Goal: Transaction & Acquisition: Book appointment/travel/reservation

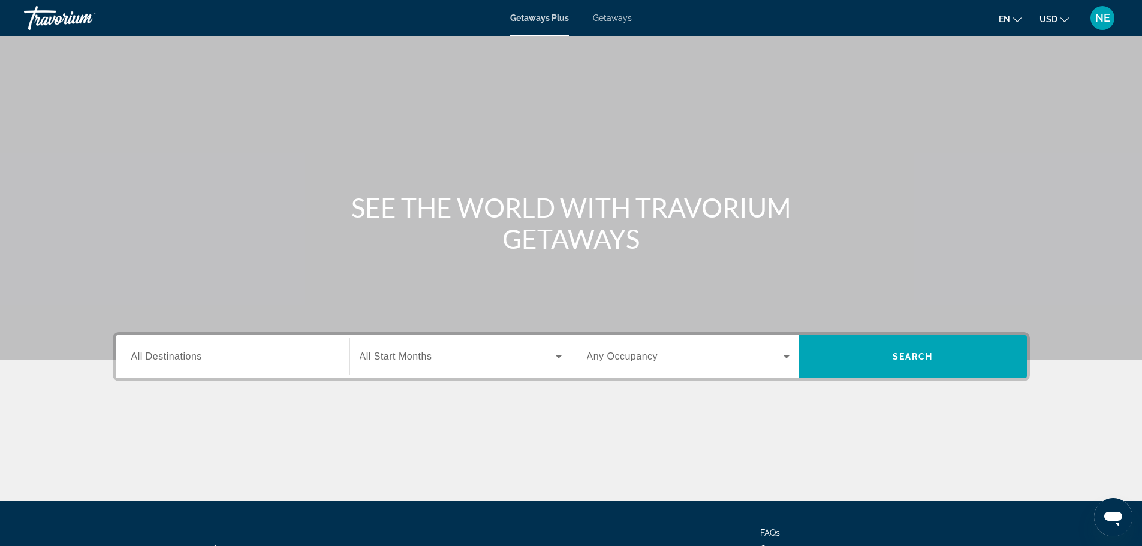
click at [170, 356] on span "All Destinations" at bounding box center [166, 356] width 71 height 10
click at [170, 356] on input "Destination All Destinations" at bounding box center [232, 357] width 203 height 14
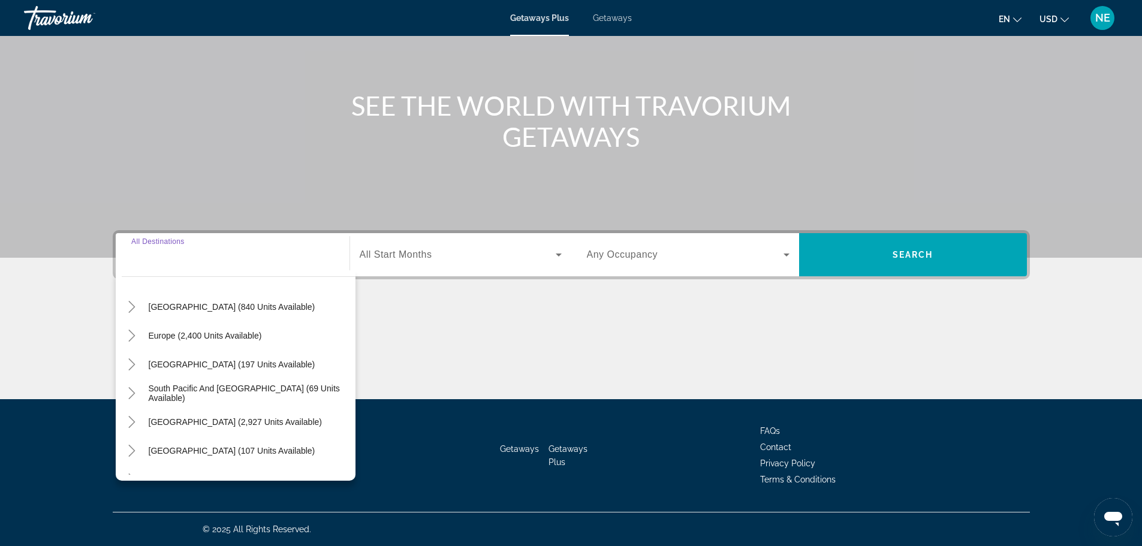
scroll to position [115, 0]
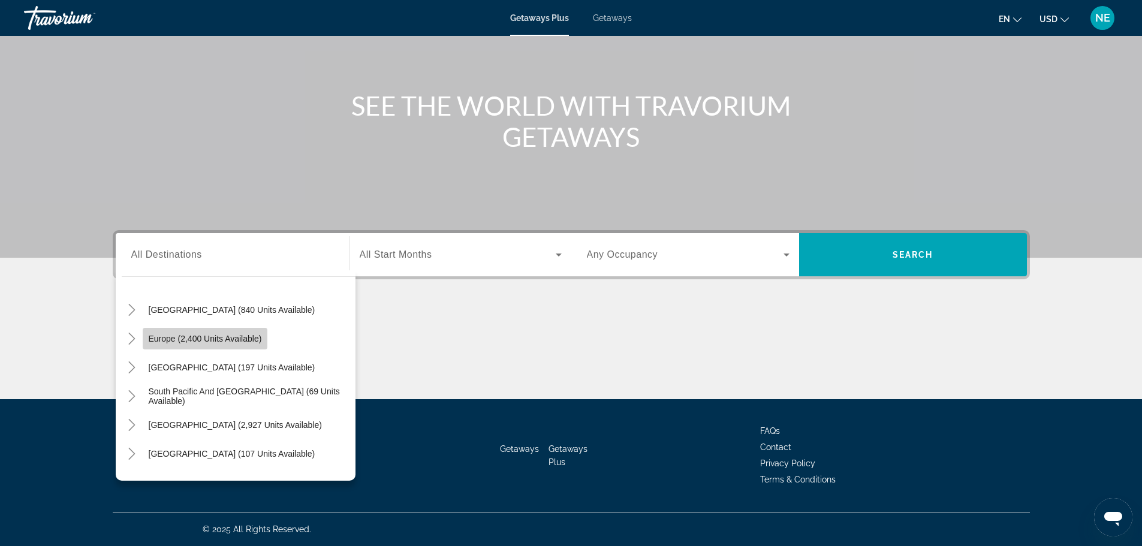
click at [166, 338] on span "Europe (2,400 units available)" at bounding box center [205, 339] width 113 height 10
type input "**********"
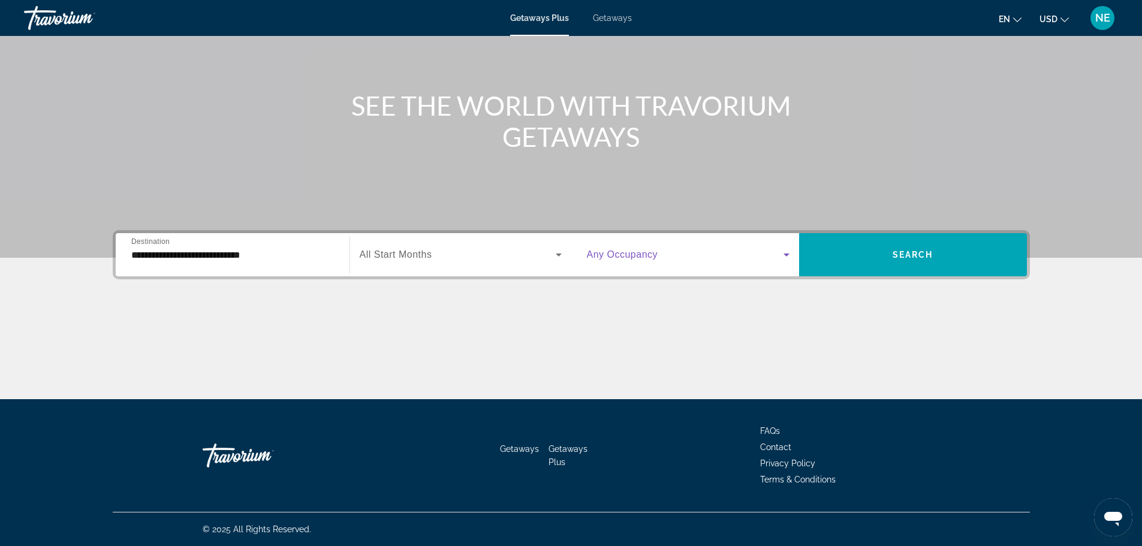
click at [786, 252] on icon "Search widget" at bounding box center [787, 255] width 14 height 14
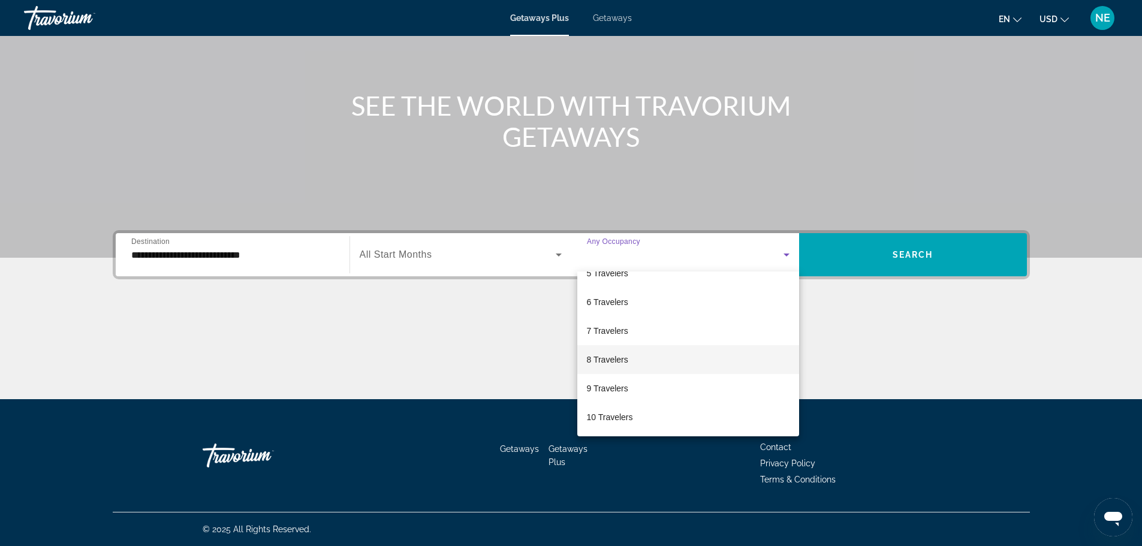
scroll to position [0, 0]
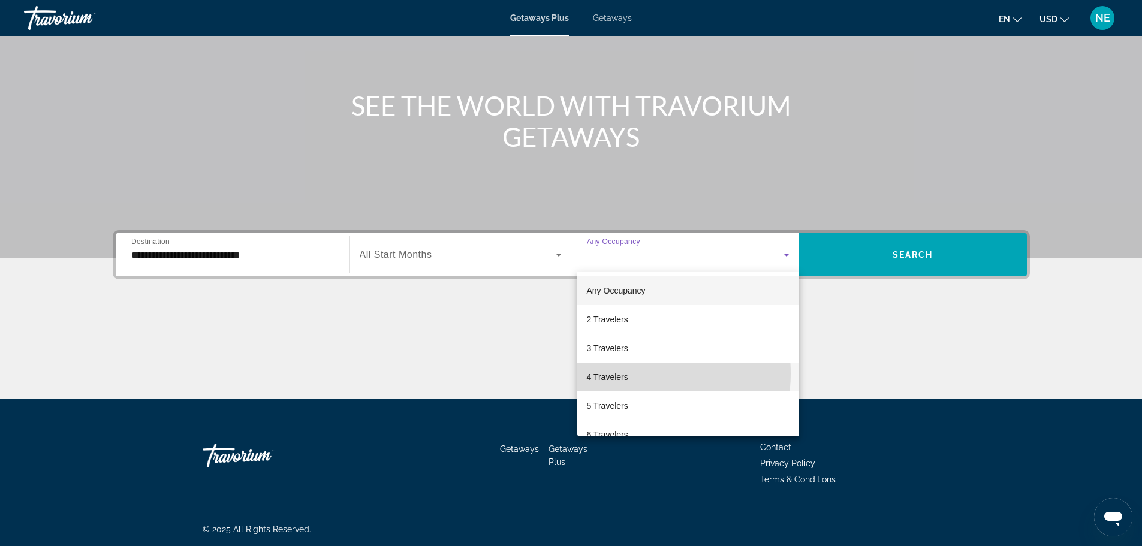
click at [629, 374] on mat-option "4 Travelers" at bounding box center [688, 377] width 222 height 29
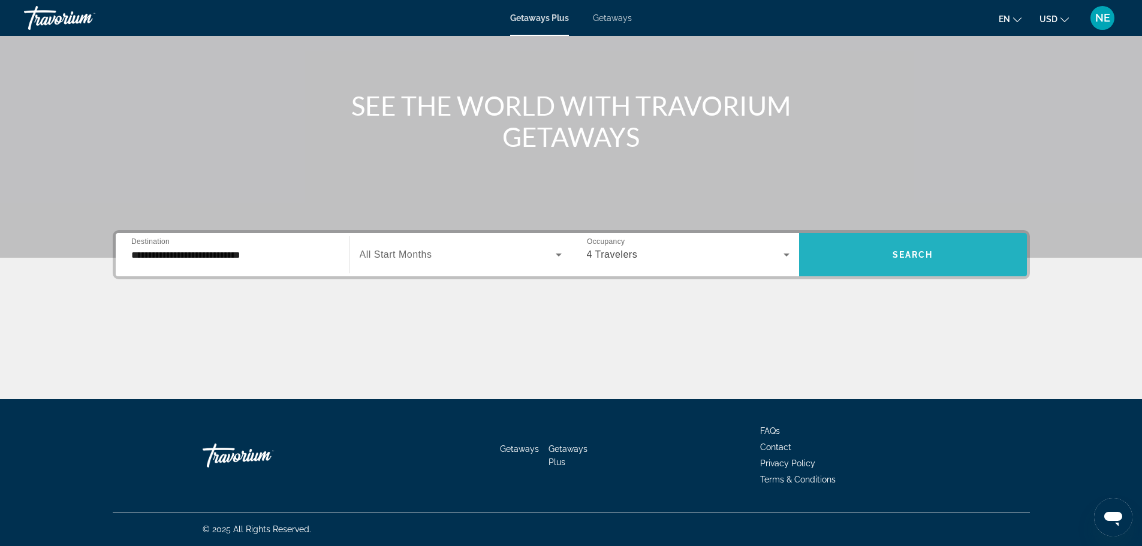
click at [914, 264] on span "Search widget" at bounding box center [913, 254] width 228 height 29
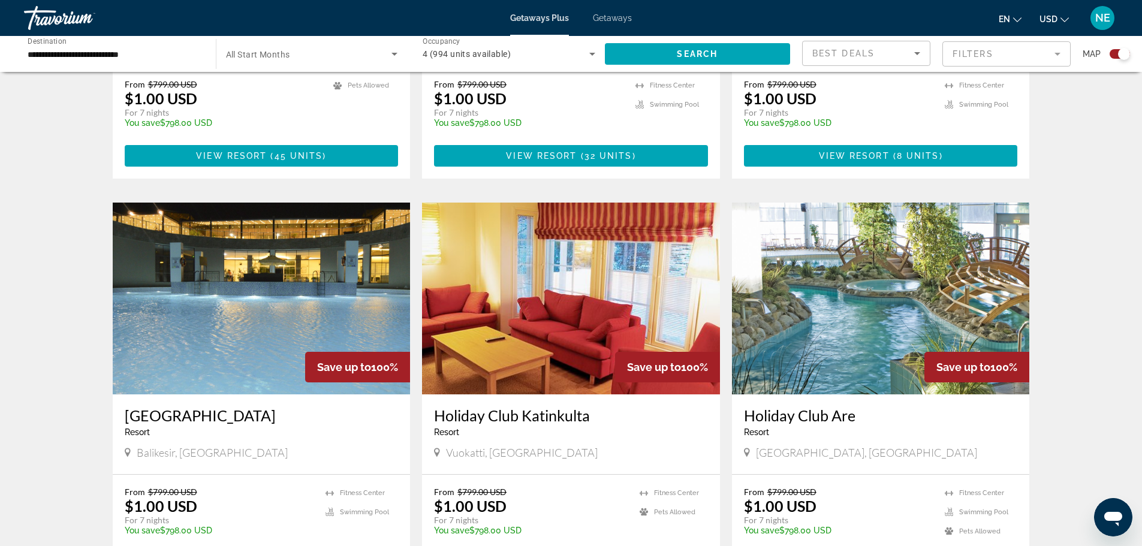
scroll to position [1130, 0]
click at [214, 290] on img "Main content" at bounding box center [262, 298] width 298 height 192
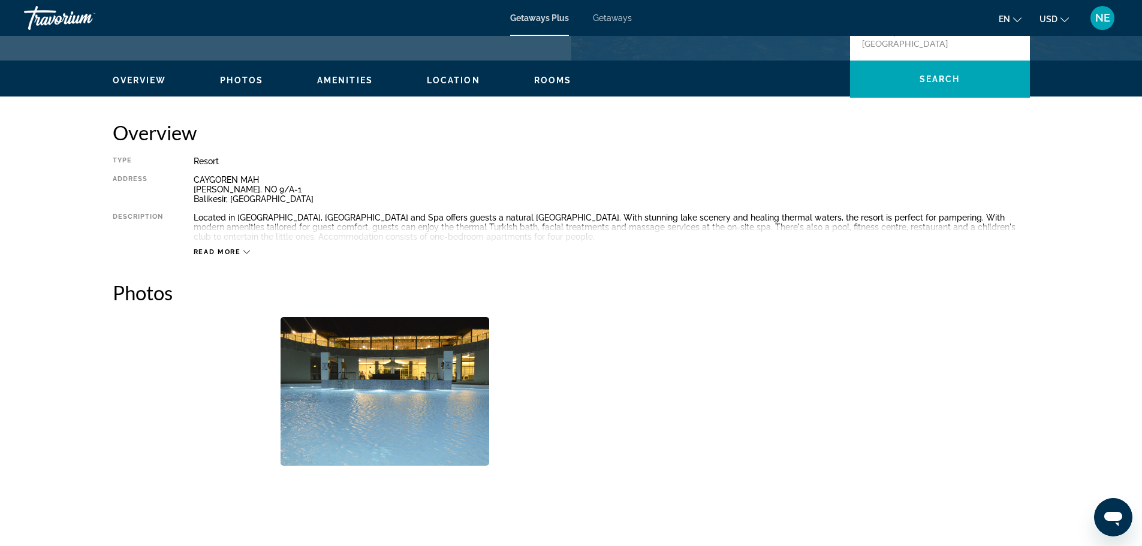
scroll to position [333, 0]
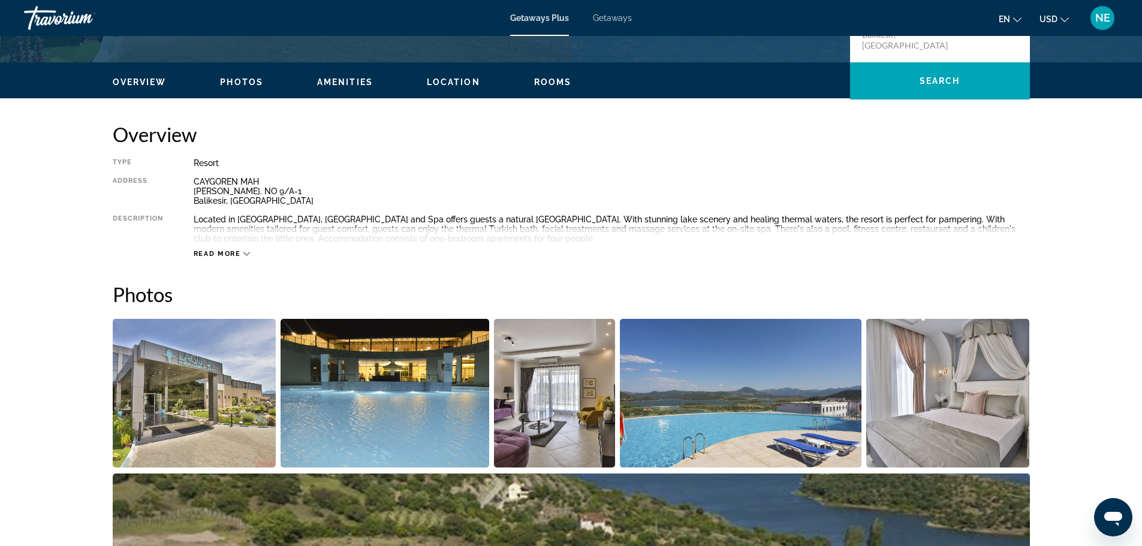
click at [201, 404] on img "Open full-screen image slider" at bounding box center [195, 393] width 164 height 149
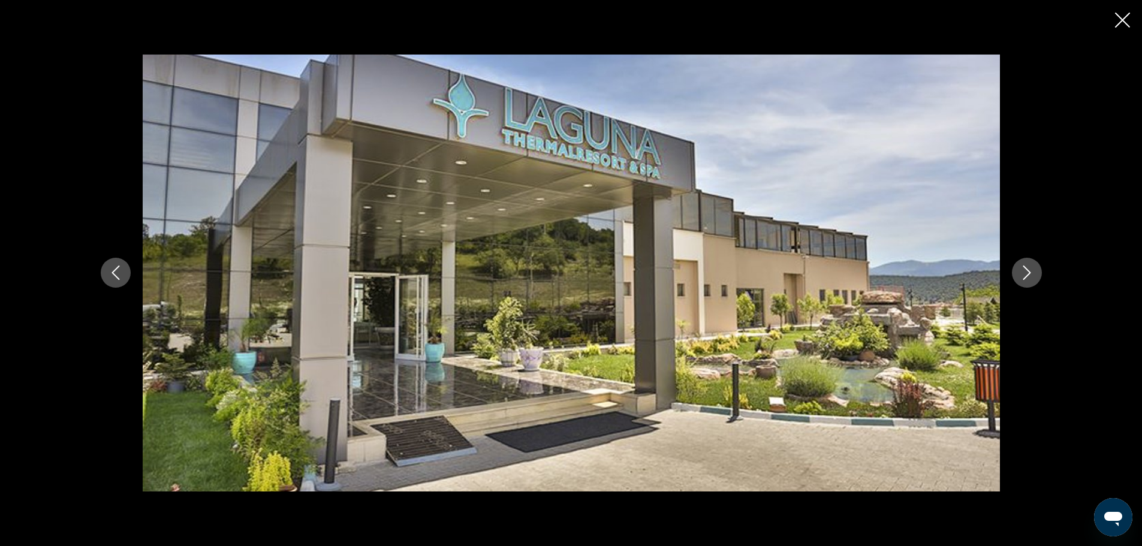
click at [1028, 272] on icon "Next image" at bounding box center [1027, 273] width 14 height 14
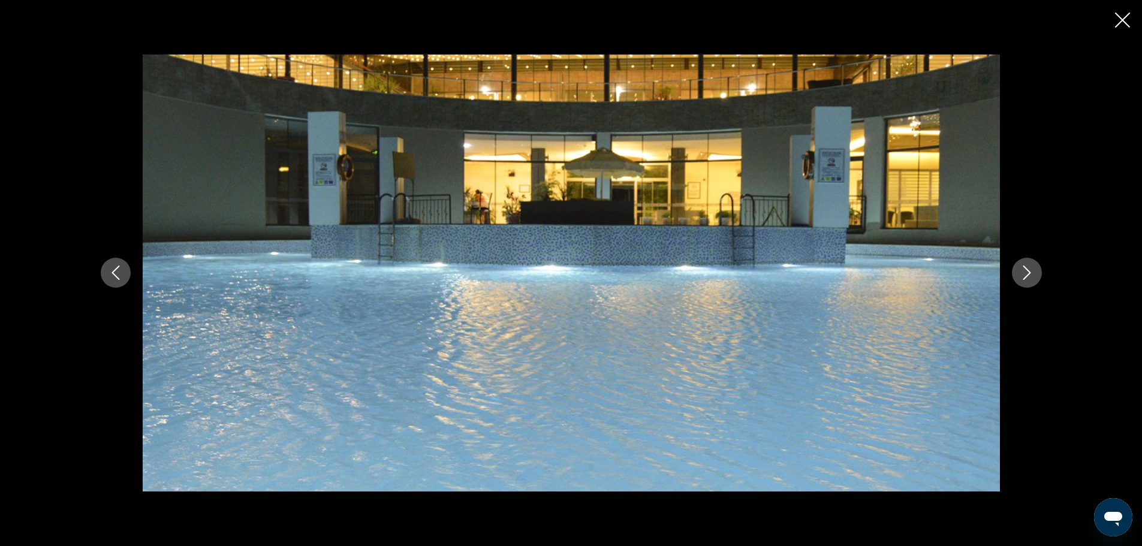
click at [1028, 272] on icon "Next image" at bounding box center [1027, 273] width 14 height 14
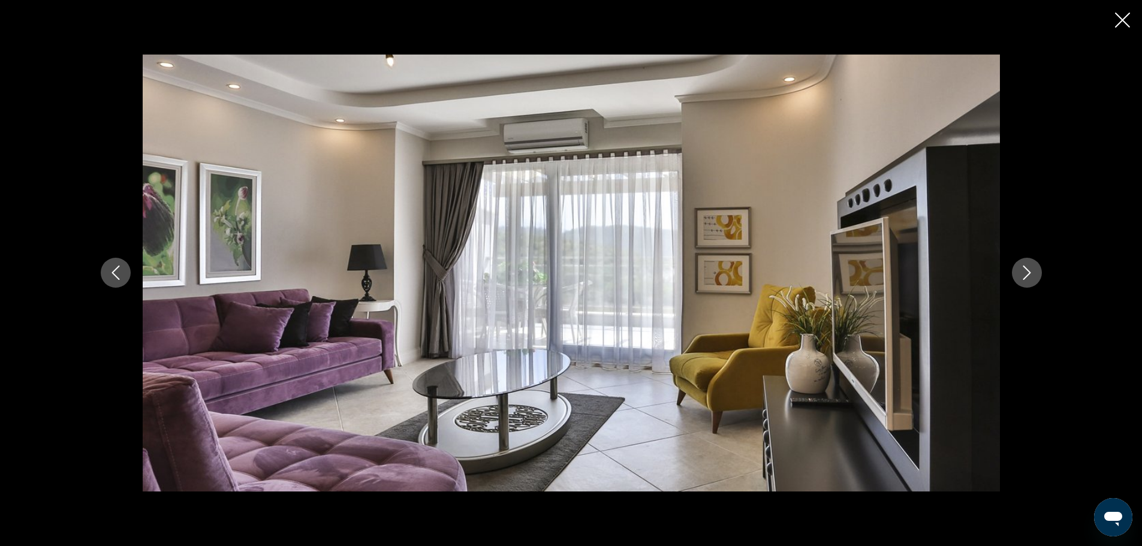
click at [1028, 272] on icon "Next image" at bounding box center [1027, 273] width 14 height 14
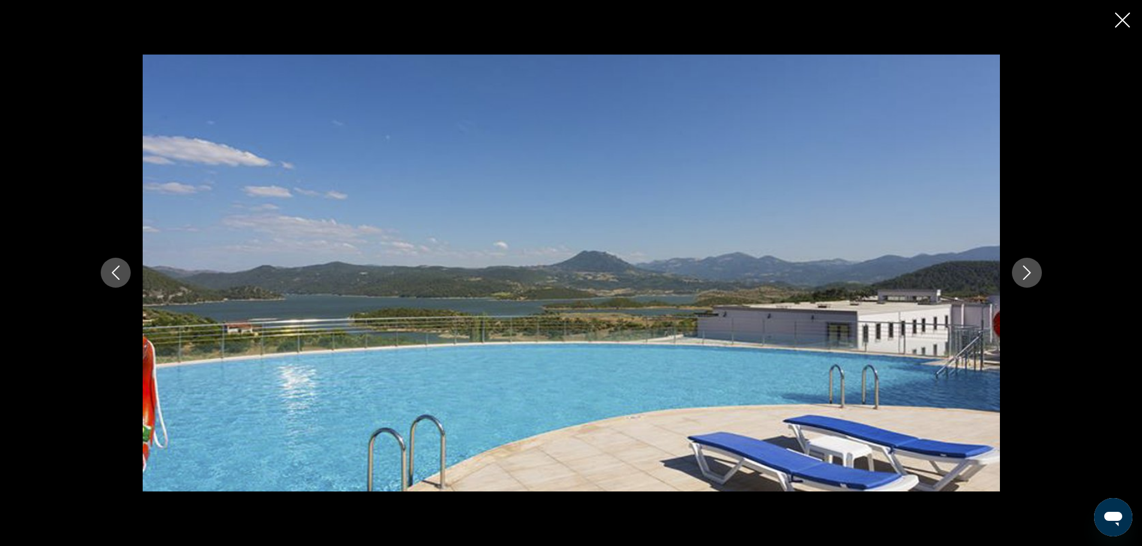
click at [1028, 272] on icon "Next image" at bounding box center [1027, 273] width 14 height 14
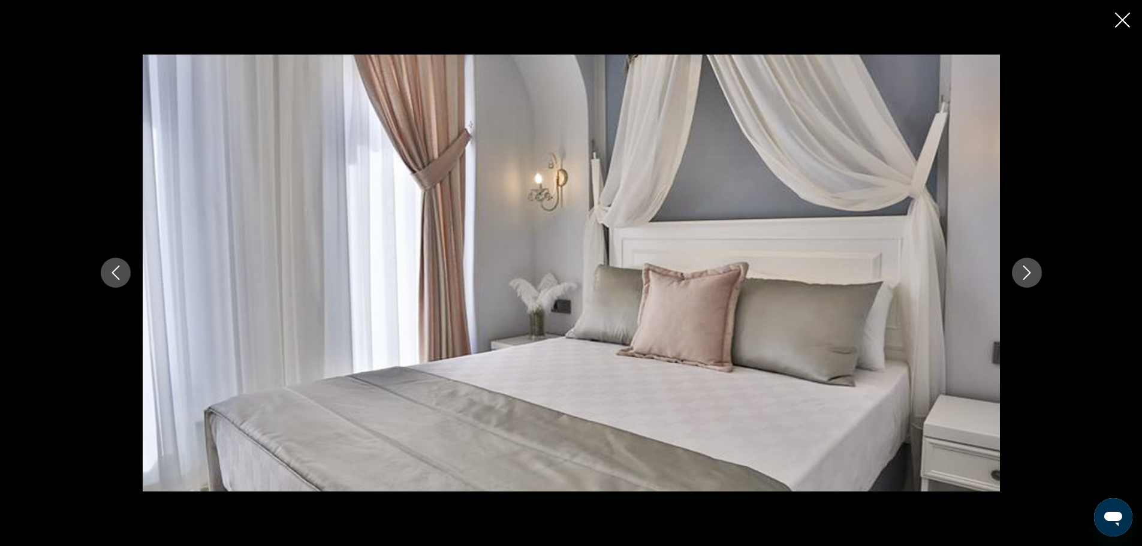
click at [1028, 272] on icon "Next image" at bounding box center [1027, 273] width 14 height 14
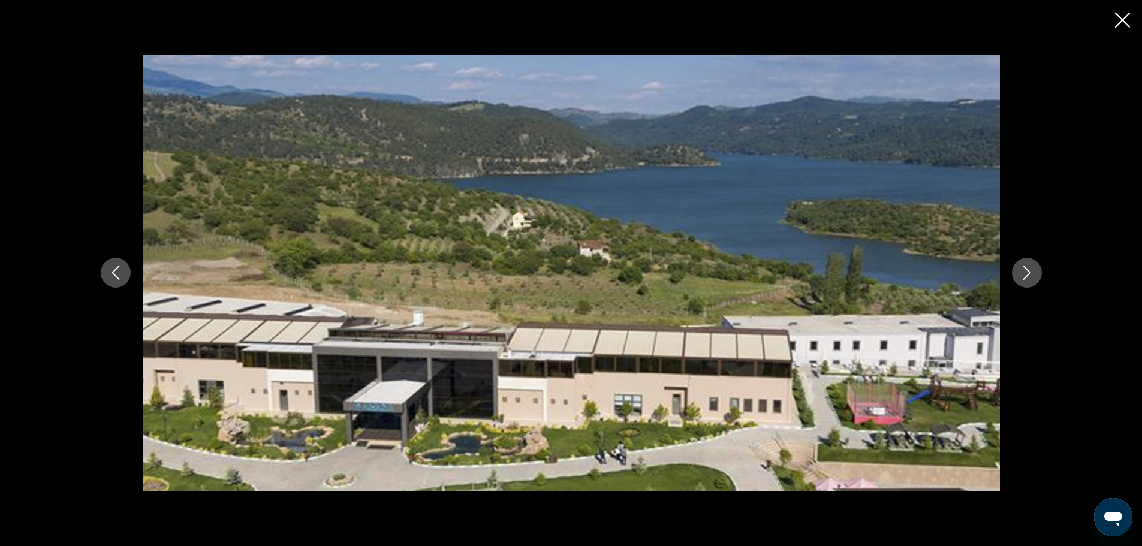
click at [1028, 272] on icon "Next image" at bounding box center [1027, 273] width 14 height 14
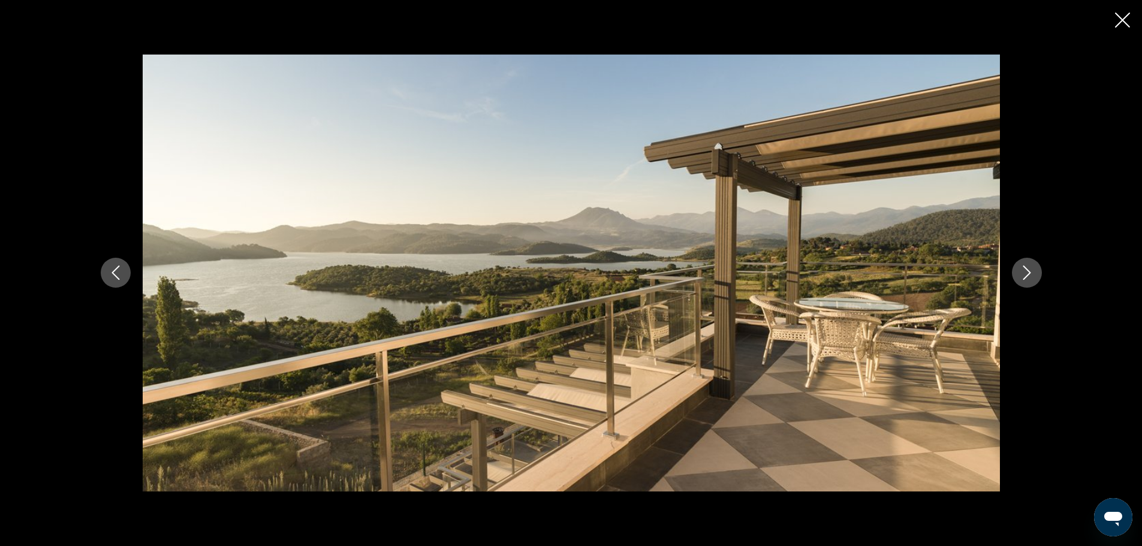
click at [1028, 272] on icon "Next image" at bounding box center [1027, 273] width 14 height 14
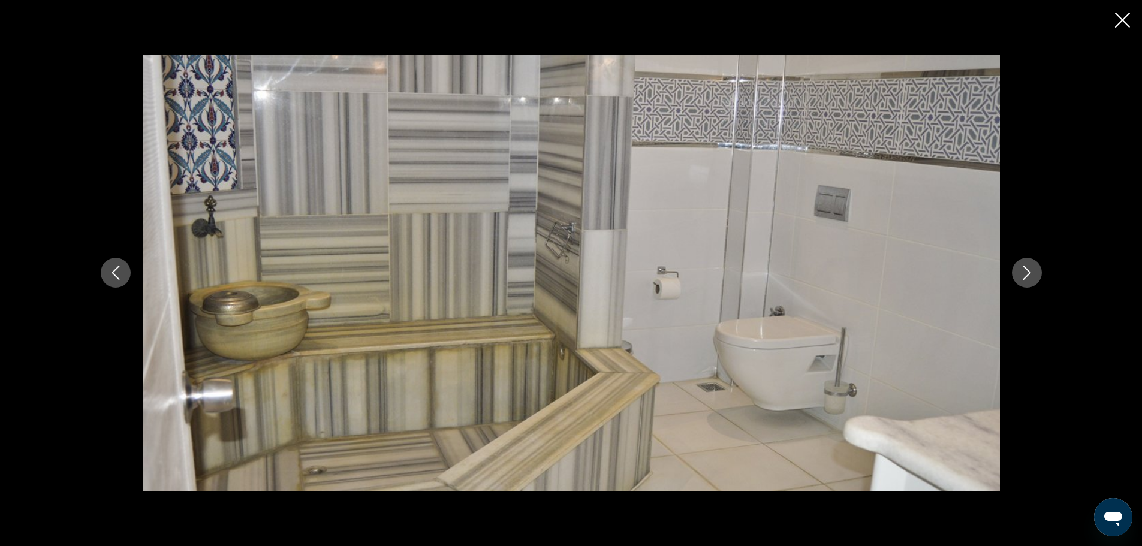
click at [1028, 272] on icon "Next image" at bounding box center [1027, 273] width 14 height 14
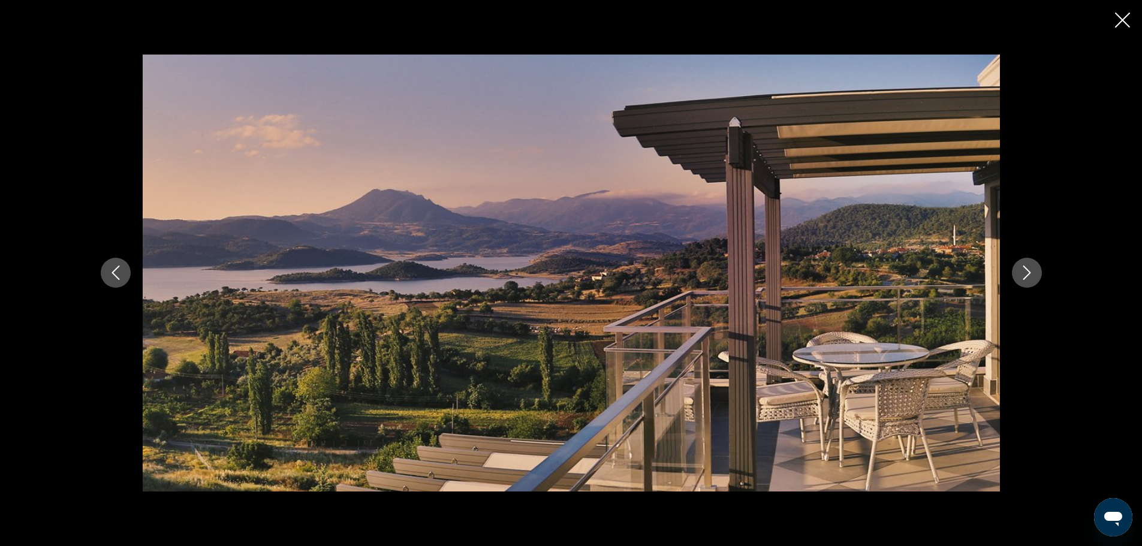
click at [1028, 272] on icon "Next image" at bounding box center [1027, 273] width 14 height 14
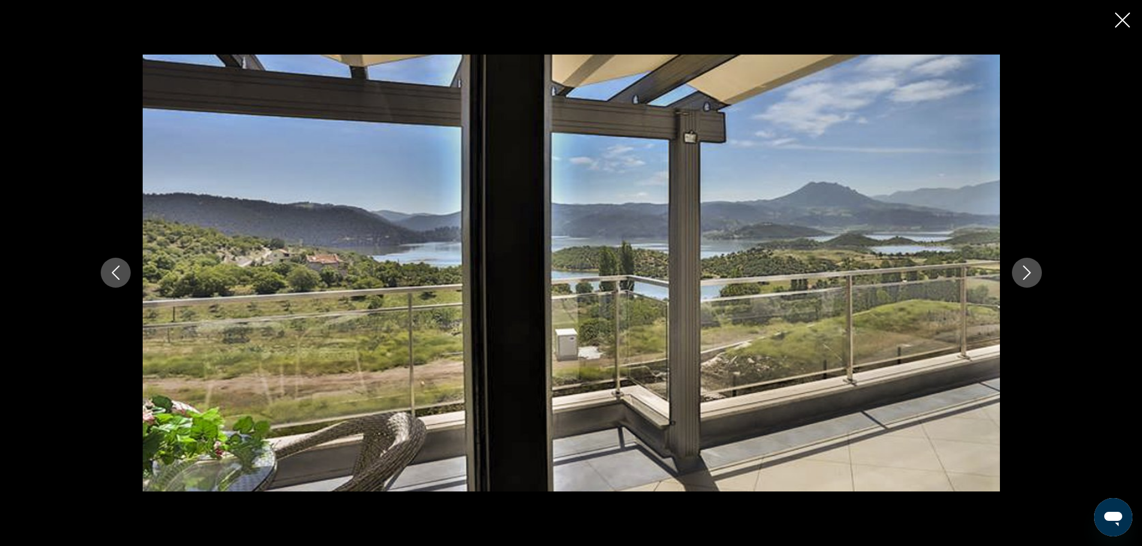
click at [1119, 23] on icon "Close slideshow" at bounding box center [1122, 20] width 15 height 15
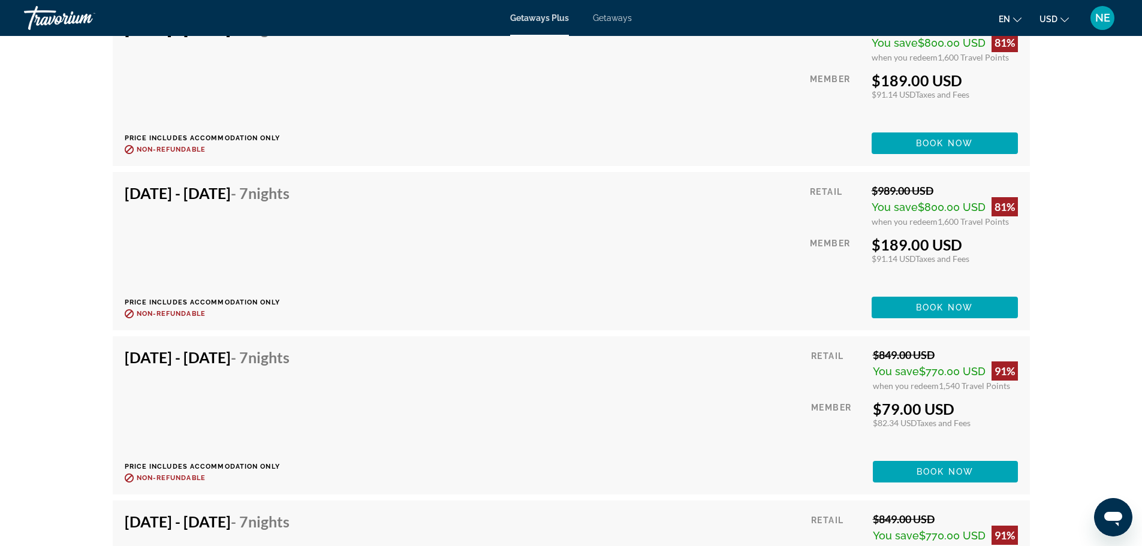
scroll to position [2560, 0]
click at [857, 398] on div "Retail $849.00 USD You save $770.00 USD 91% when you redeem 1,540 Travel Points…" at bounding box center [914, 415] width 206 height 134
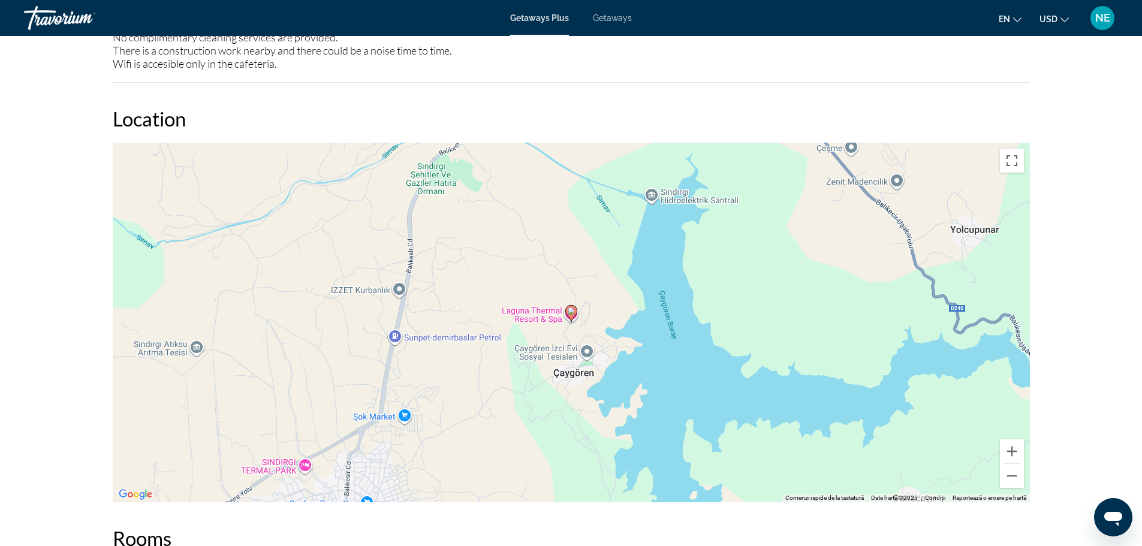
scroll to position [1390, 0]
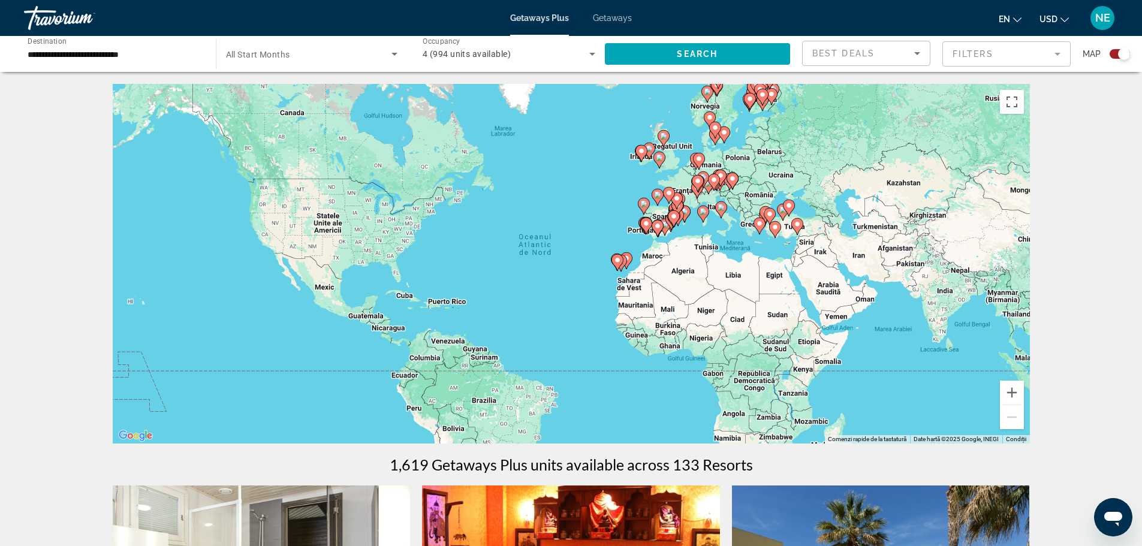
click at [616, 258] on image "Main content" at bounding box center [617, 260] width 7 height 7
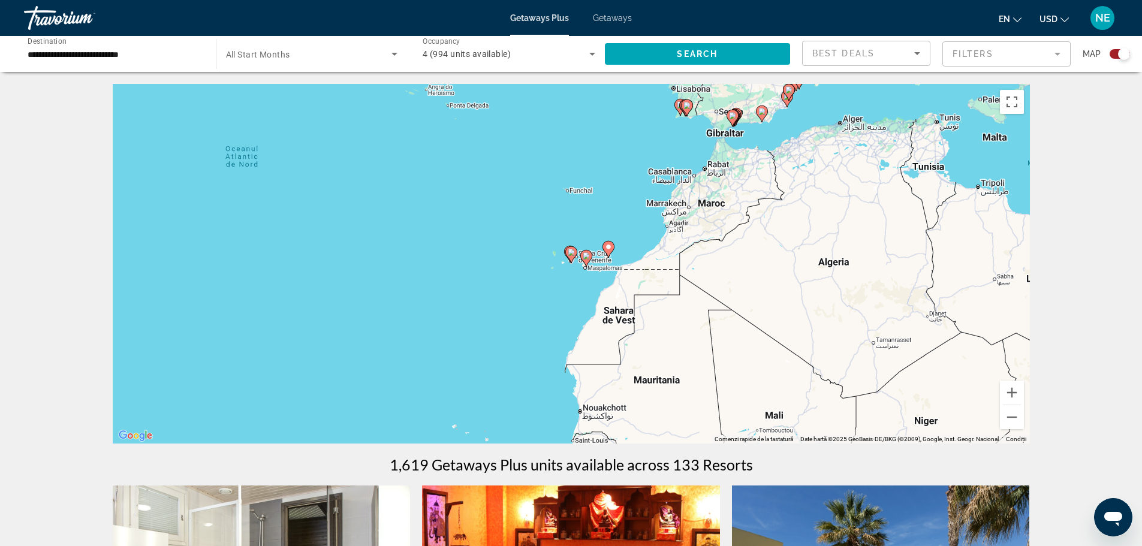
click at [569, 252] on image "Main content" at bounding box center [571, 252] width 7 height 7
type input "**********"
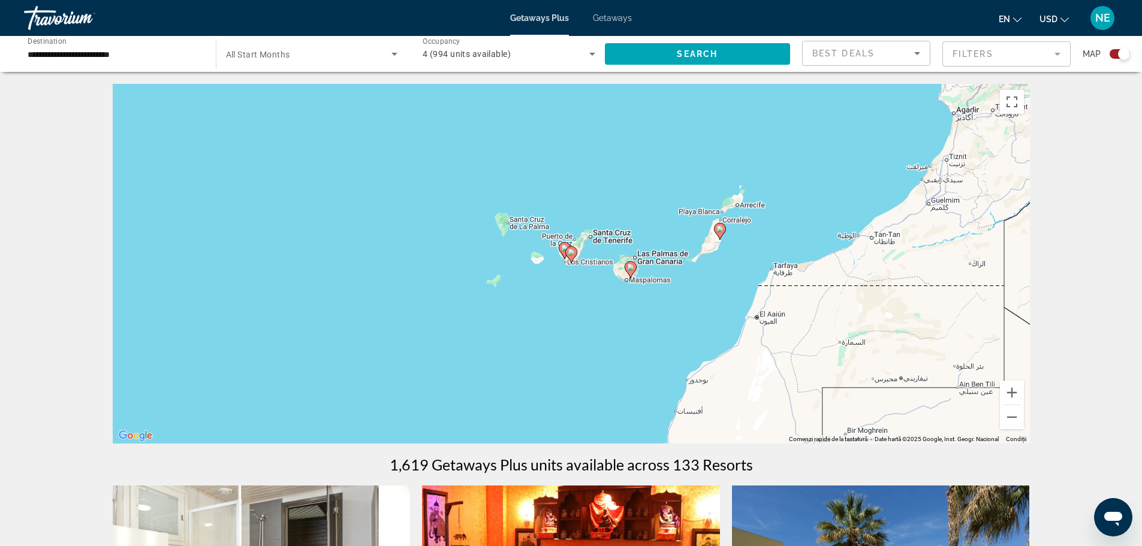
click at [569, 252] on image "Main content" at bounding box center [571, 252] width 7 height 7
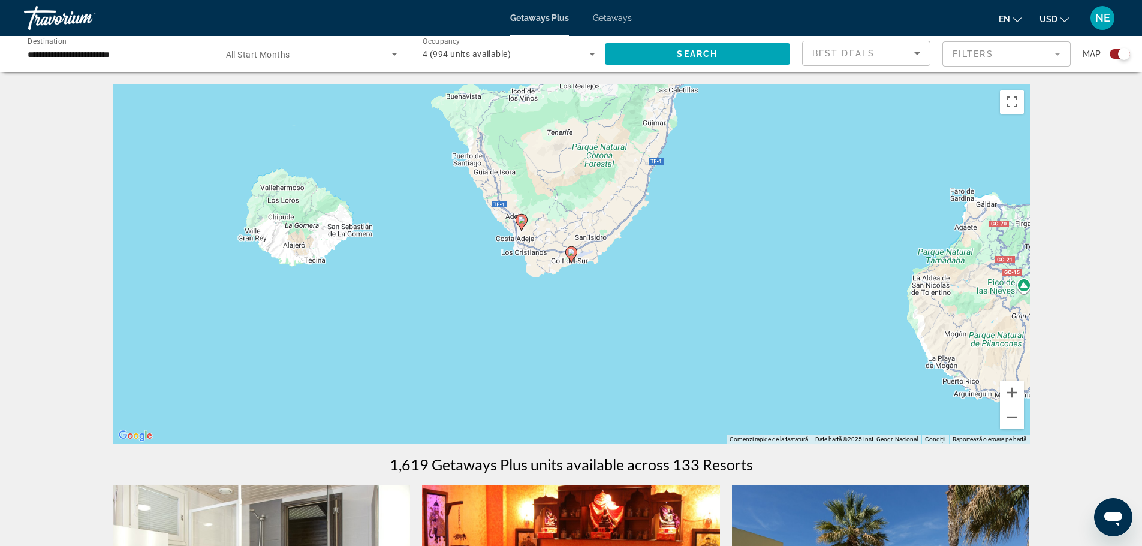
click at [520, 221] on image "Main content" at bounding box center [521, 219] width 7 height 7
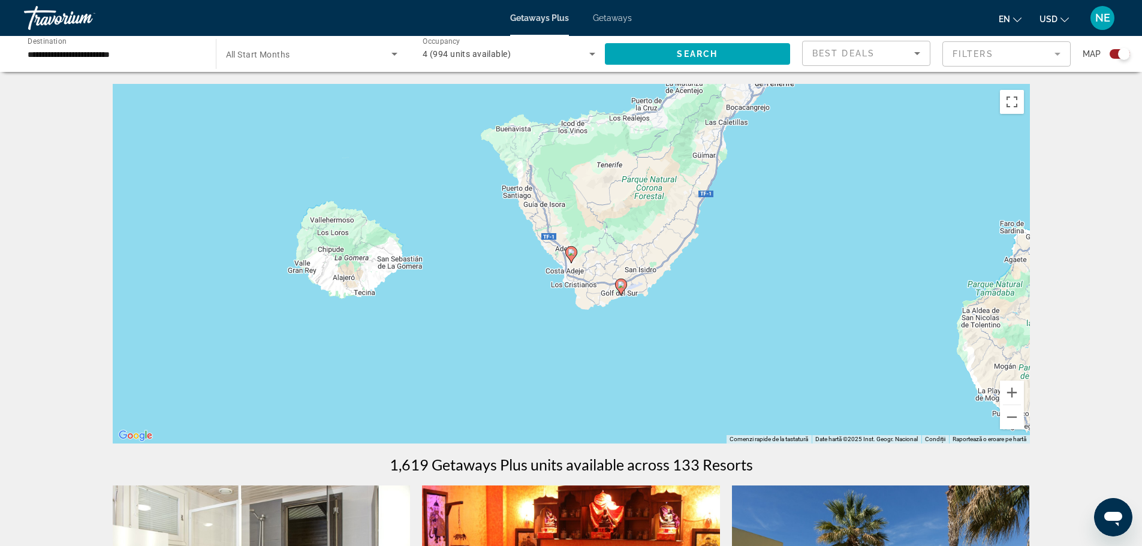
click at [622, 285] on image "Main content" at bounding box center [621, 284] width 7 height 7
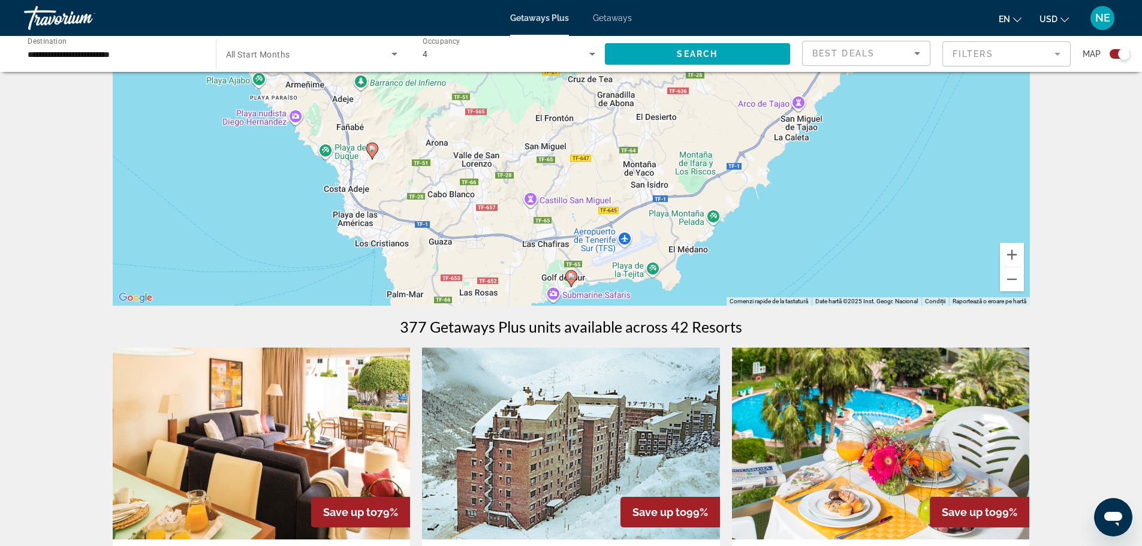
scroll to position [139, 0]
click at [570, 273] on image "Main content" at bounding box center [571, 275] width 7 height 7
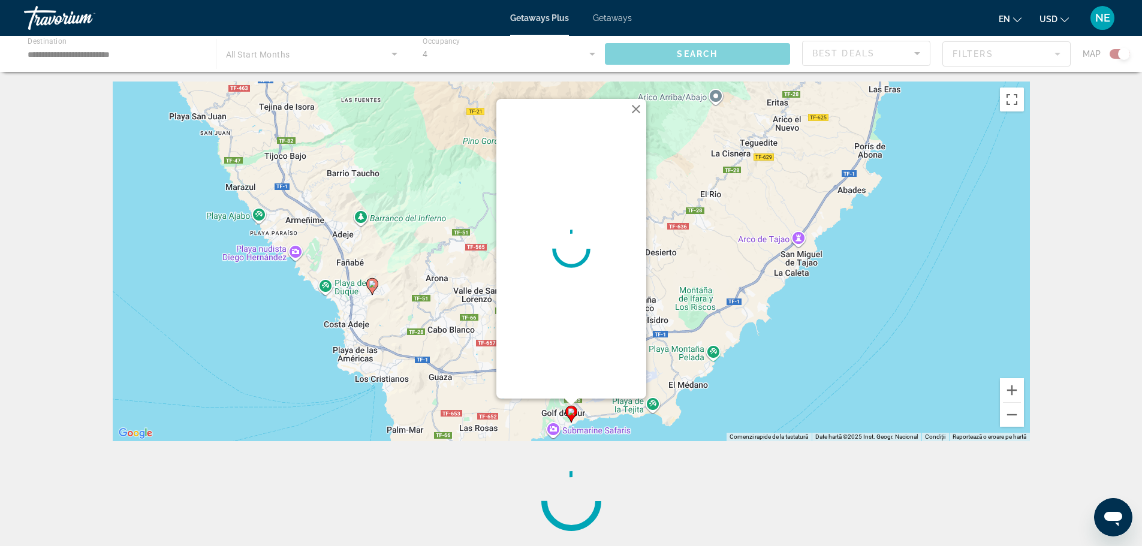
scroll to position [0, 0]
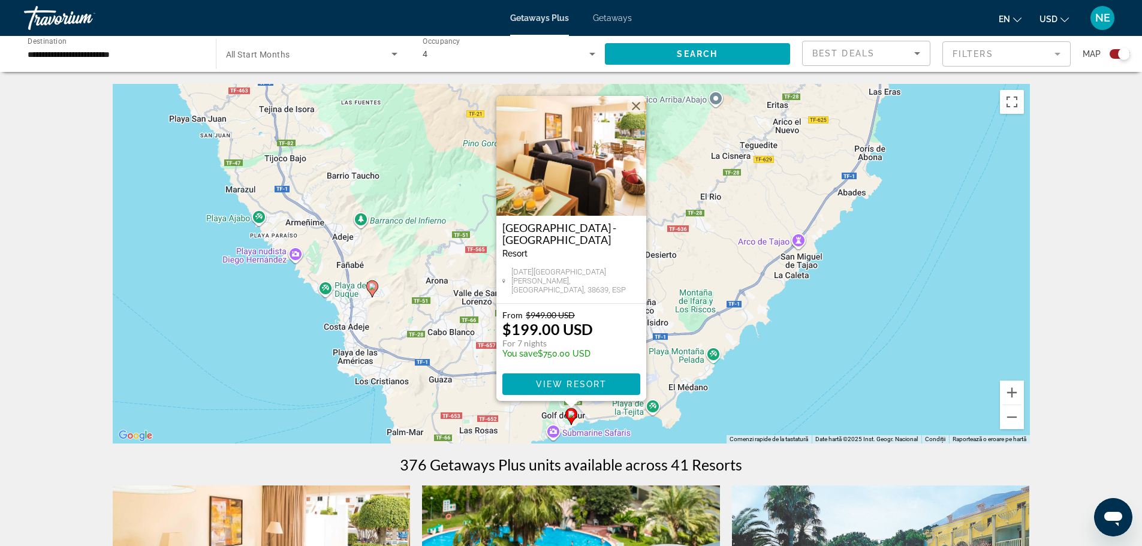
click at [561, 174] on img "Main content" at bounding box center [571, 156] width 150 height 120
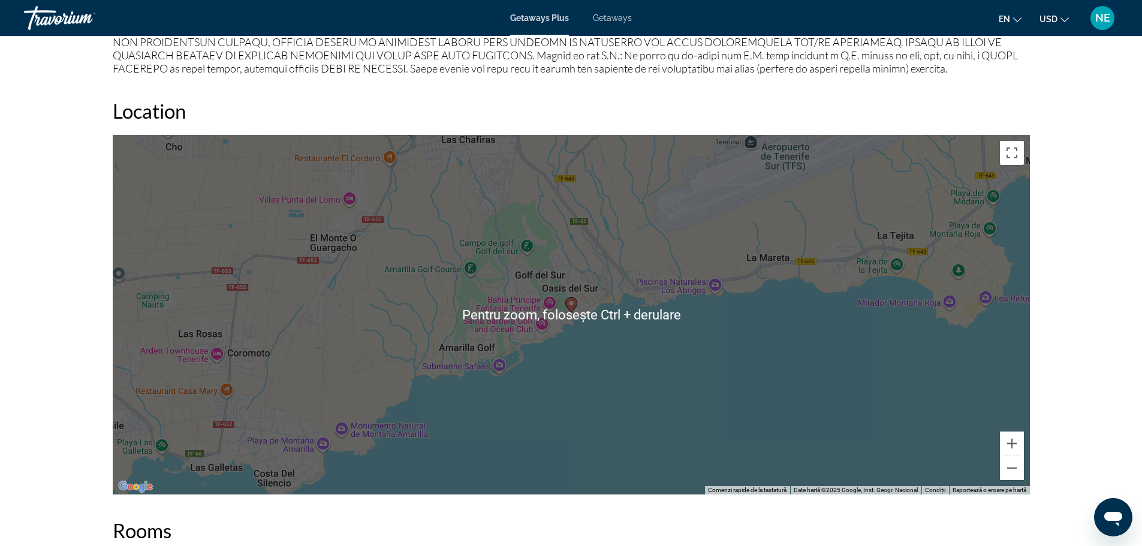
scroll to position [1456, 0]
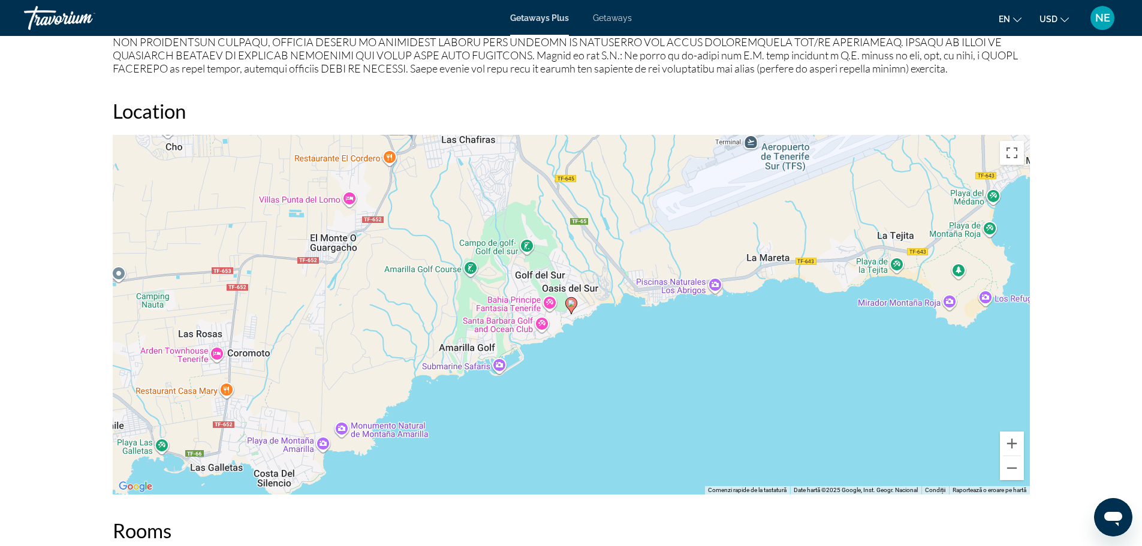
click at [264, 104] on h2 "Location" at bounding box center [571, 111] width 917 height 24
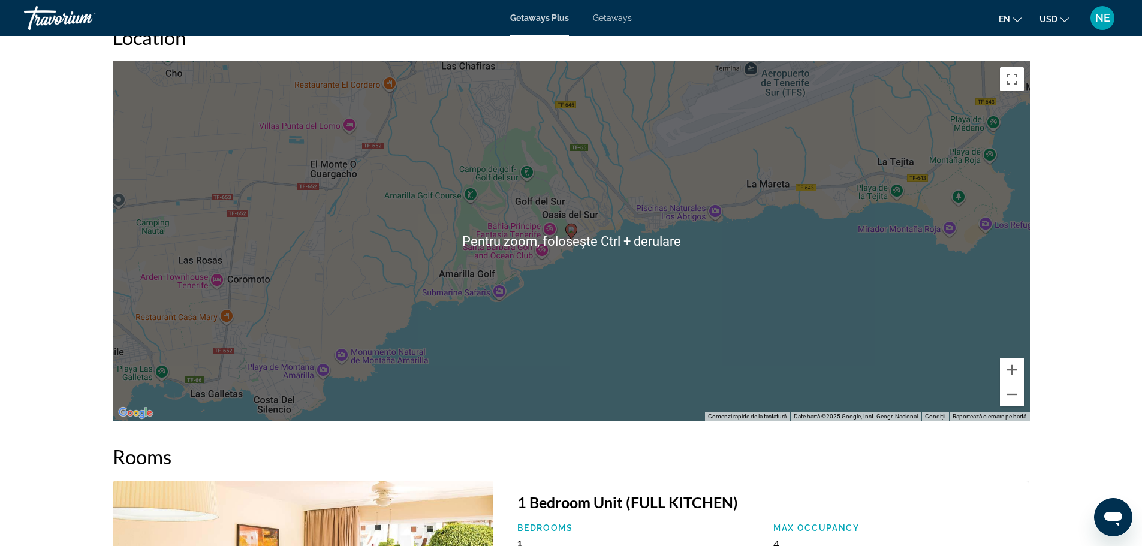
scroll to position [1530, 0]
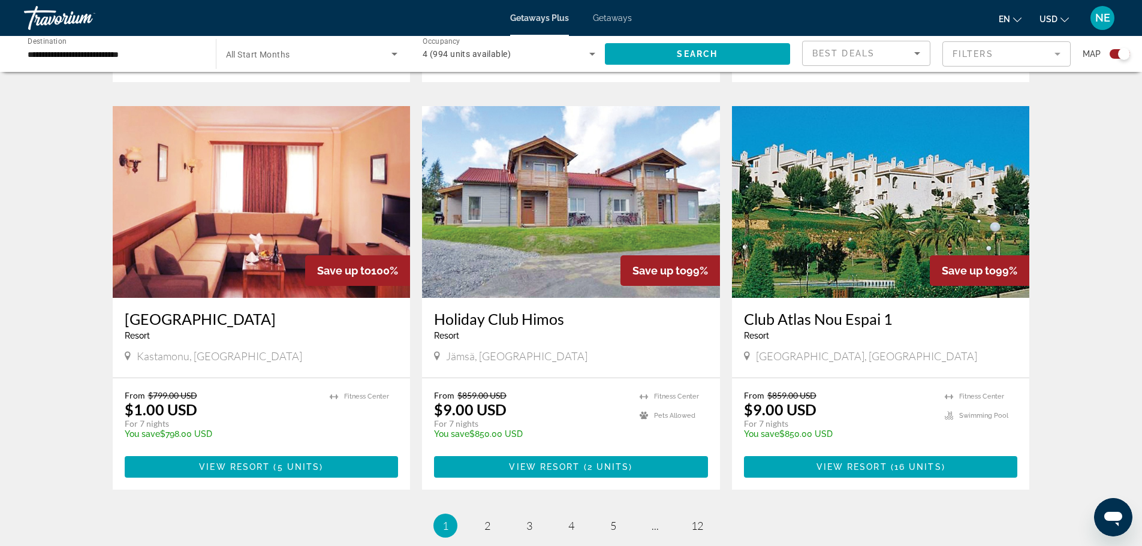
scroll to position [1765, 0]
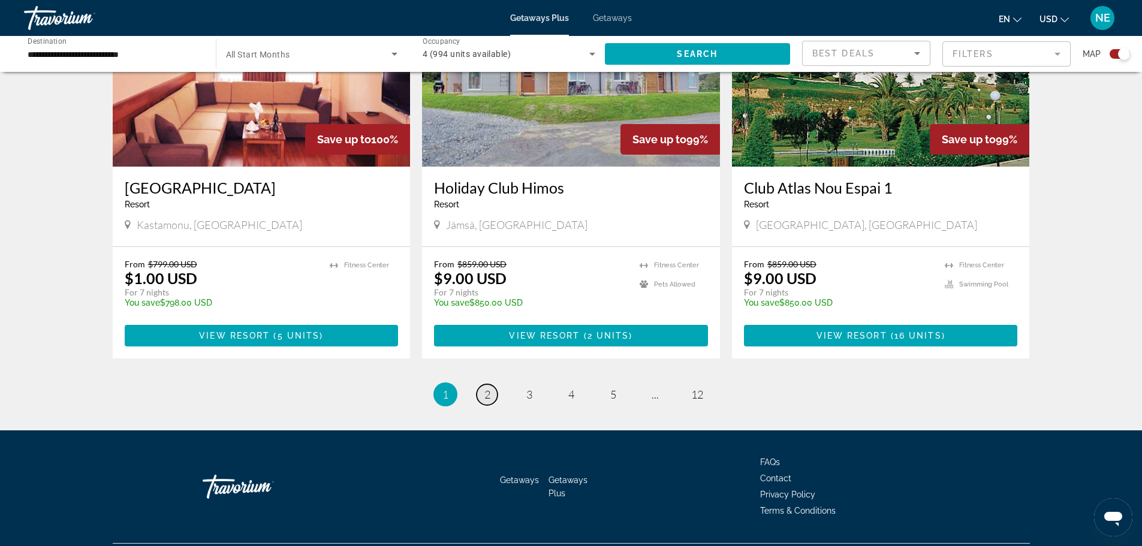
click at [482, 384] on link "page 2" at bounding box center [487, 394] width 21 height 21
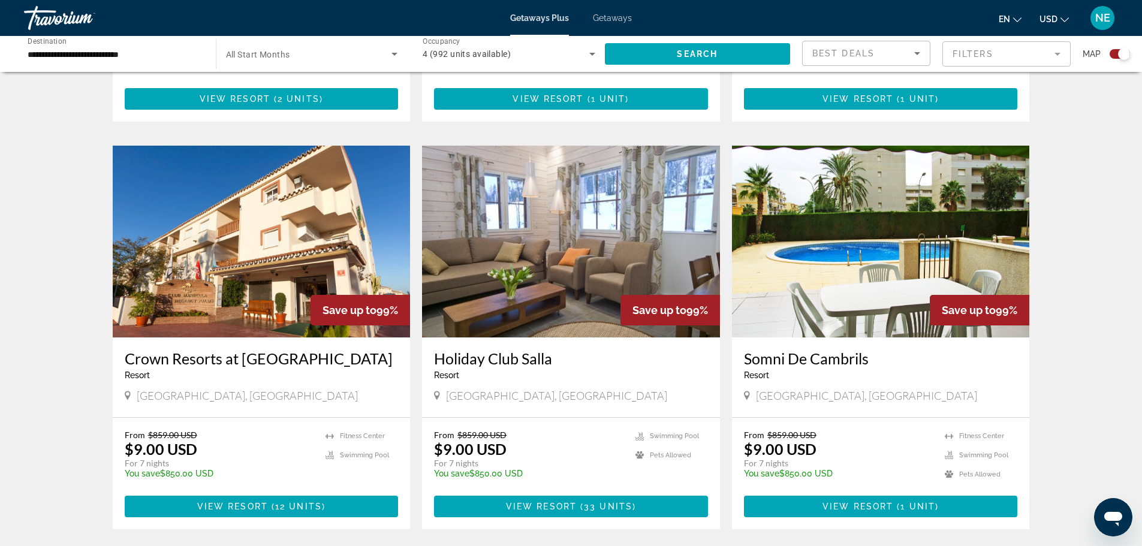
scroll to position [762, 0]
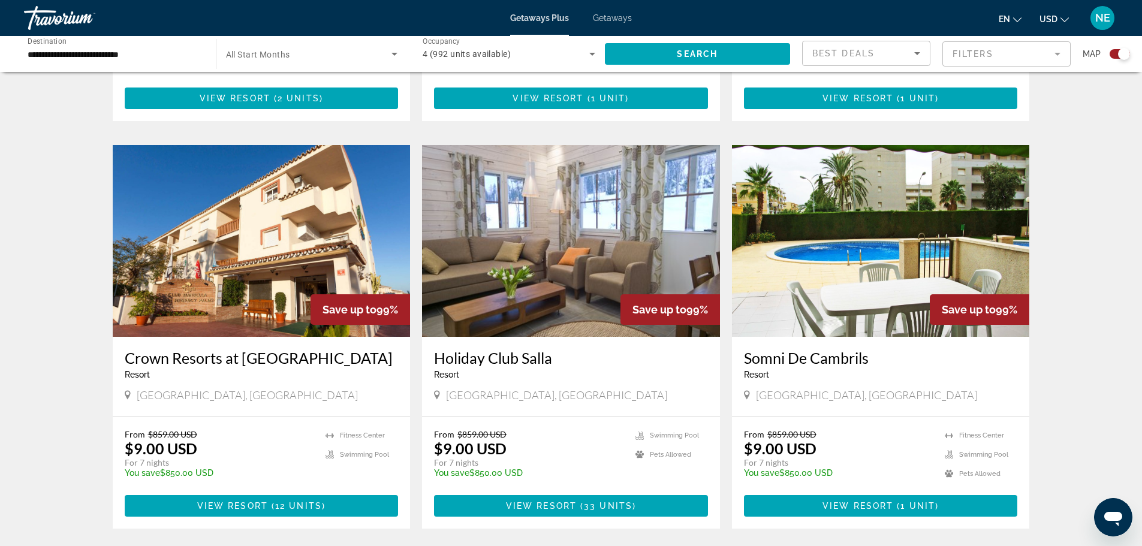
click at [275, 226] on img "Main content" at bounding box center [262, 241] width 298 height 192
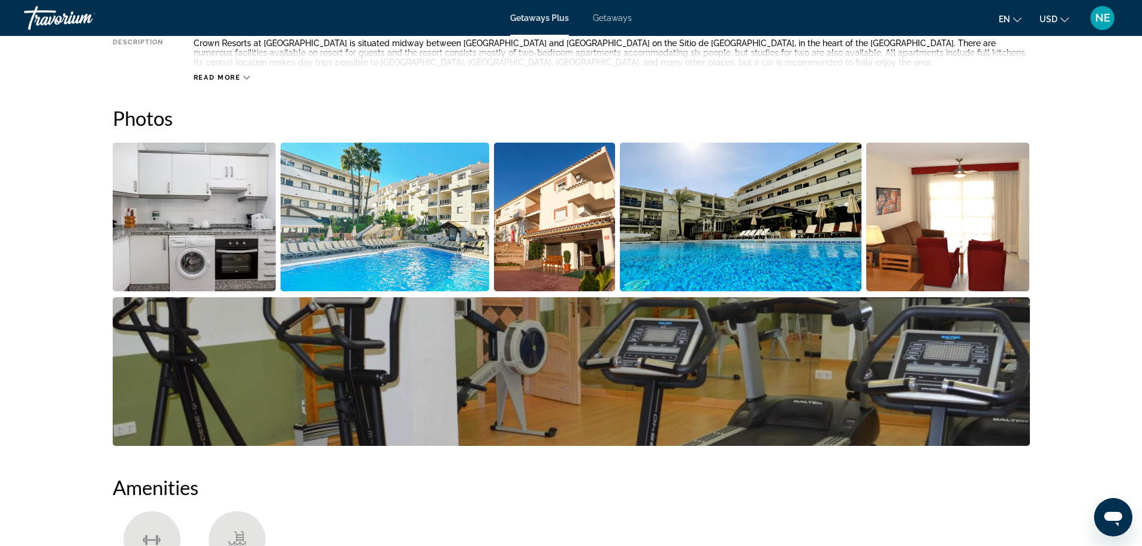
scroll to position [511, 0]
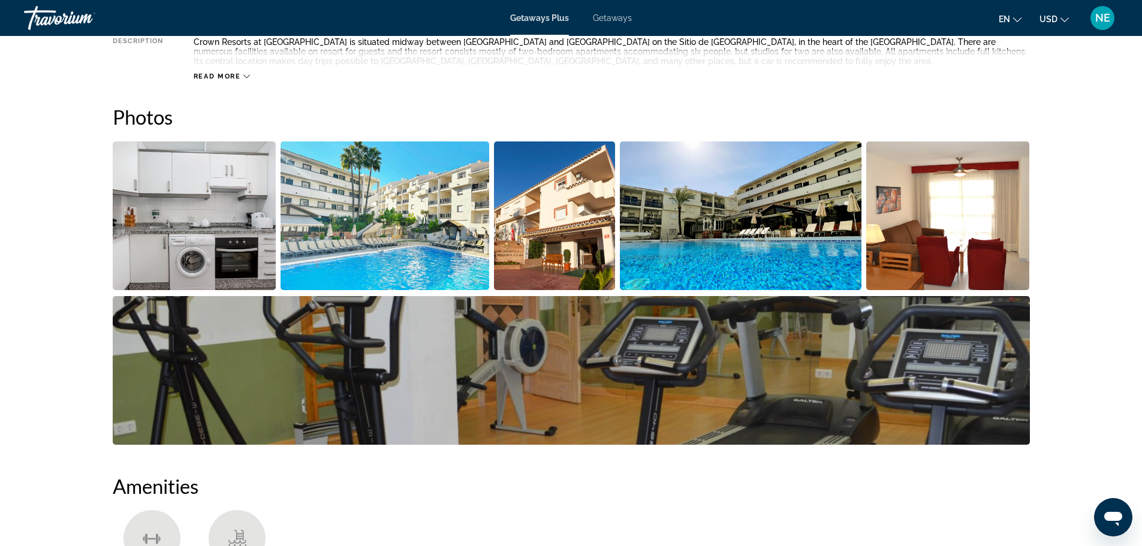
click at [224, 236] on img "Open full-screen image slider" at bounding box center [195, 216] width 164 height 149
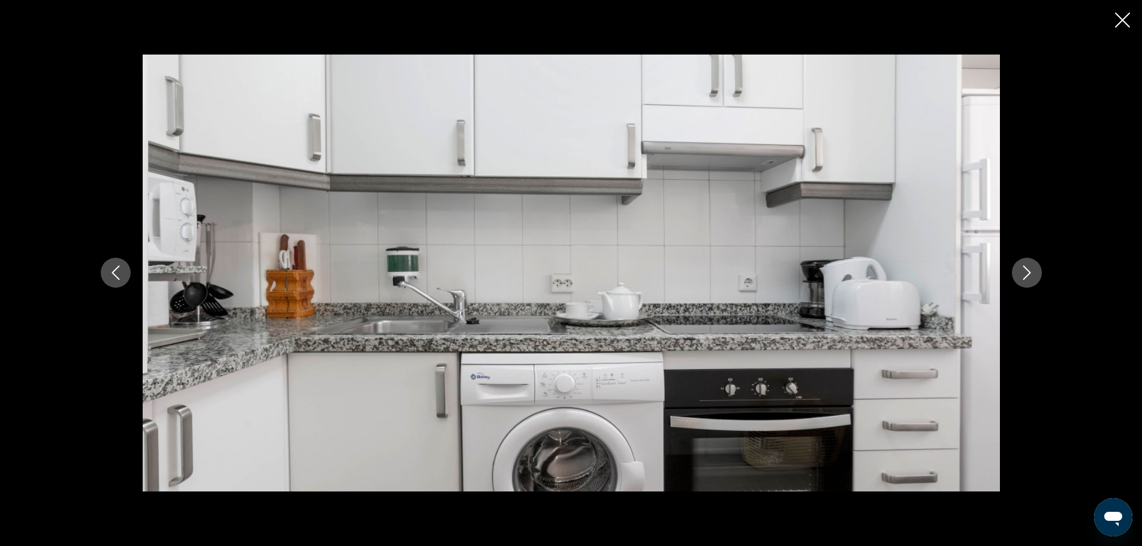
click at [1025, 278] on icon "Next image" at bounding box center [1027, 273] width 8 height 14
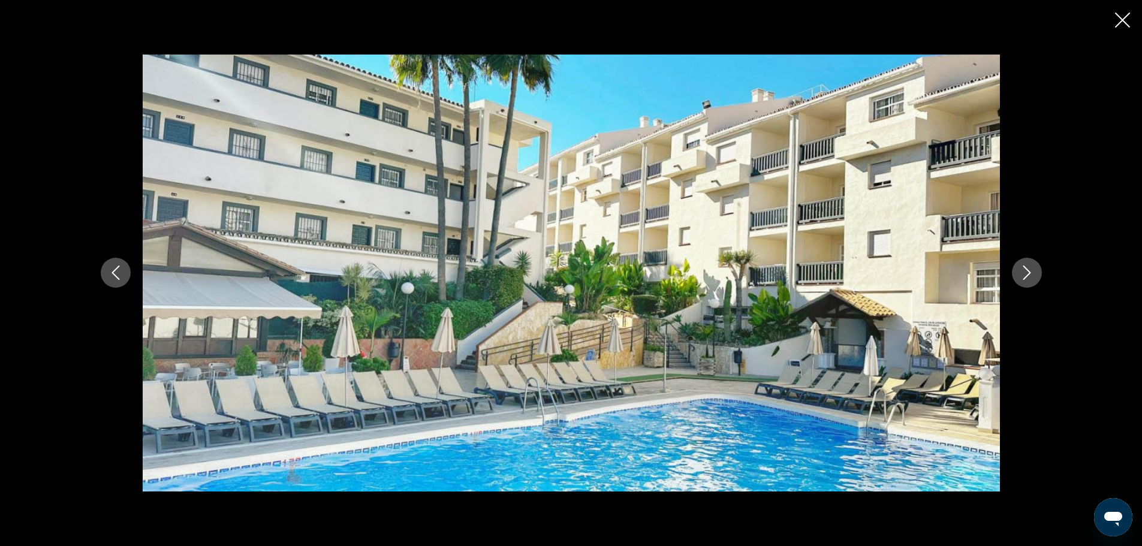
click at [1025, 278] on icon "Next image" at bounding box center [1027, 273] width 8 height 14
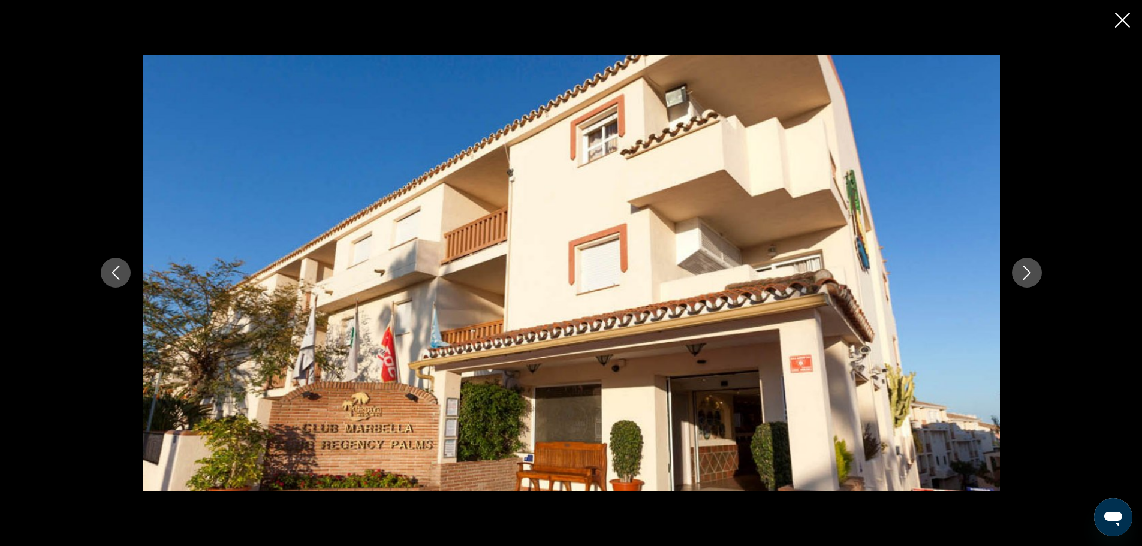
click at [1025, 278] on icon "Next image" at bounding box center [1027, 273] width 8 height 14
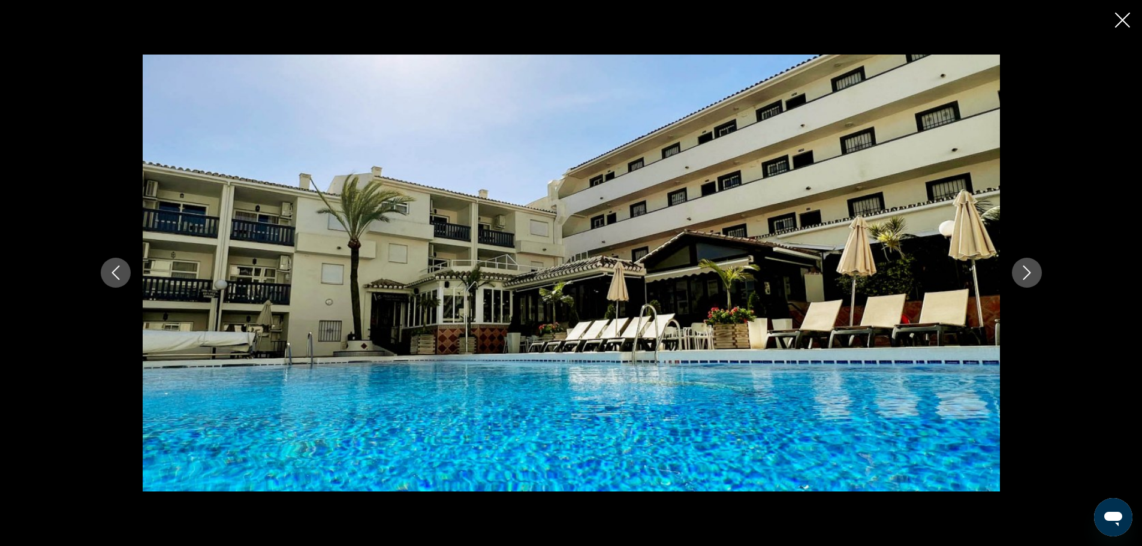
click at [1025, 278] on icon "Next image" at bounding box center [1027, 273] width 8 height 14
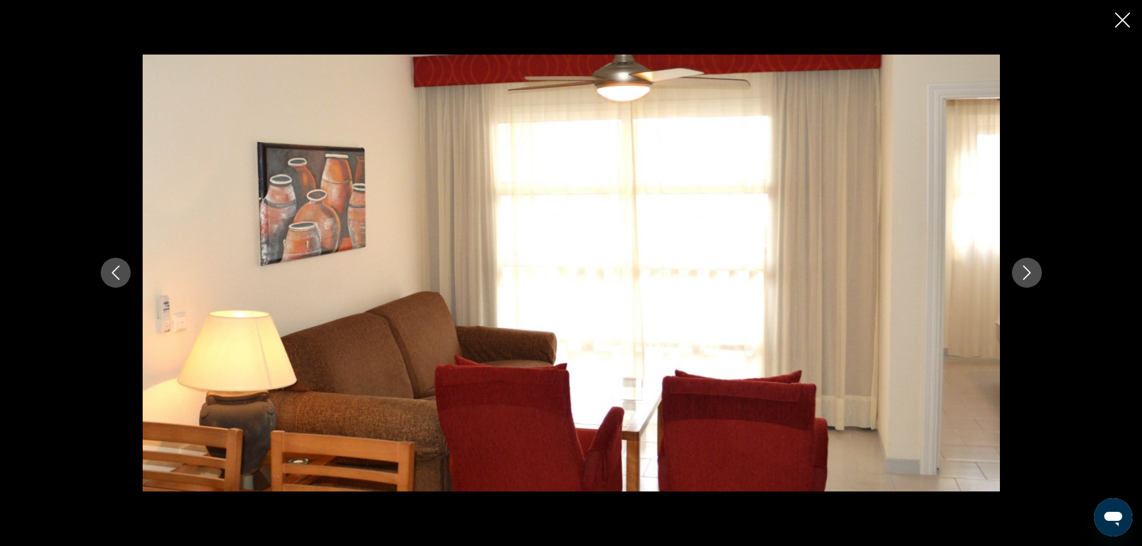
click at [1025, 278] on icon "Next image" at bounding box center [1027, 273] width 8 height 14
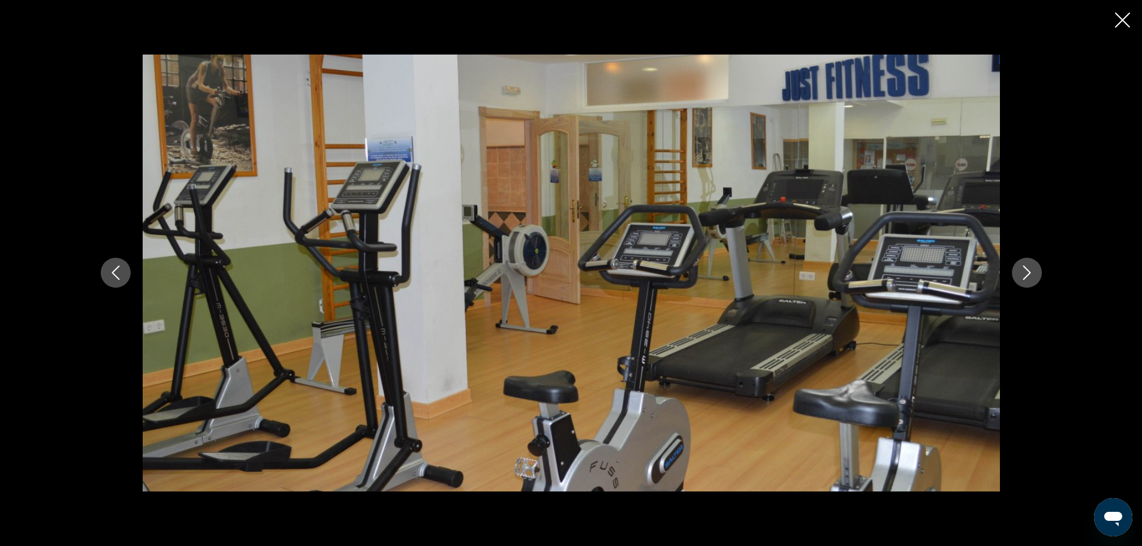
click at [1025, 278] on icon "Next image" at bounding box center [1027, 273] width 8 height 14
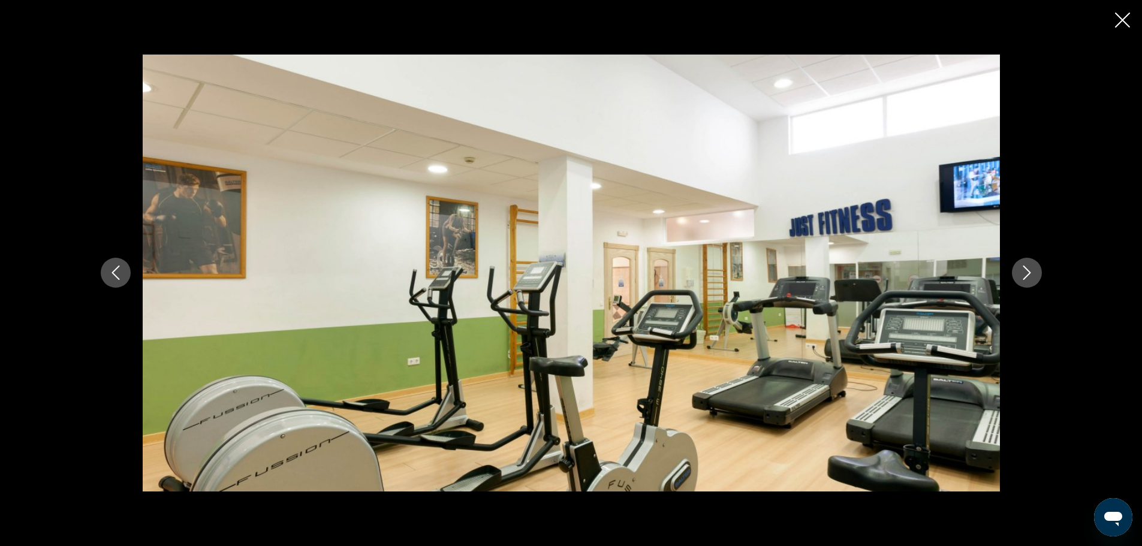
click at [1025, 278] on icon "Next image" at bounding box center [1027, 273] width 8 height 14
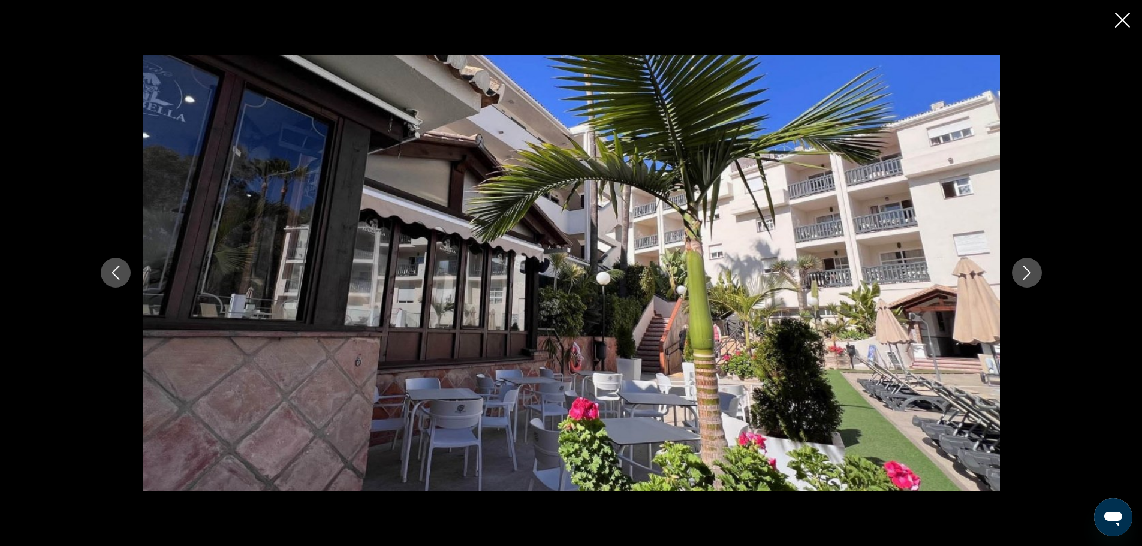
click at [1025, 278] on icon "Next image" at bounding box center [1027, 273] width 8 height 14
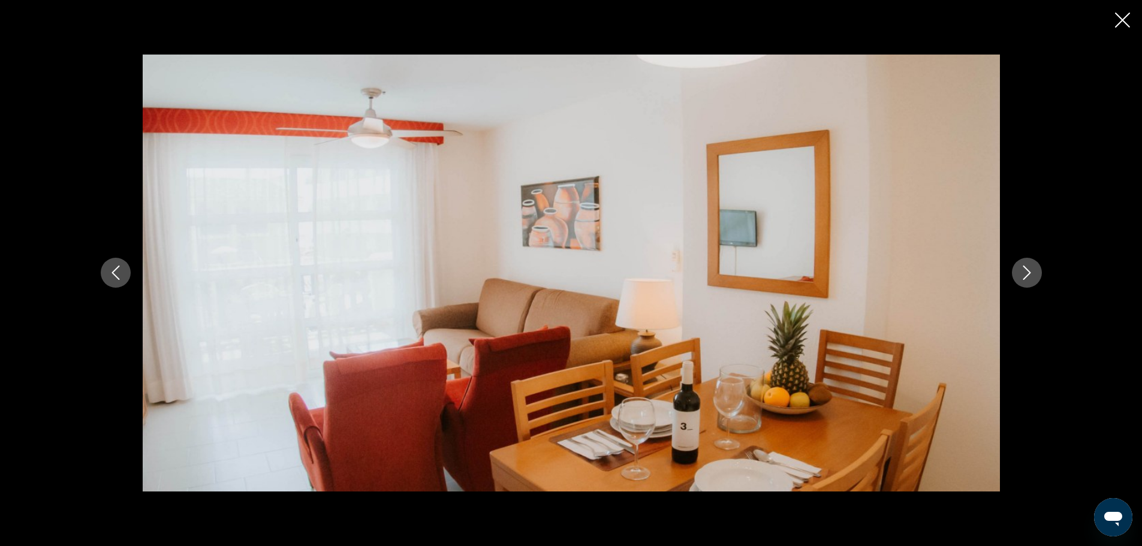
click at [1024, 276] on icon "Next image" at bounding box center [1027, 273] width 14 height 14
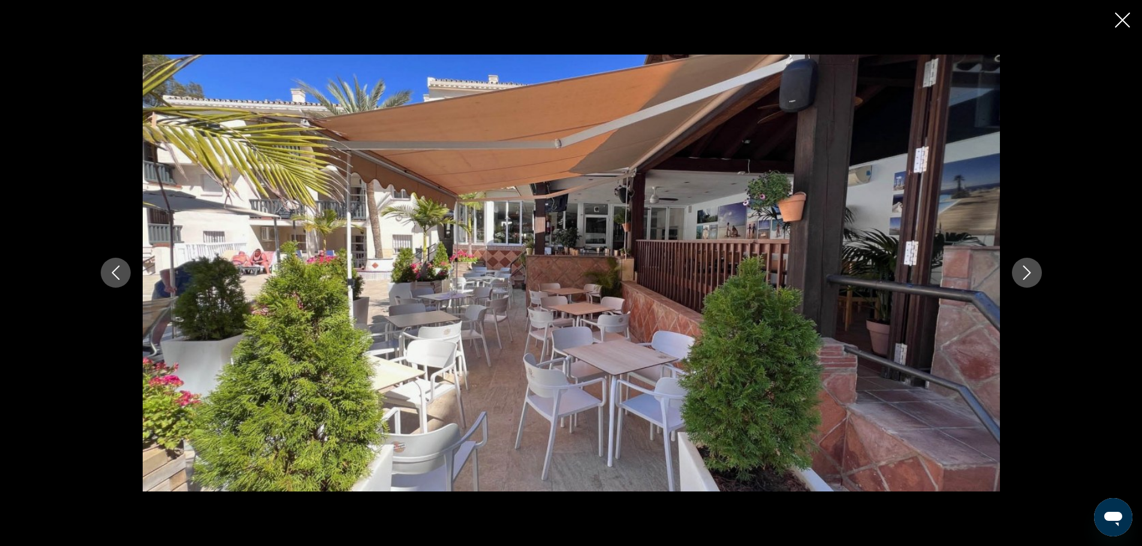
click at [1024, 276] on icon "Next image" at bounding box center [1027, 273] width 14 height 14
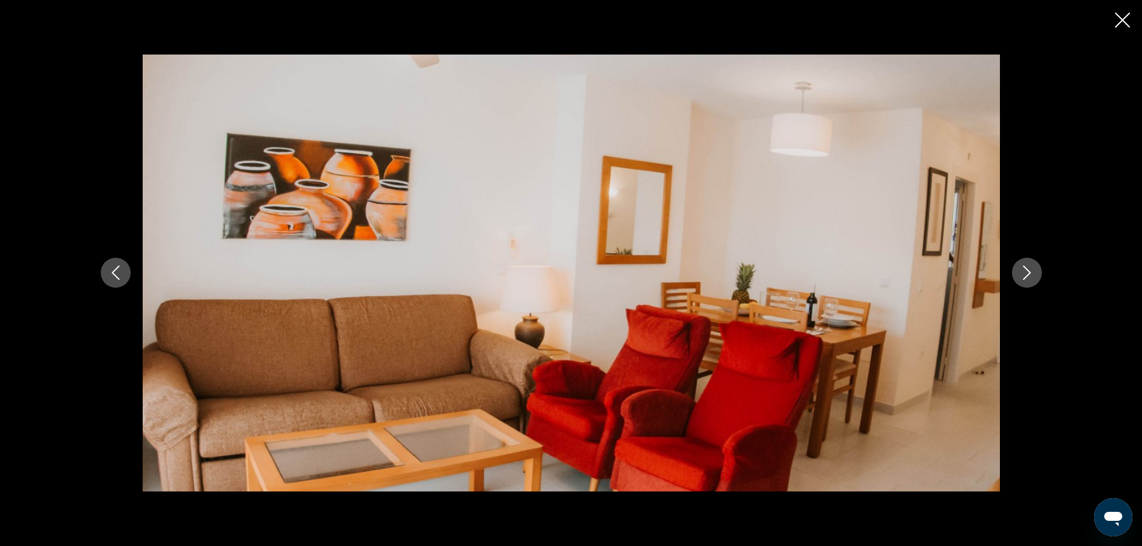
click at [1024, 276] on icon "Next image" at bounding box center [1027, 273] width 14 height 14
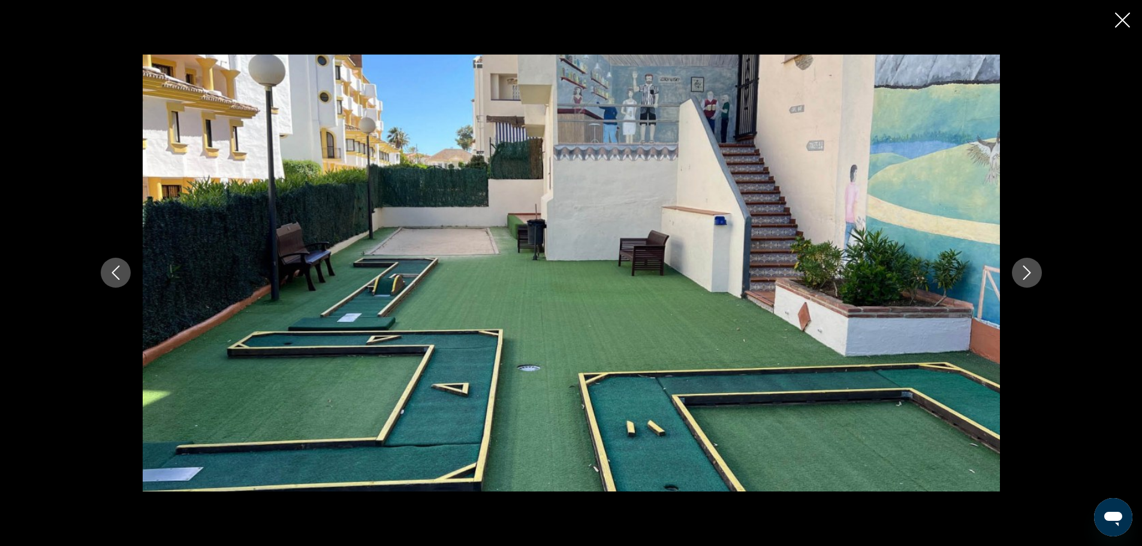
click at [1024, 276] on icon "Next image" at bounding box center [1027, 273] width 14 height 14
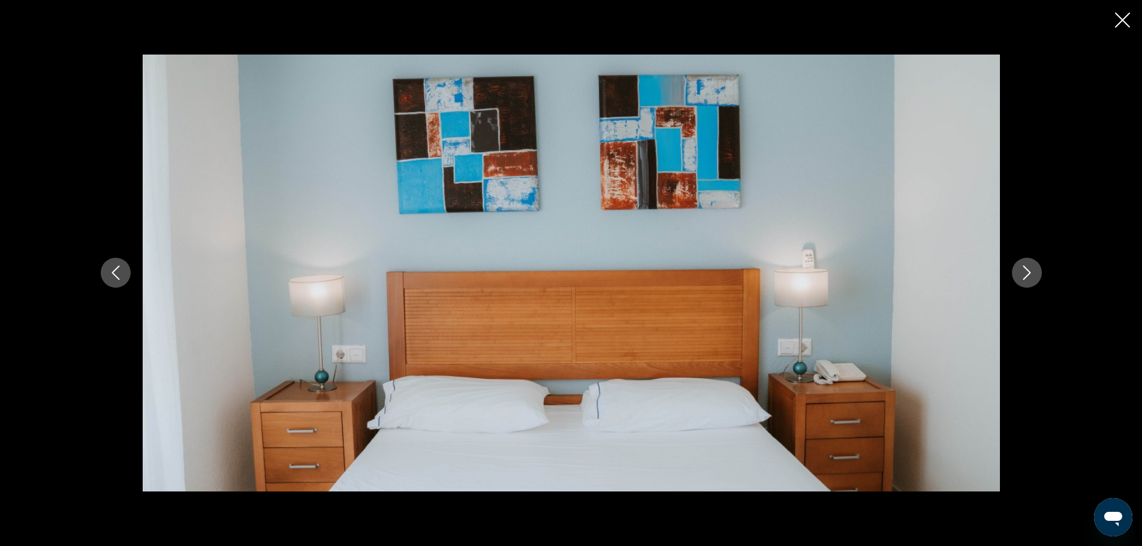
click at [1025, 260] on button "Next image" at bounding box center [1027, 273] width 30 height 30
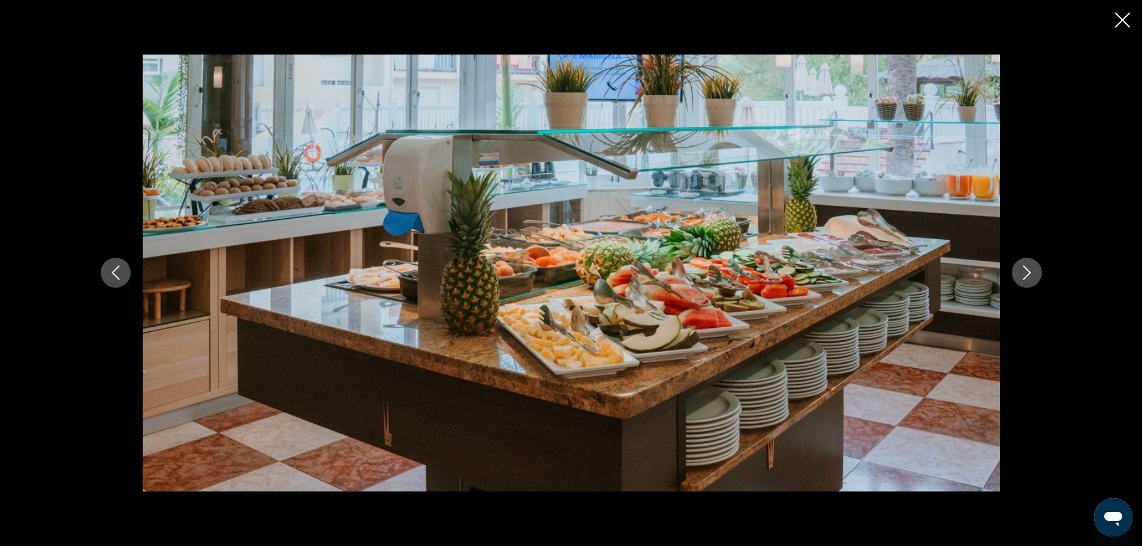
click at [1025, 260] on button "Next image" at bounding box center [1027, 273] width 30 height 30
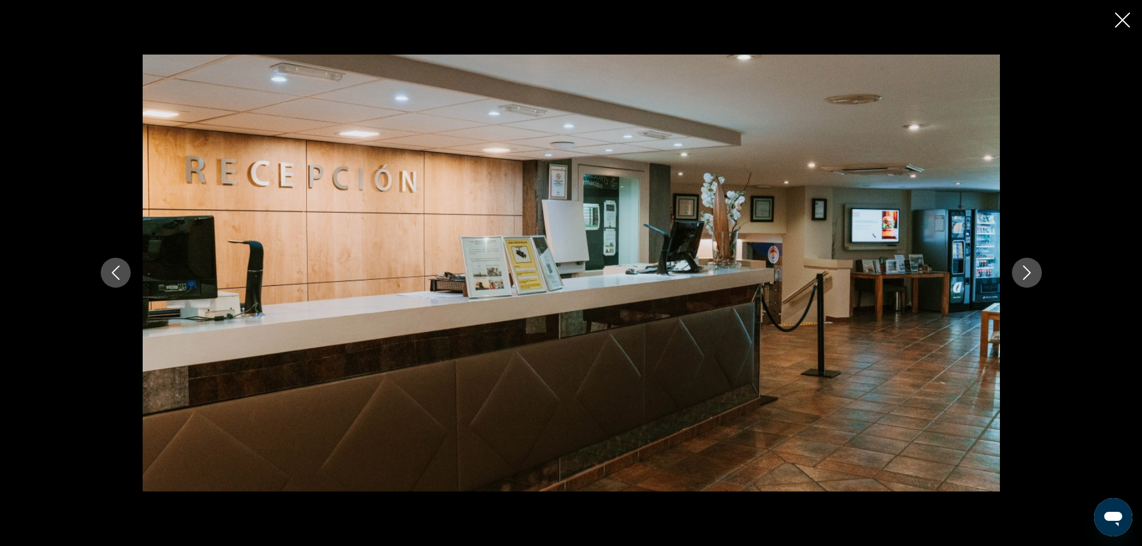
click at [1025, 260] on button "Next image" at bounding box center [1027, 273] width 30 height 30
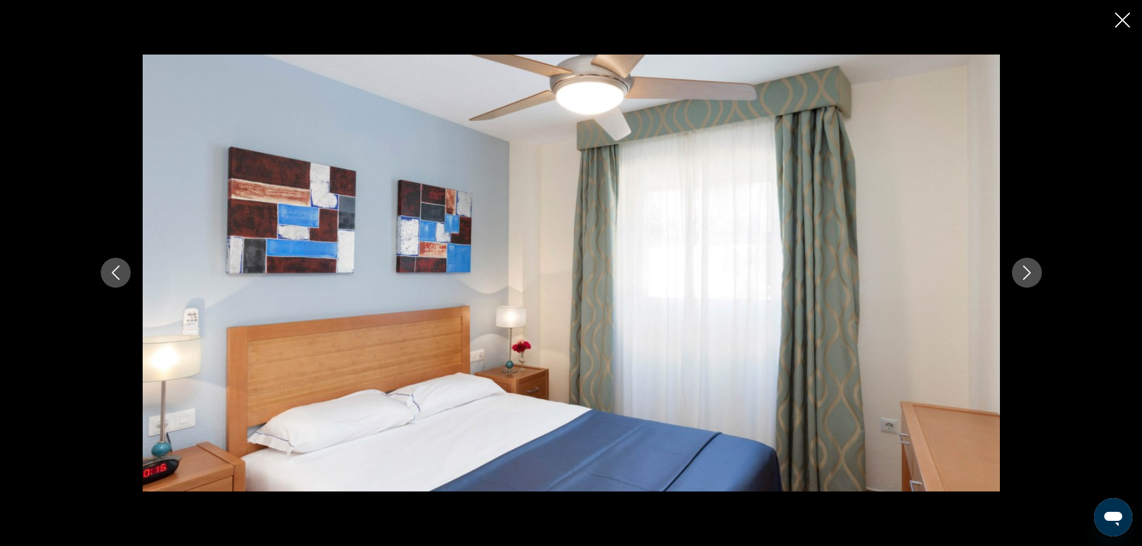
click at [1025, 260] on button "Next image" at bounding box center [1027, 273] width 30 height 30
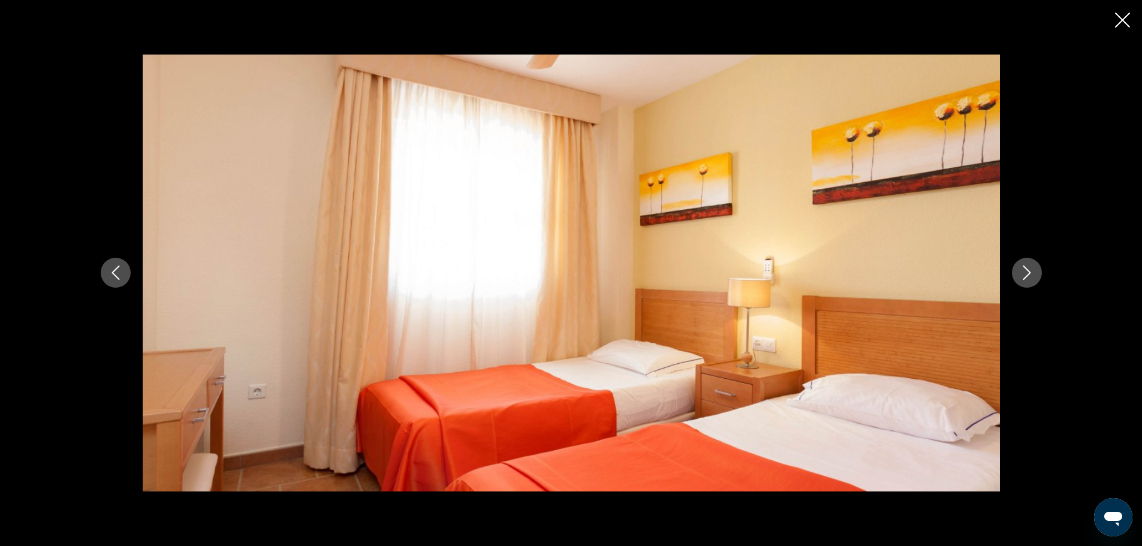
click at [1118, 20] on icon "Close slideshow" at bounding box center [1122, 20] width 15 height 15
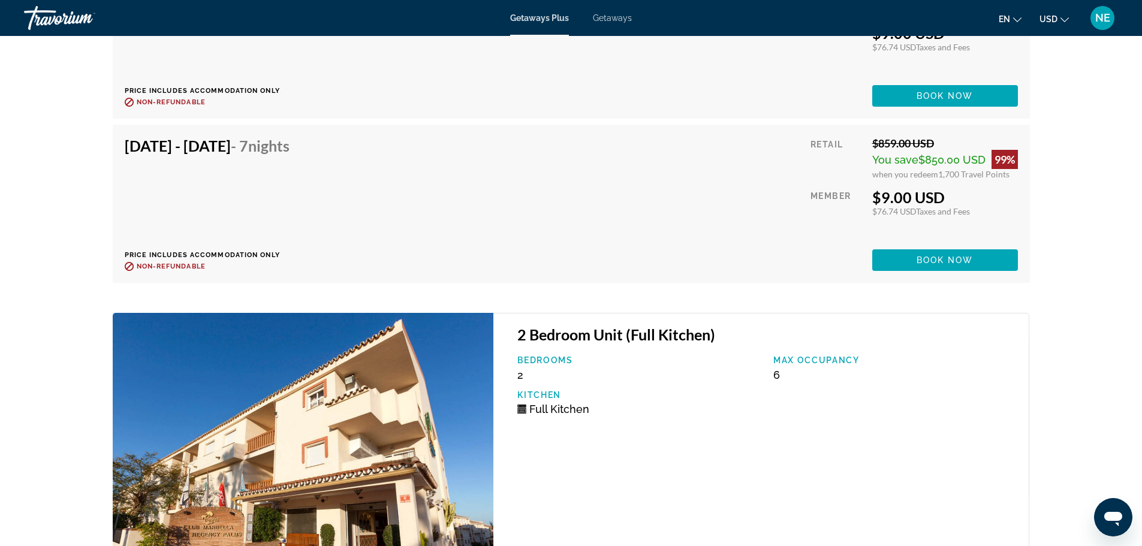
scroll to position [2695, 0]
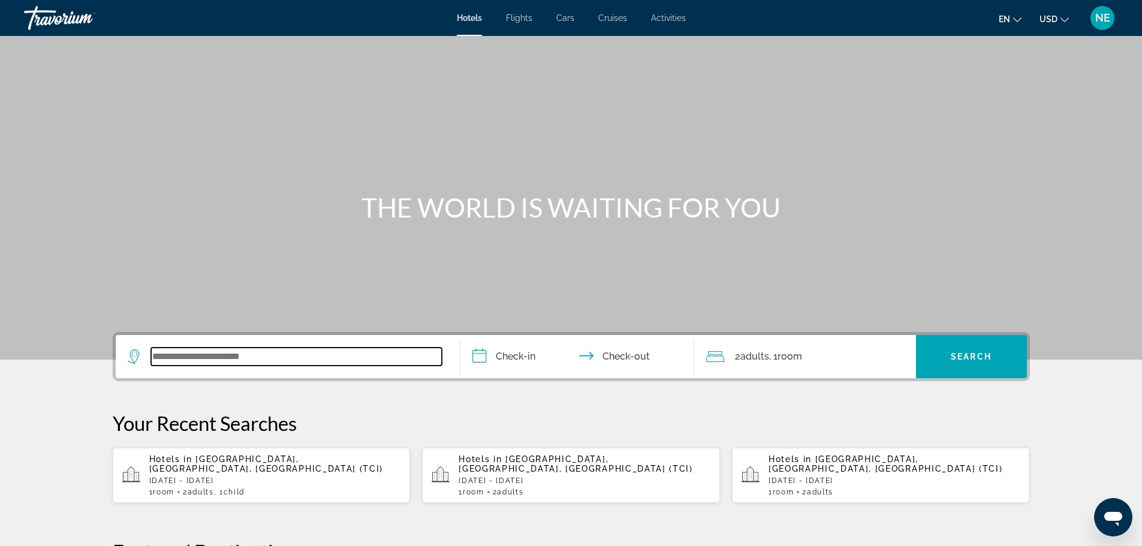
click at [250, 357] on input "Search widget" at bounding box center [296, 357] width 291 height 18
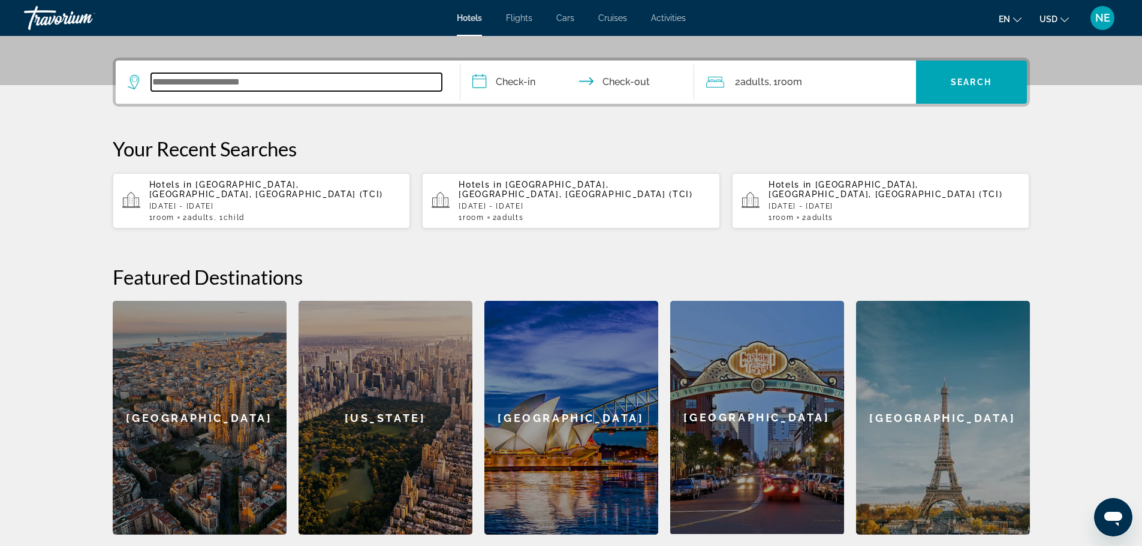
scroll to position [293, 0]
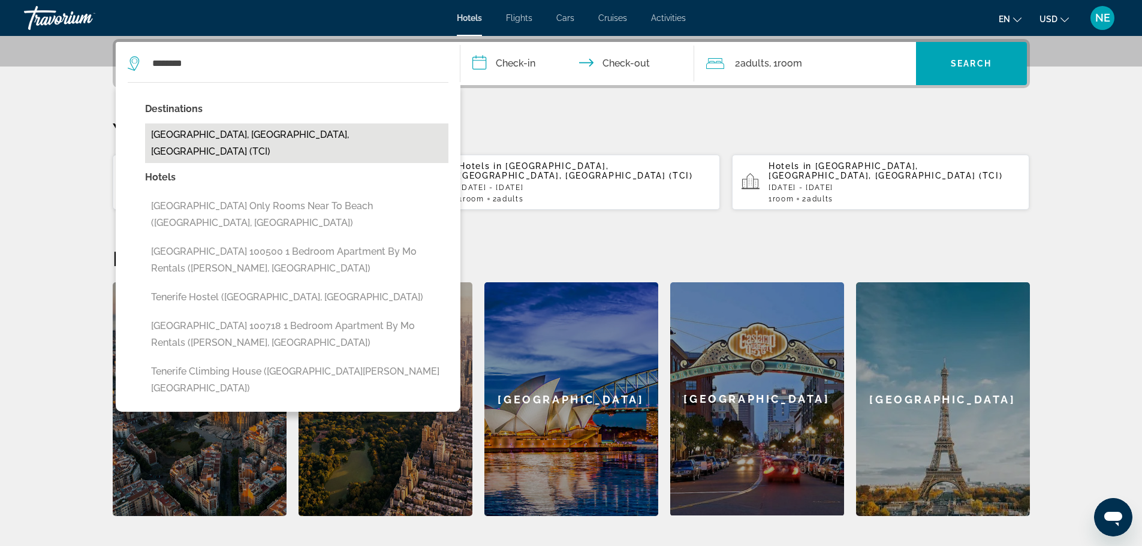
click at [257, 134] on button "[GEOGRAPHIC_DATA], [GEOGRAPHIC_DATA], [GEOGRAPHIC_DATA] (TCI)" at bounding box center [296, 144] width 303 height 40
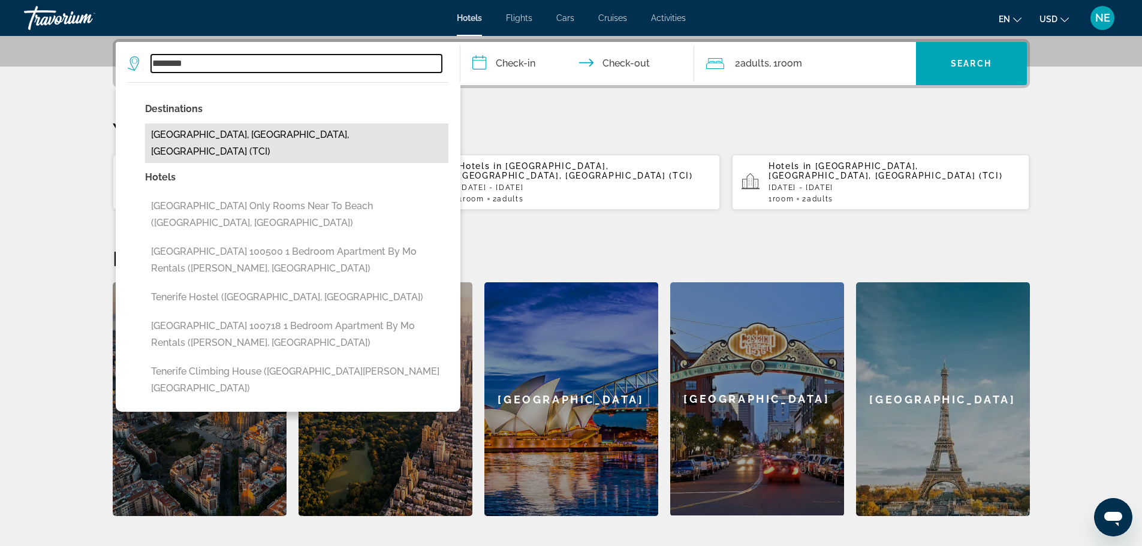
type input "**********"
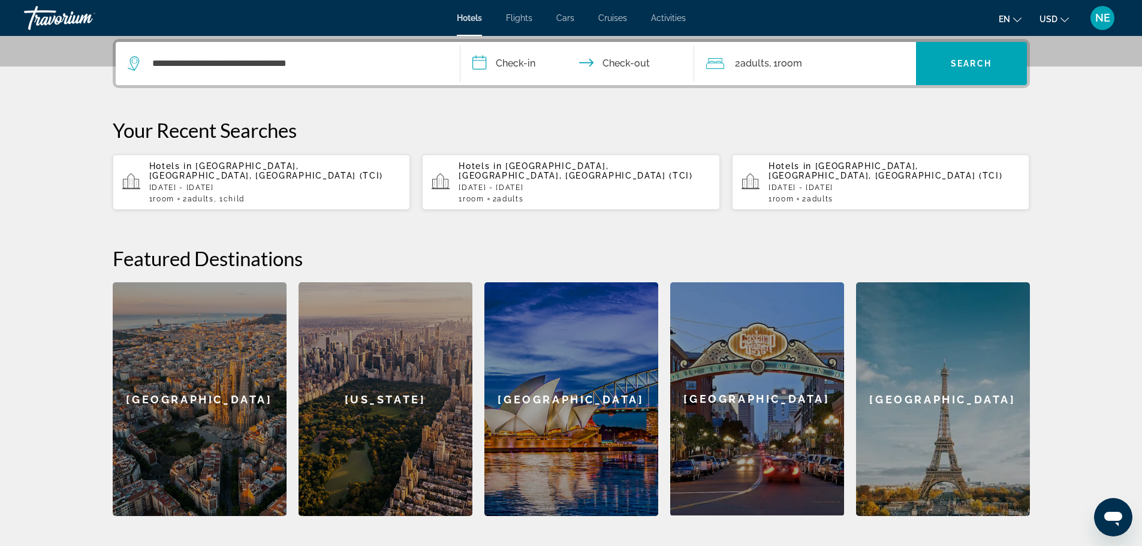
click at [528, 64] on input "**********" at bounding box center [580, 65] width 239 height 47
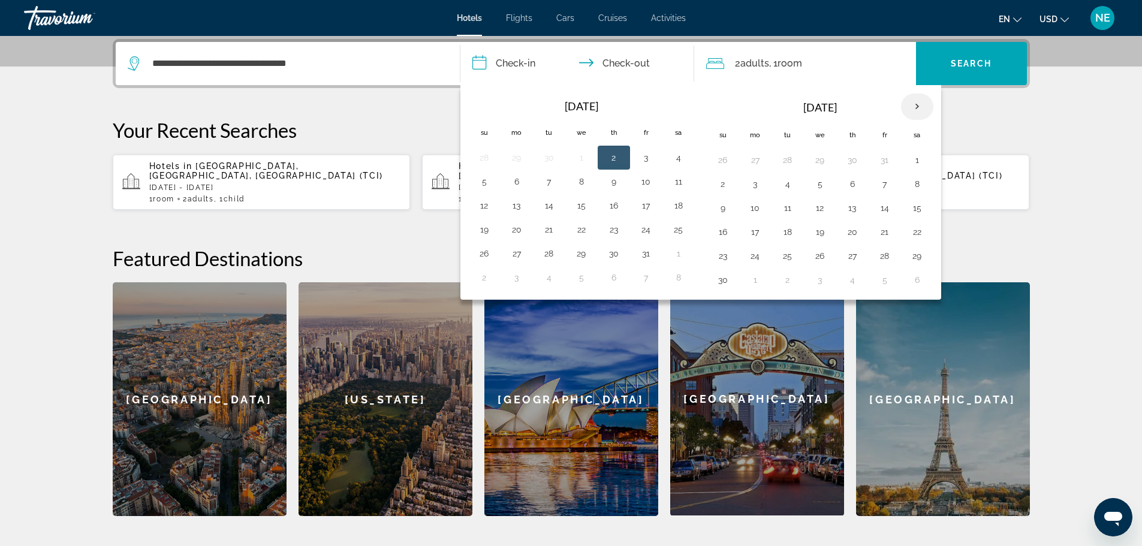
click at [915, 105] on th "Next month" at bounding box center [917, 107] width 32 height 26
click at [914, 207] on button "20" at bounding box center [917, 208] width 19 height 17
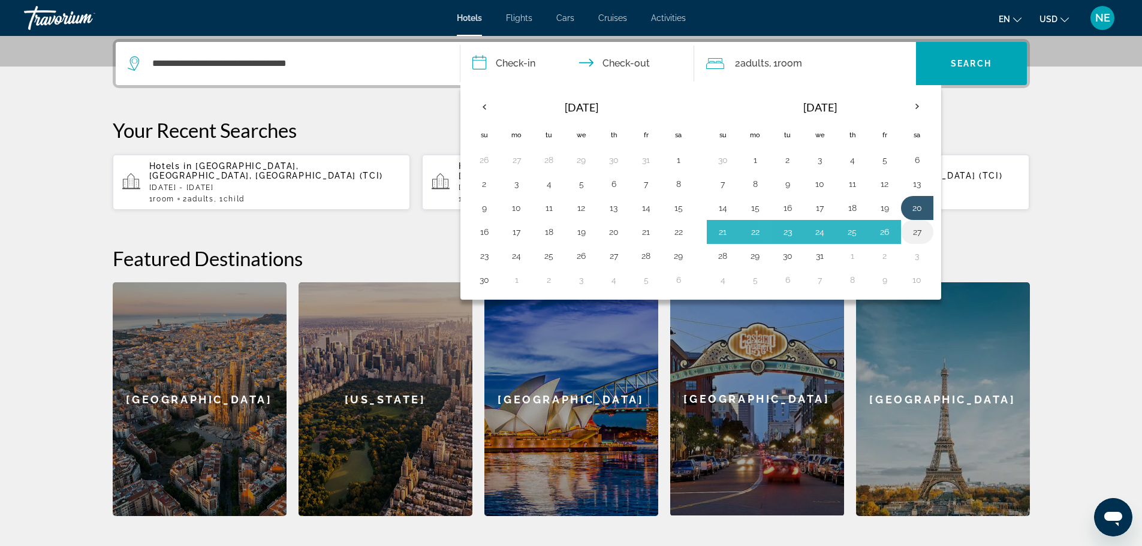
click at [917, 236] on button "27" at bounding box center [917, 232] width 19 height 17
type input "**********"
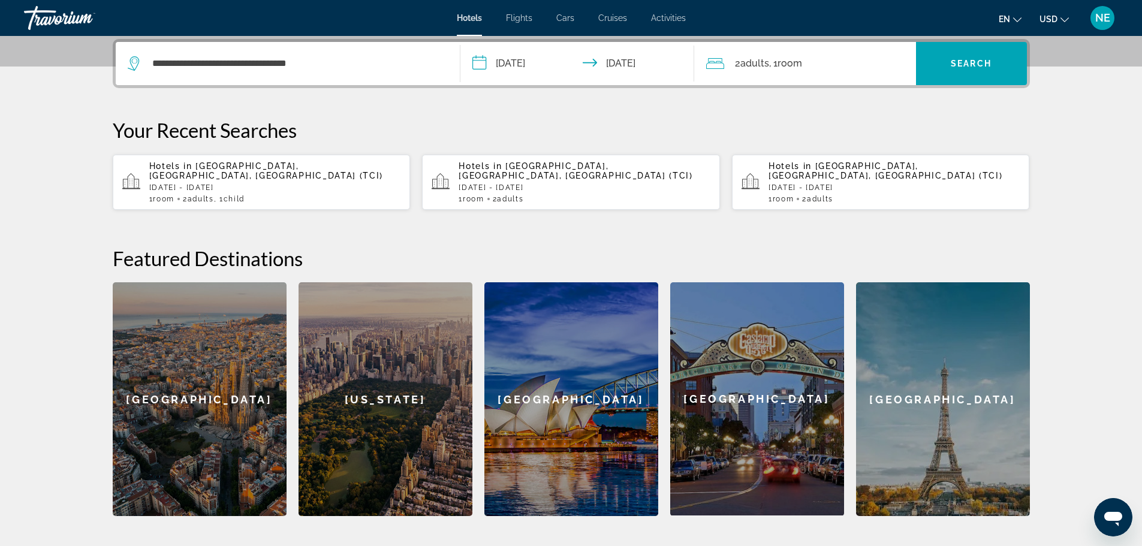
click at [778, 61] on span ", 1 Room rooms" at bounding box center [785, 63] width 33 height 17
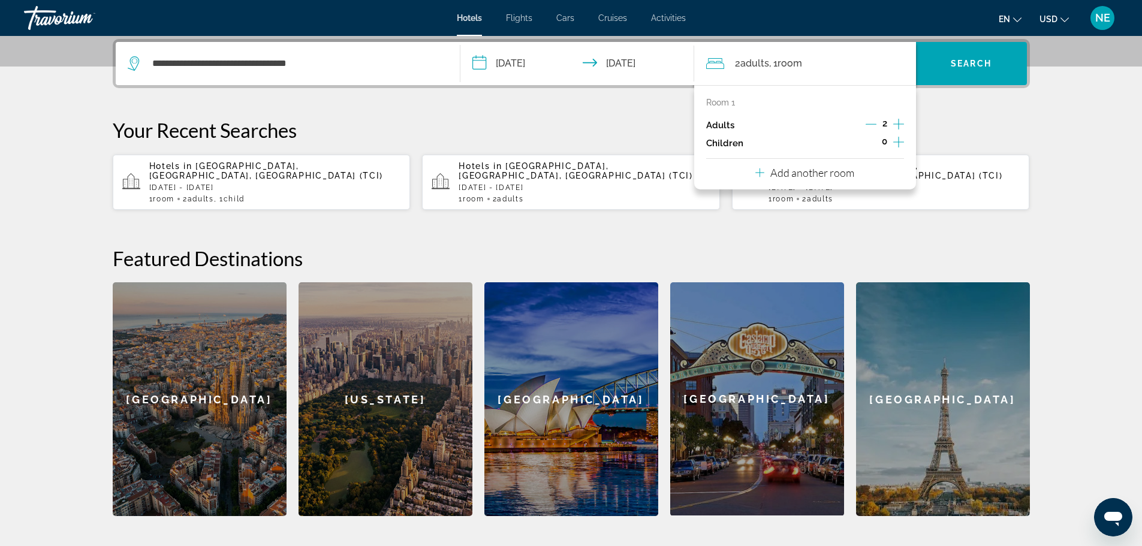
click at [899, 143] on icon "Increment children" at bounding box center [898, 142] width 11 height 14
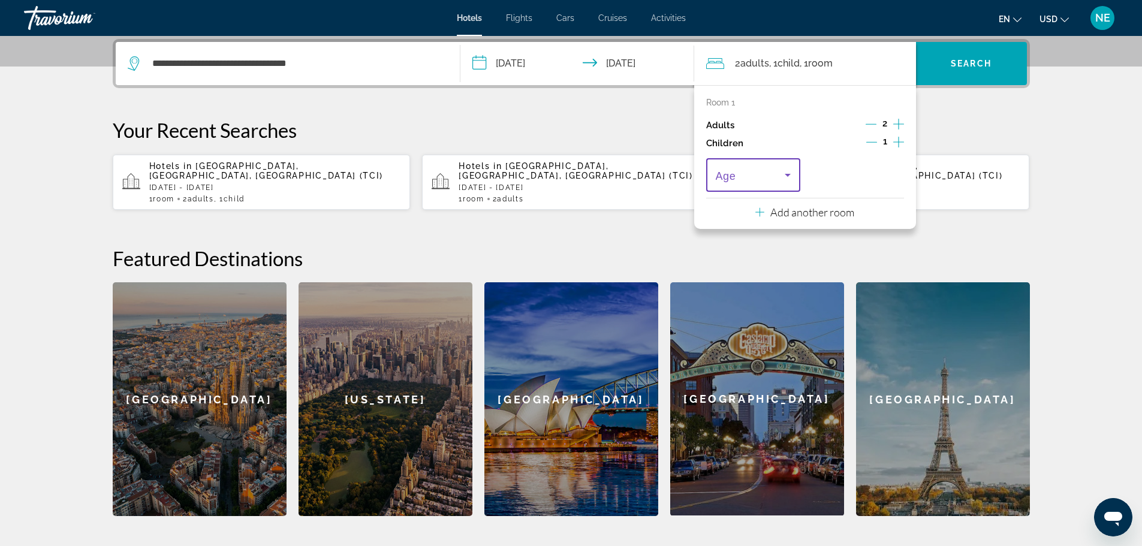
click at [792, 174] on icon "Travelers: 2 adults, 1 child" at bounding box center [788, 175] width 14 height 14
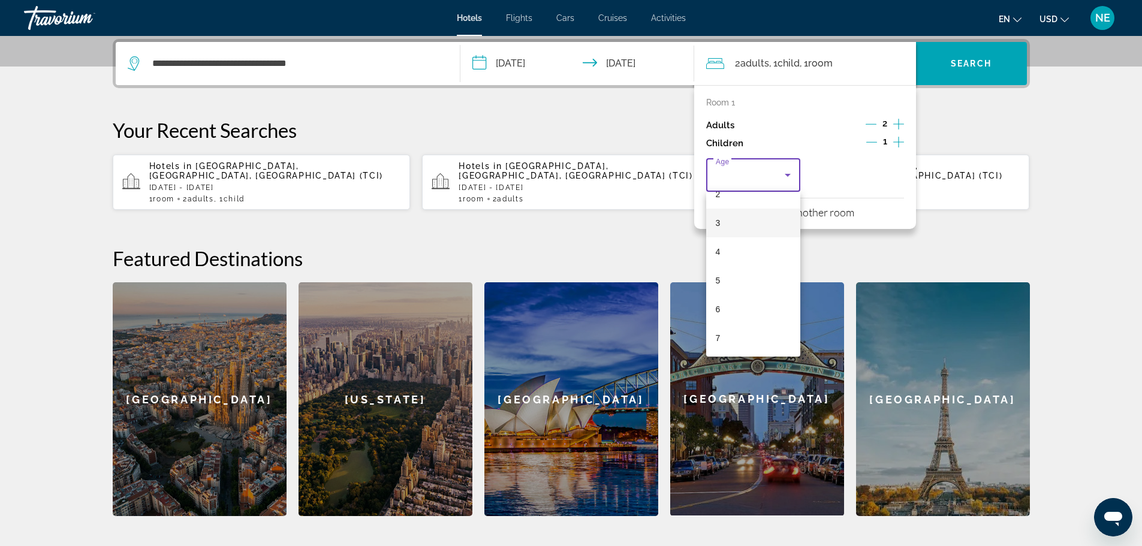
scroll to position [76, 0]
click at [719, 341] on span "7" at bounding box center [718, 337] width 5 height 14
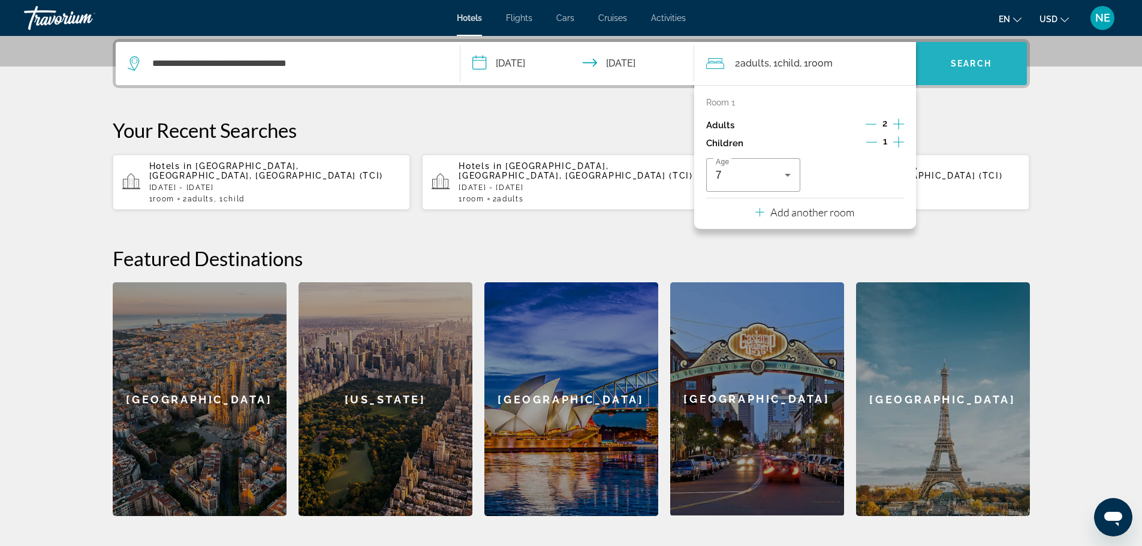
click at [946, 64] on span "Search widget" at bounding box center [971, 63] width 111 height 29
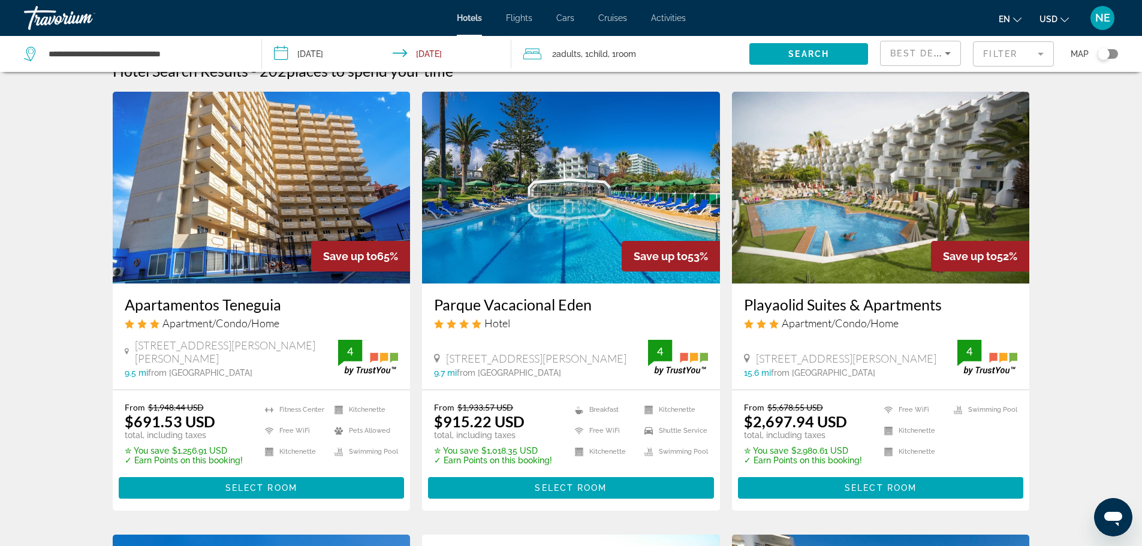
scroll to position [20, 0]
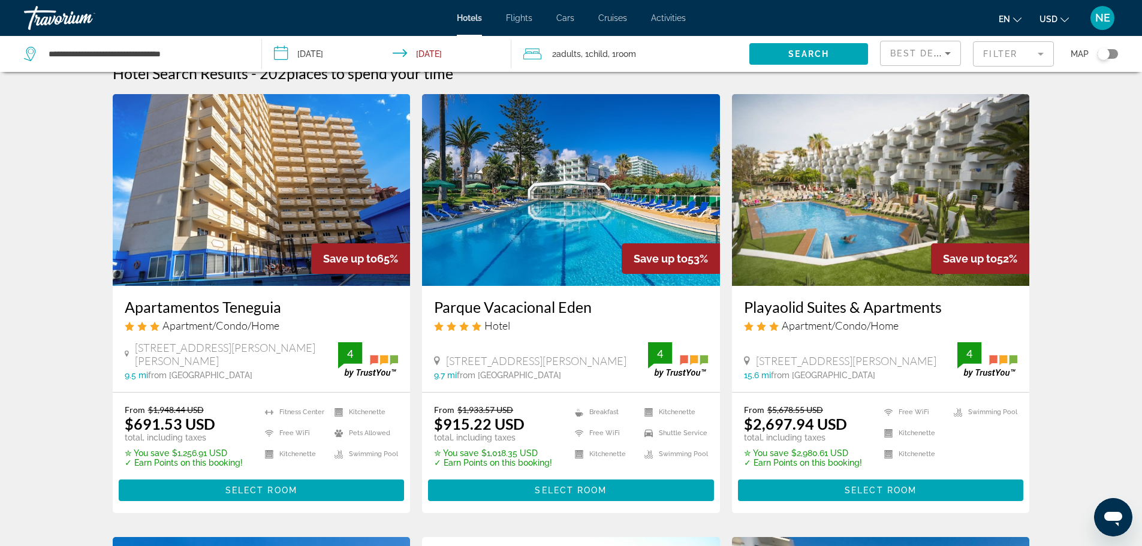
click at [1069, 19] on ul "en English Español Français Italiano Português русский USD USD ($) MXN (Mex$) C…" at bounding box center [1043, 17] width 88 height 19
click at [1061, 19] on icon "Change currency" at bounding box center [1065, 20] width 8 height 8
click at [1064, 16] on icon "Change currency" at bounding box center [1065, 20] width 8 height 8
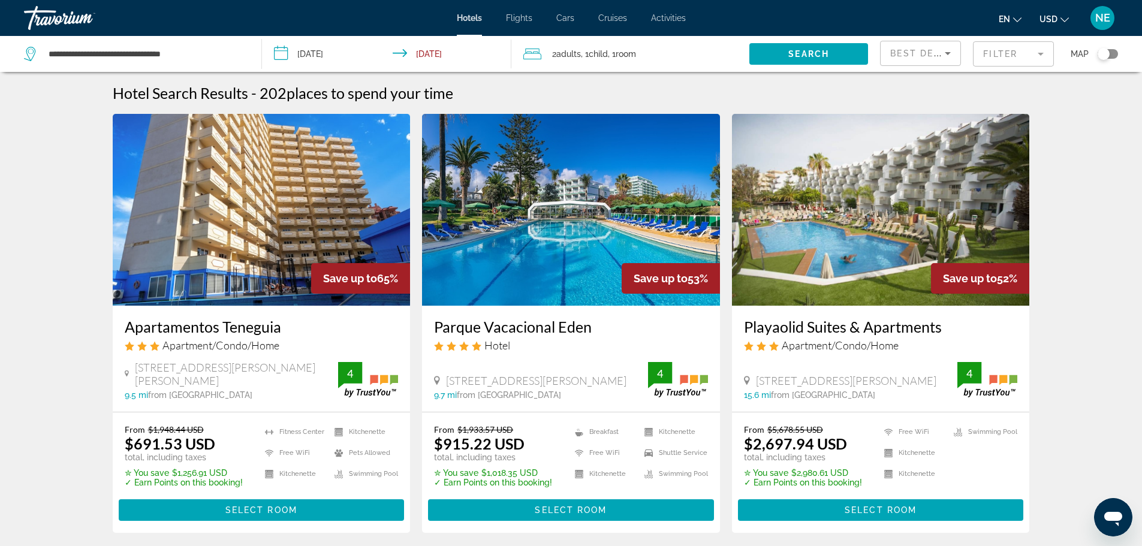
click at [1062, 17] on icon "Change currency" at bounding box center [1065, 20] width 8 height 8
click at [1040, 47] on button "USD ($)" at bounding box center [1030, 48] width 59 height 16
click at [944, 55] on icon "Sort by" at bounding box center [948, 53] width 14 height 14
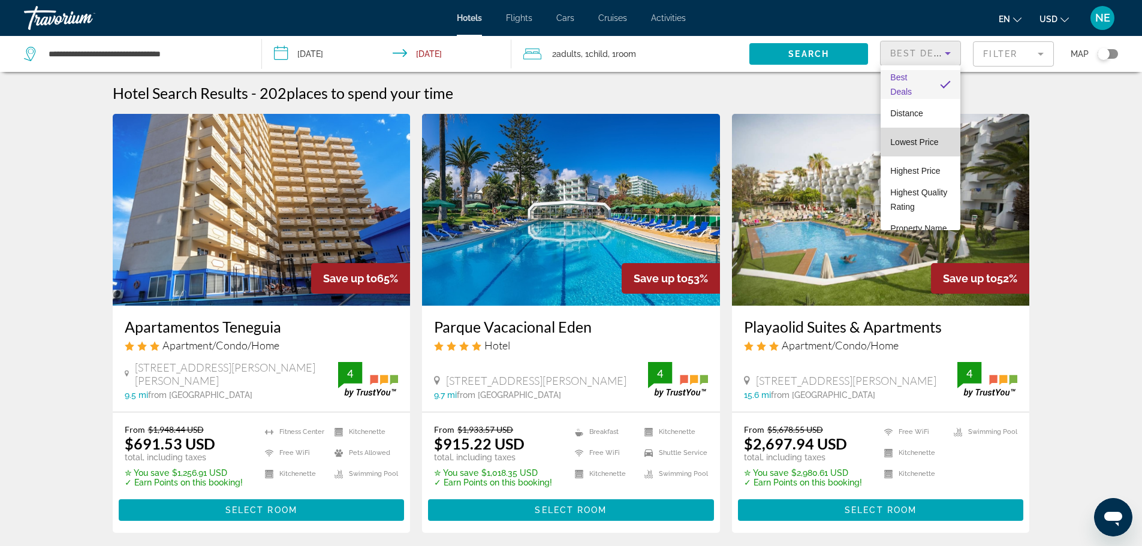
click at [923, 141] on span "Lowest Price" at bounding box center [914, 142] width 48 height 10
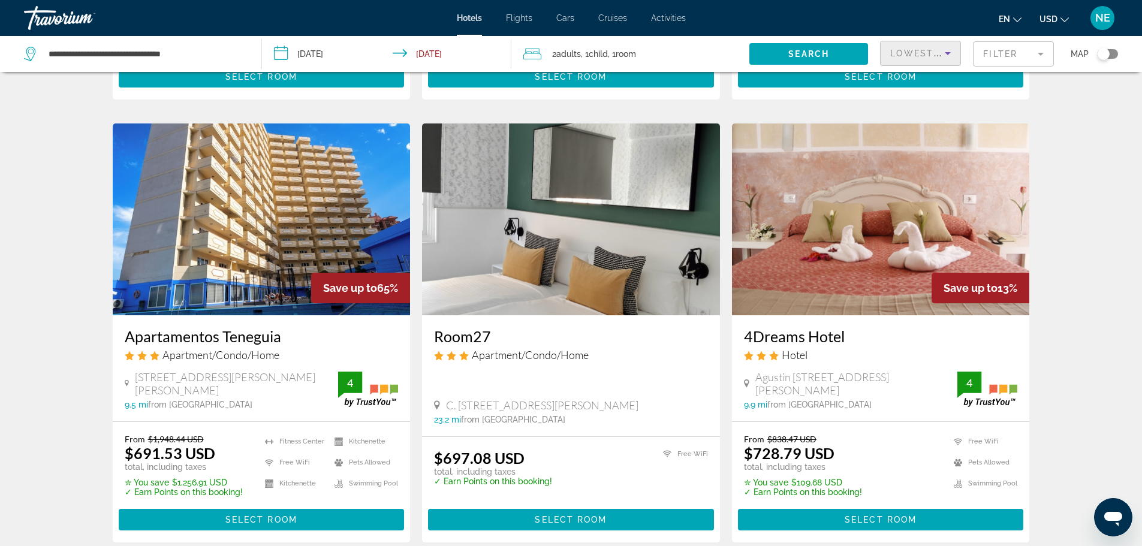
scroll to position [867, 0]
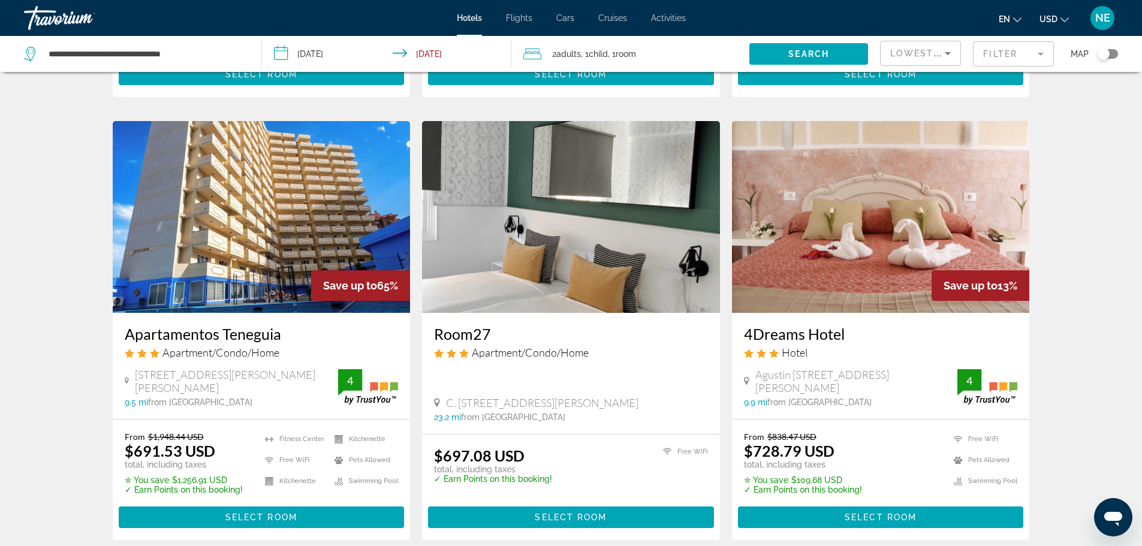
click at [553, 231] on img "Main content" at bounding box center [571, 217] width 298 height 192
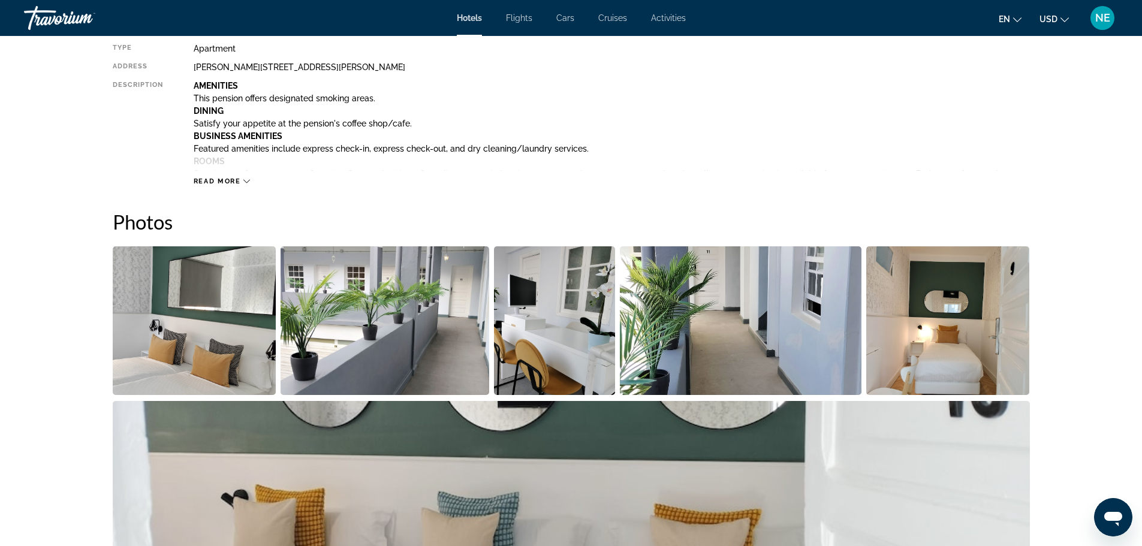
scroll to position [449, 0]
click at [204, 304] on img "Open full-screen image slider" at bounding box center [195, 320] width 164 height 149
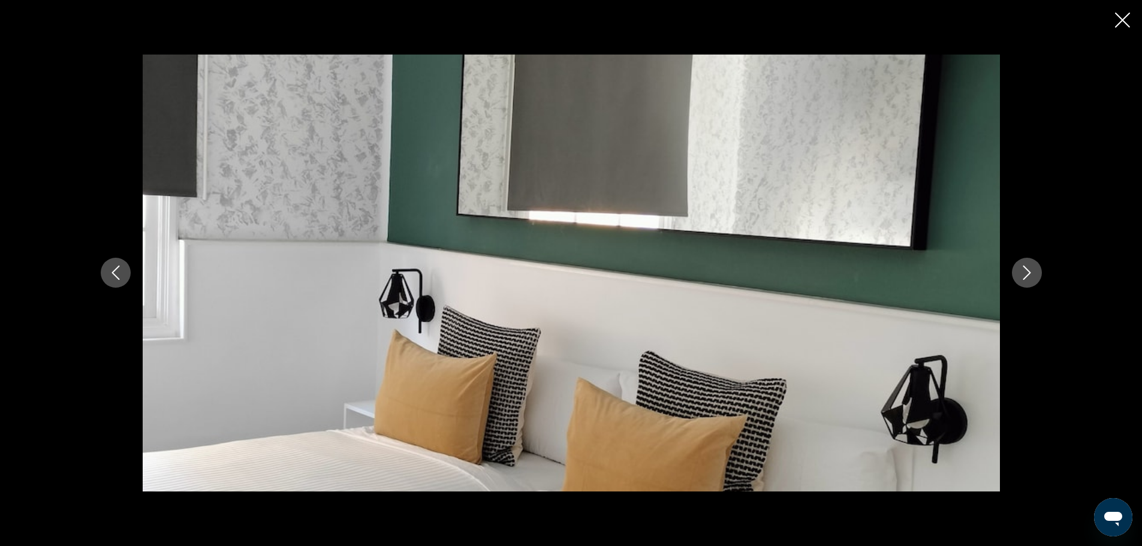
click at [1025, 274] on icon "Next image" at bounding box center [1027, 273] width 14 height 14
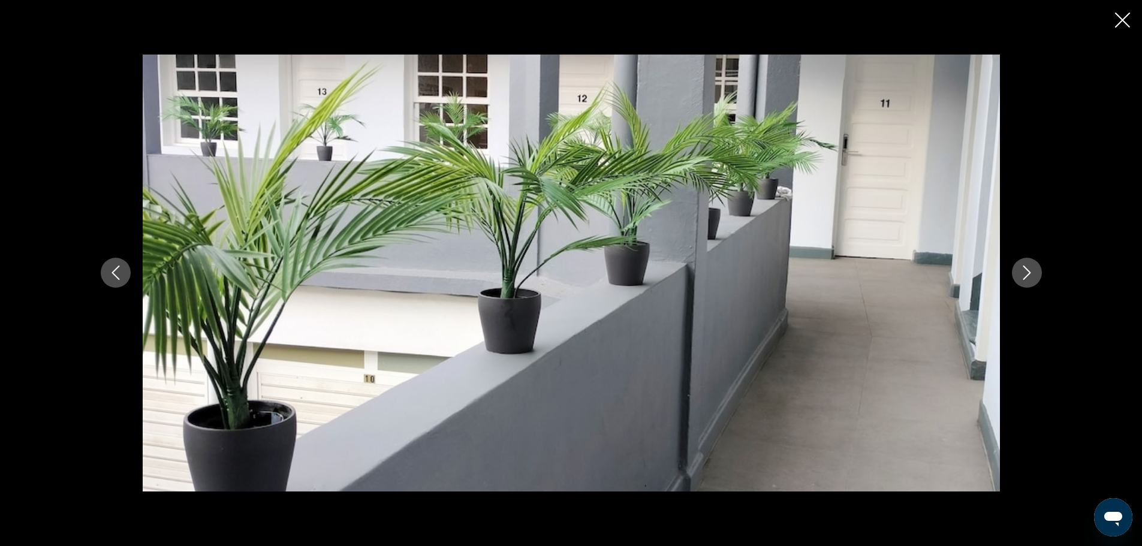
click at [1025, 274] on icon "Next image" at bounding box center [1027, 273] width 14 height 14
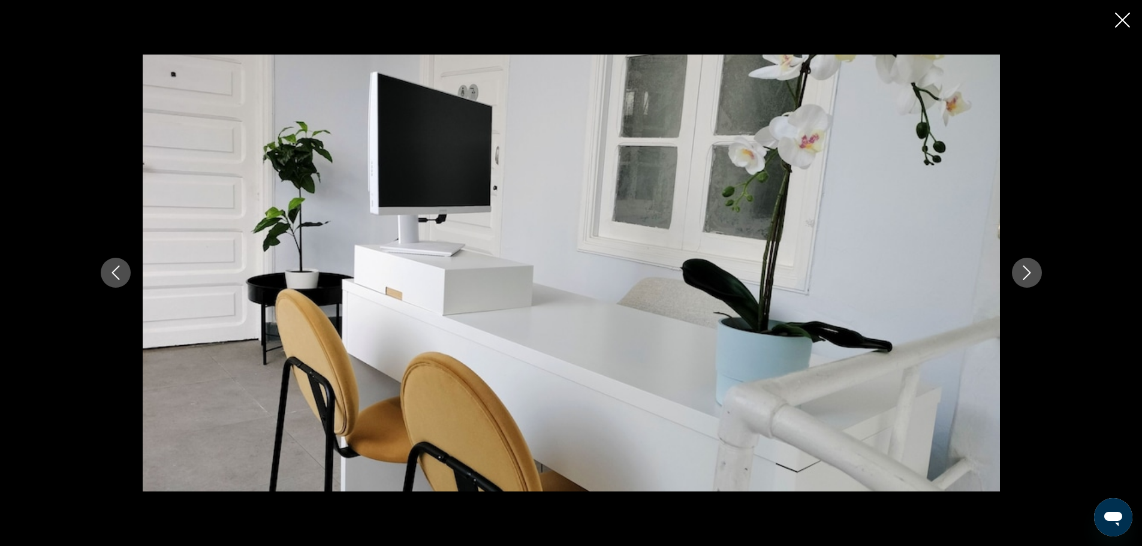
click at [1025, 274] on icon "Next image" at bounding box center [1027, 273] width 14 height 14
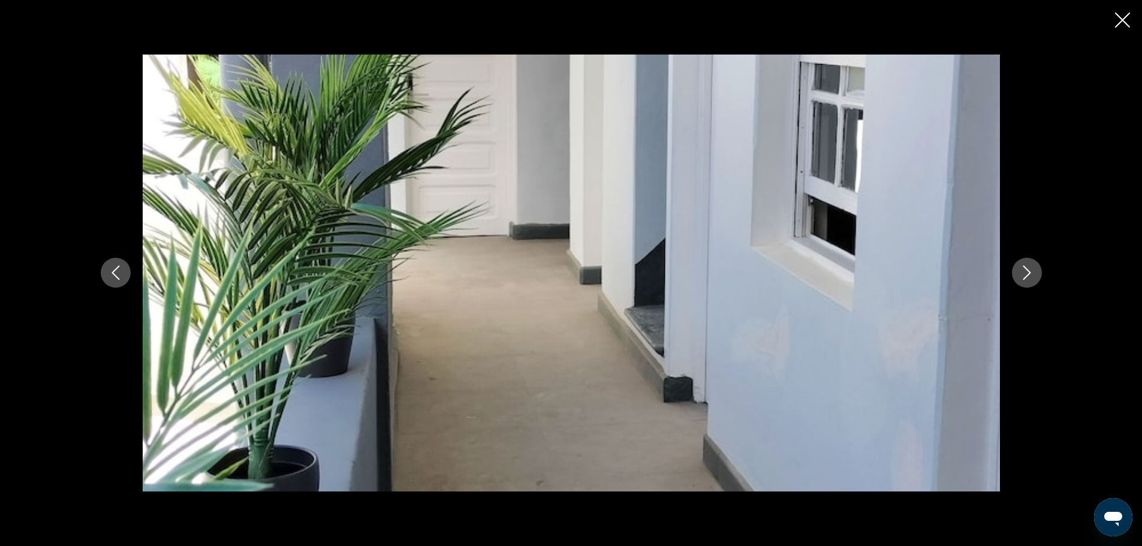
click at [1025, 274] on icon "Next image" at bounding box center [1027, 273] width 14 height 14
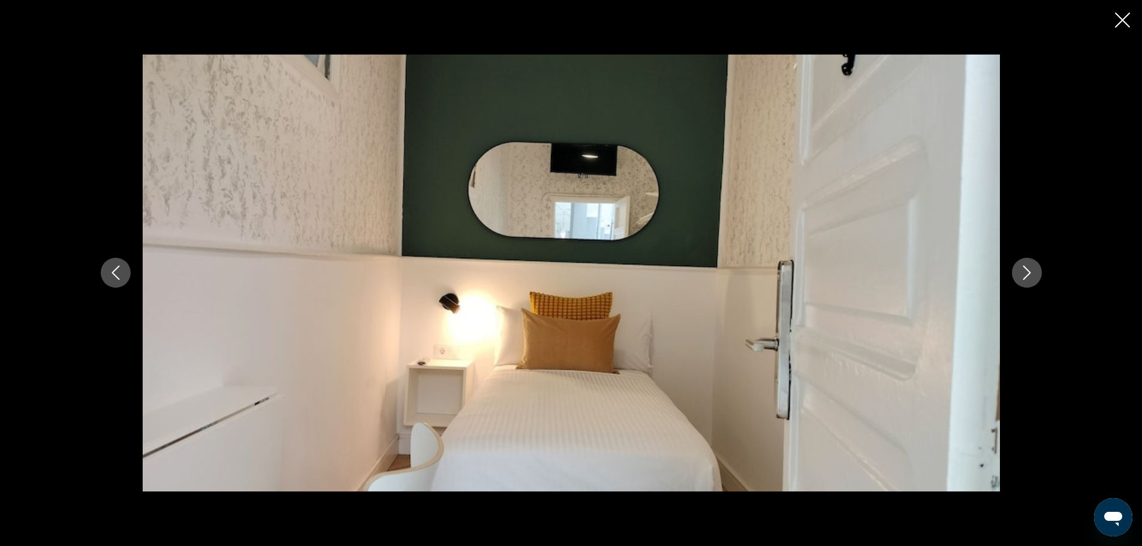
click at [1025, 274] on icon "Next image" at bounding box center [1027, 273] width 14 height 14
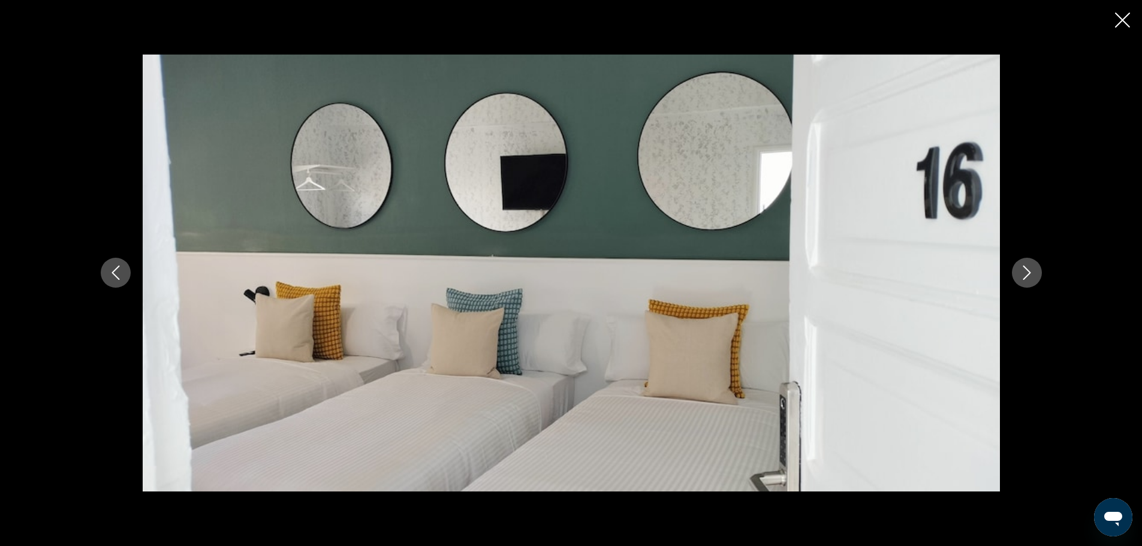
click at [1025, 274] on icon "Next image" at bounding box center [1027, 273] width 14 height 14
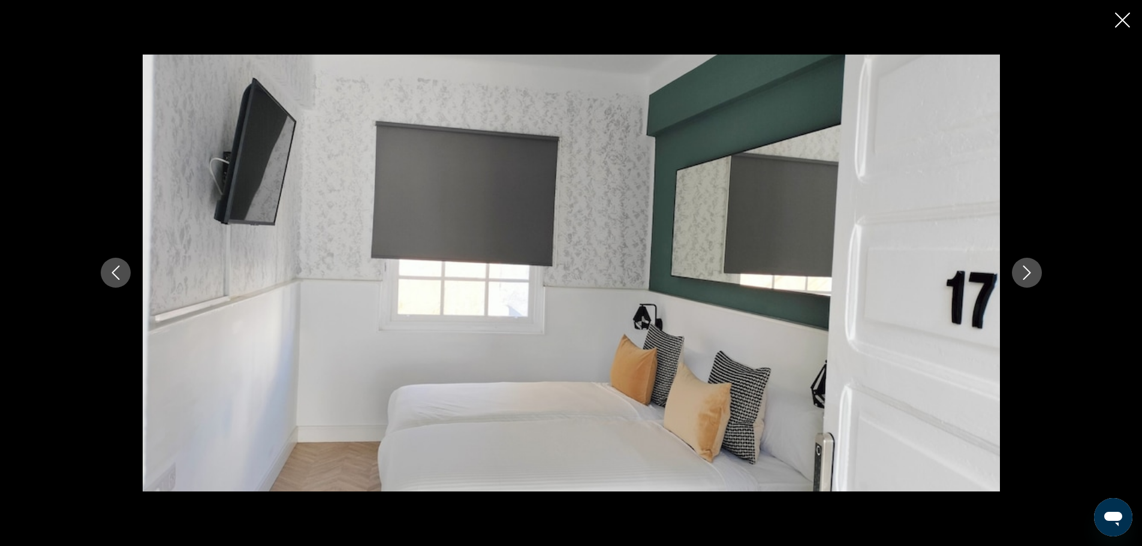
click at [1025, 274] on icon "Next image" at bounding box center [1027, 273] width 14 height 14
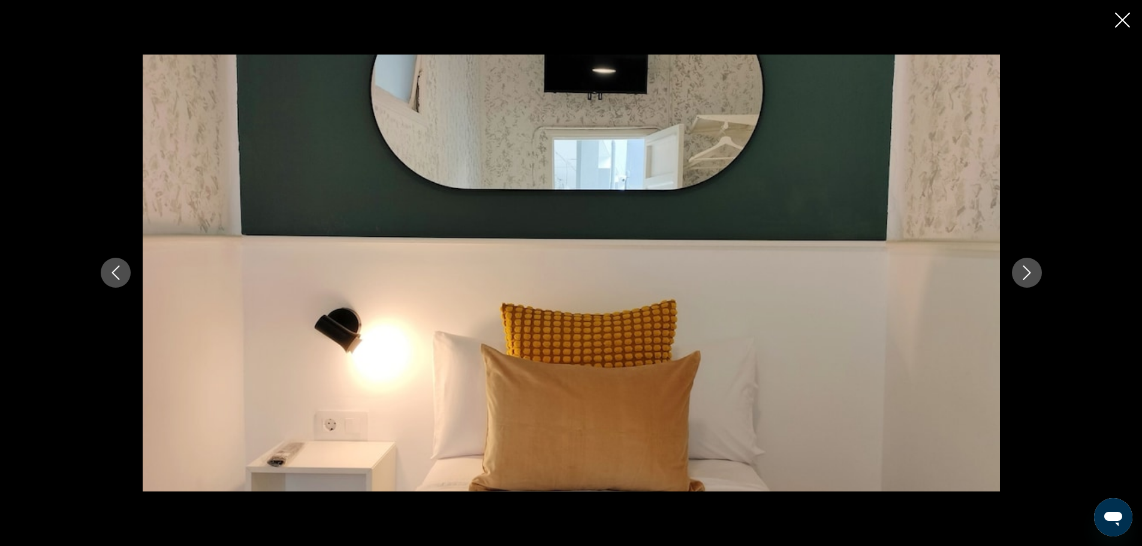
click at [1025, 274] on icon "Next image" at bounding box center [1027, 273] width 14 height 14
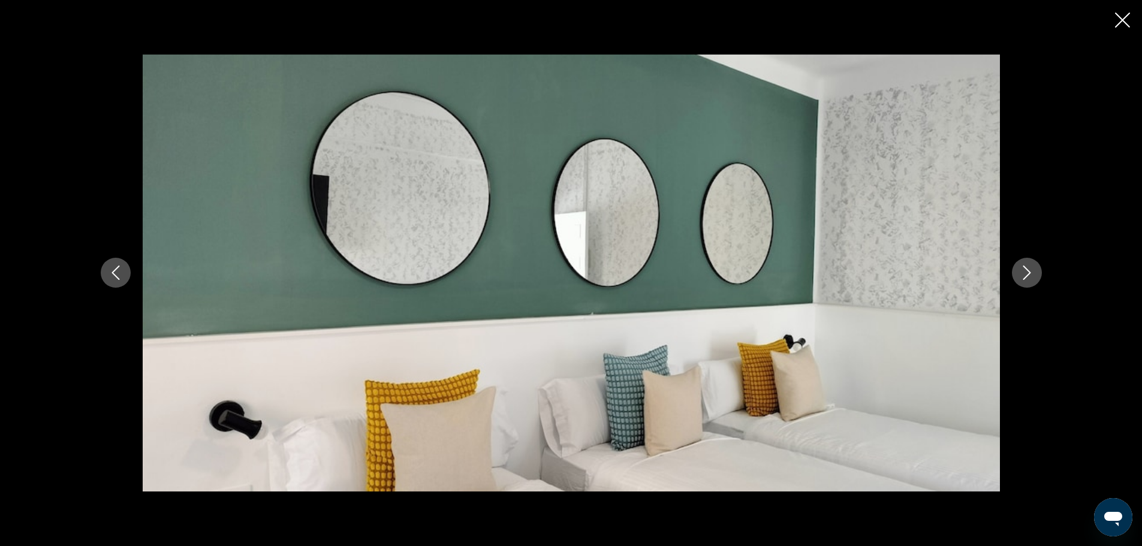
click at [1122, 20] on icon "Close slideshow" at bounding box center [1122, 20] width 15 height 15
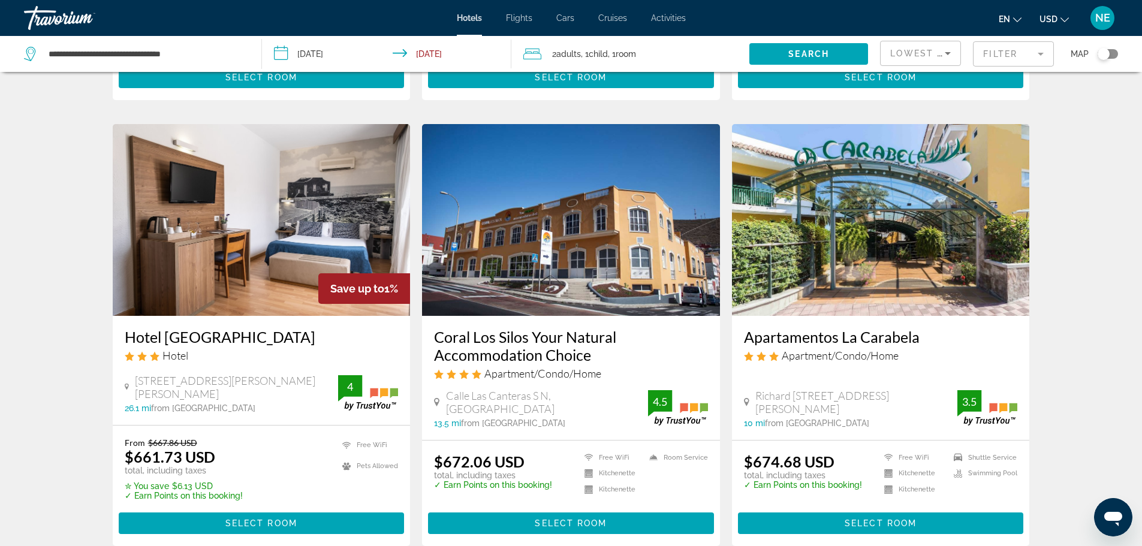
scroll to position [419, 0]
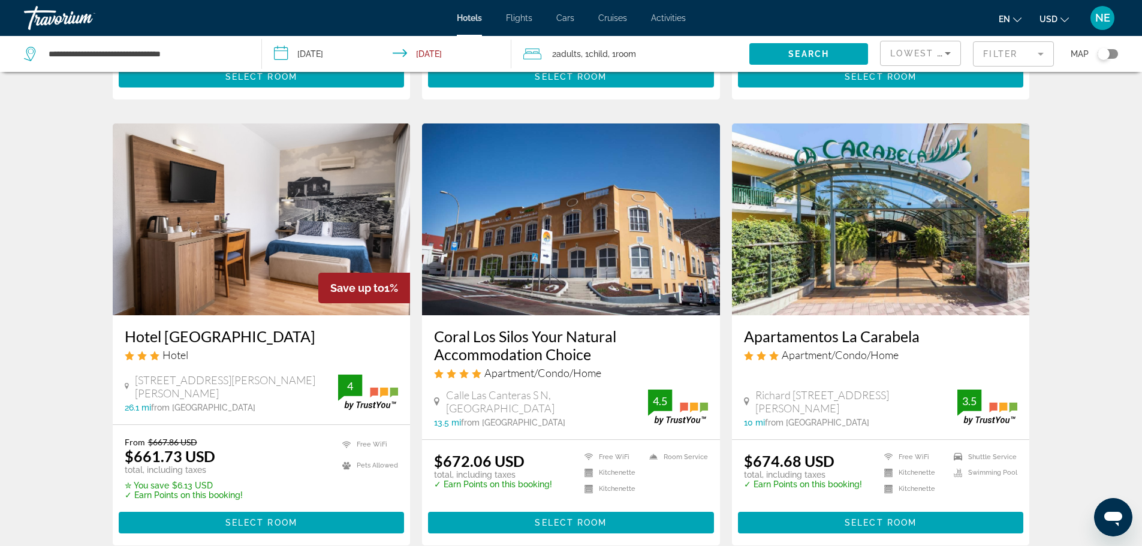
click at [349, 227] on img "Main content" at bounding box center [262, 220] width 298 height 192
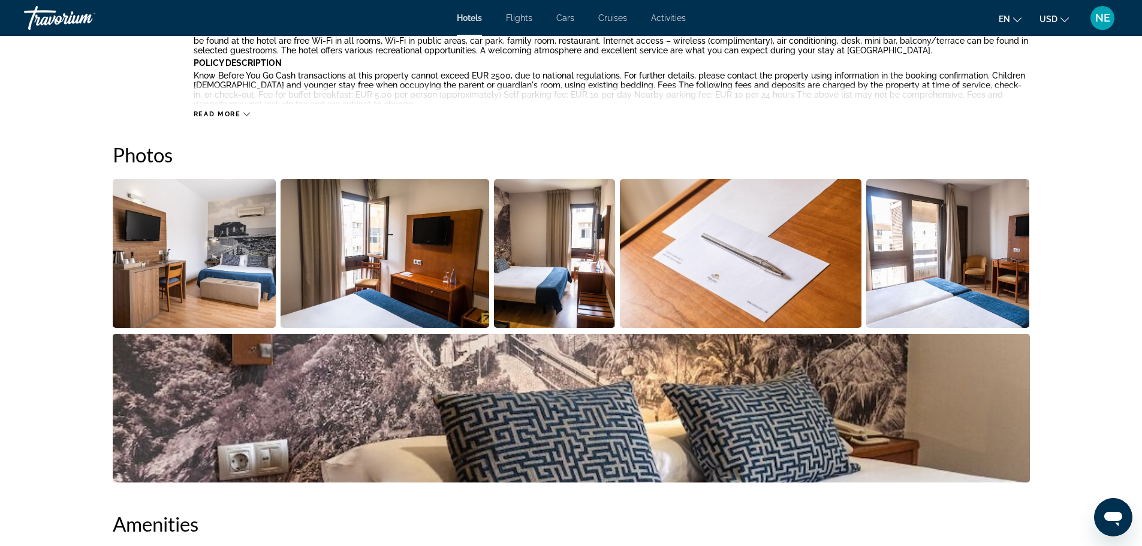
scroll to position [519, 0]
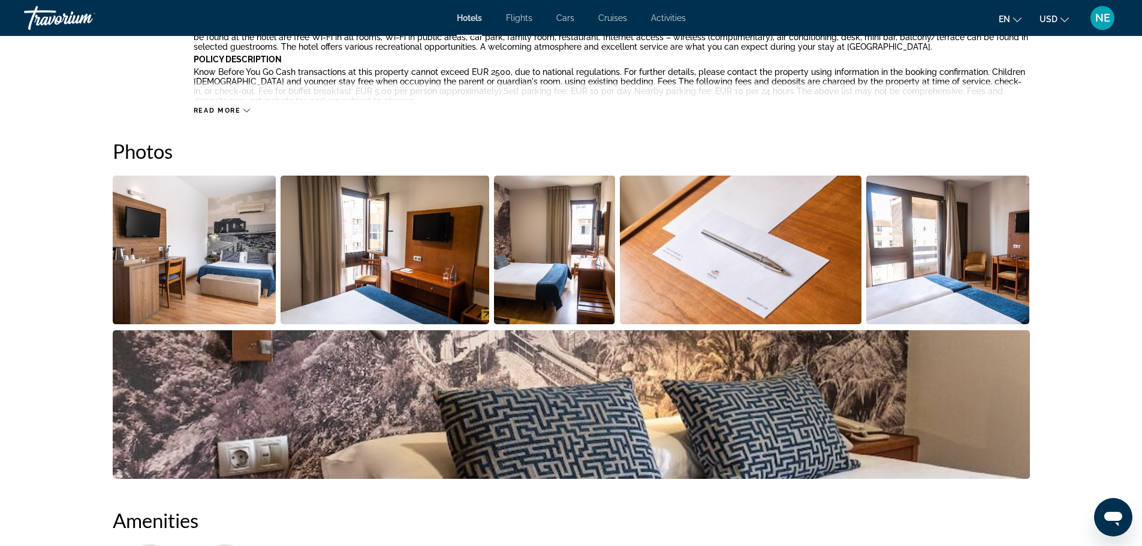
click at [237, 230] on img "Open full-screen image slider" at bounding box center [195, 250] width 164 height 149
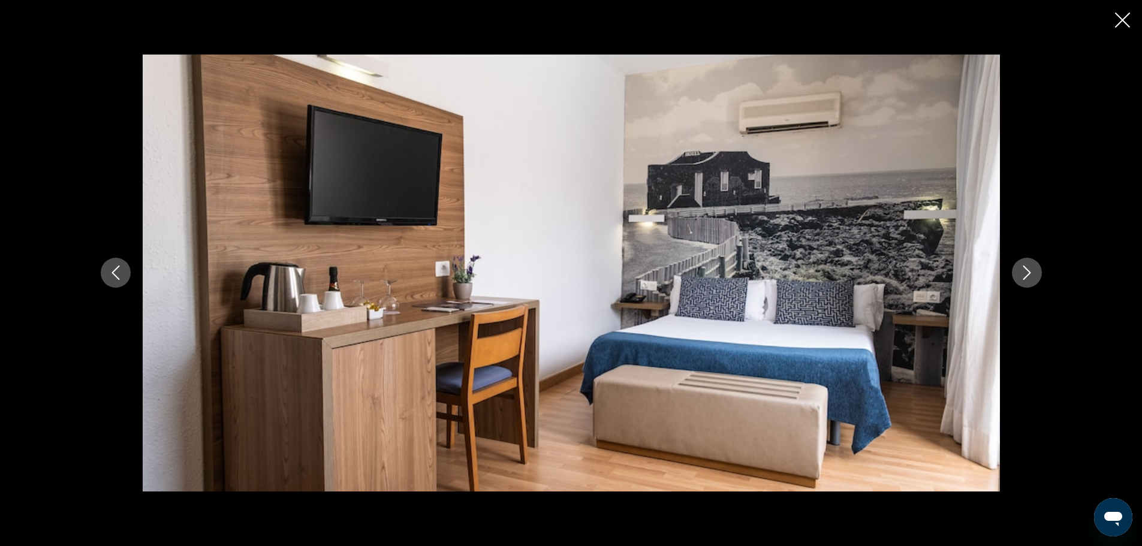
click at [1031, 277] on icon "Next image" at bounding box center [1027, 273] width 14 height 14
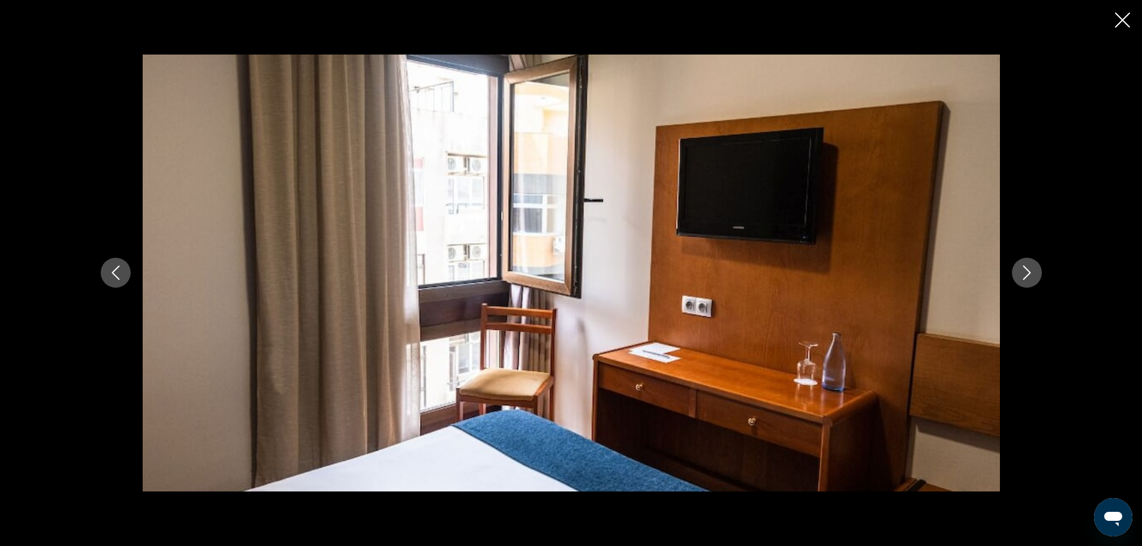
click at [1031, 277] on icon "Next image" at bounding box center [1027, 273] width 14 height 14
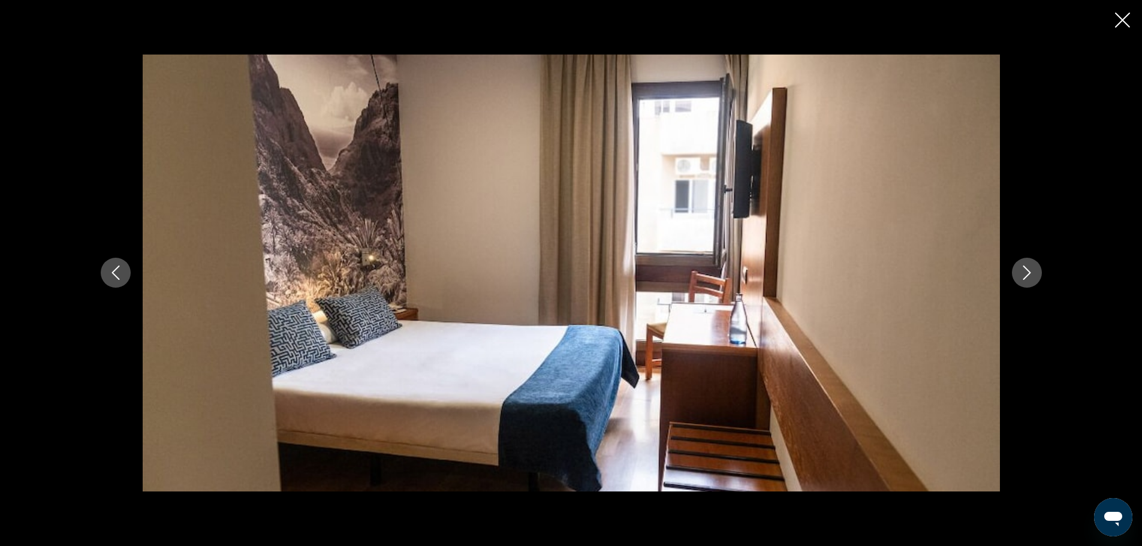
click at [1031, 277] on icon "Next image" at bounding box center [1027, 273] width 14 height 14
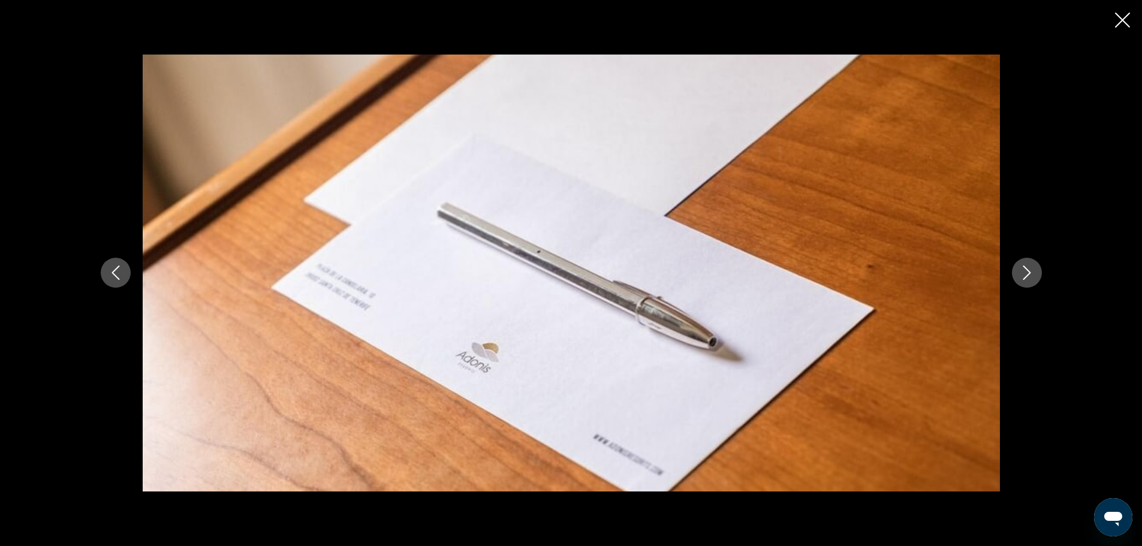
click at [1031, 277] on icon "Next image" at bounding box center [1027, 273] width 14 height 14
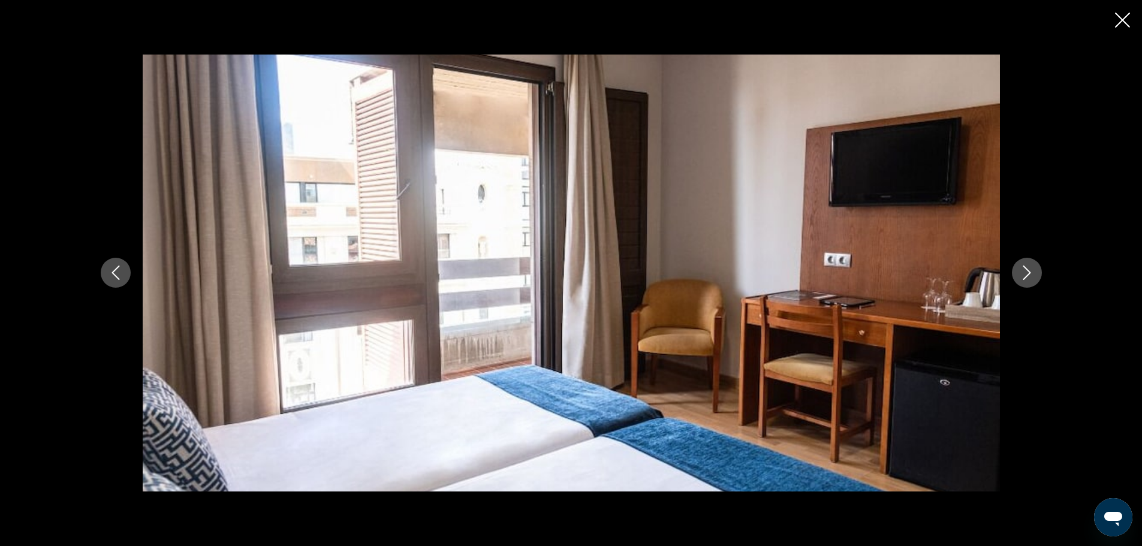
click at [1031, 277] on icon "Next image" at bounding box center [1027, 273] width 14 height 14
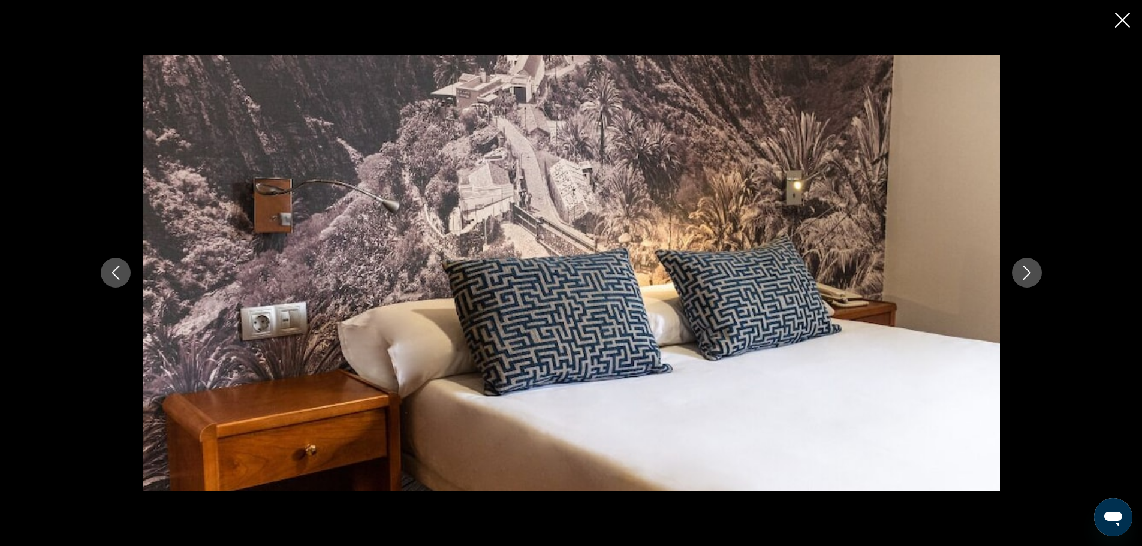
click at [1031, 277] on icon "Next image" at bounding box center [1027, 273] width 14 height 14
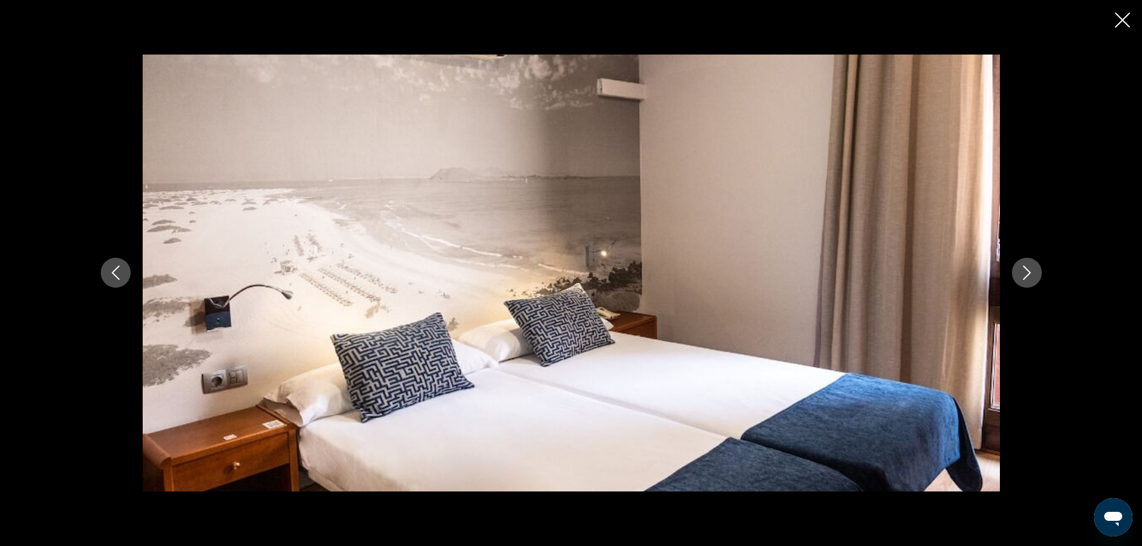
click at [1031, 277] on icon "Next image" at bounding box center [1027, 273] width 14 height 14
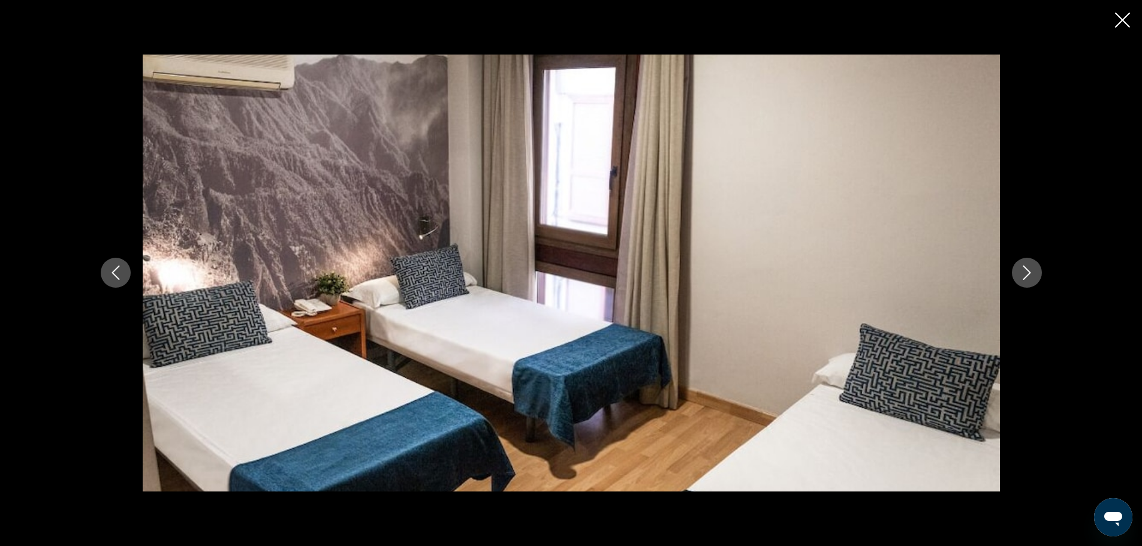
click at [1031, 277] on icon "Next image" at bounding box center [1027, 273] width 14 height 14
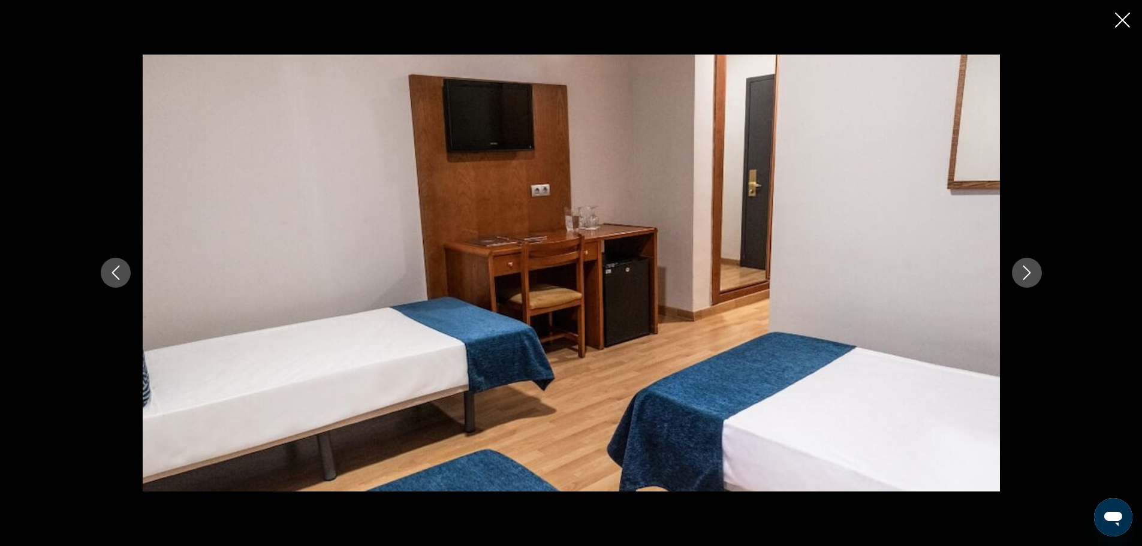
click at [1031, 277] on icon "Next image" at bounding box center [1027, 273] width 14 height 14
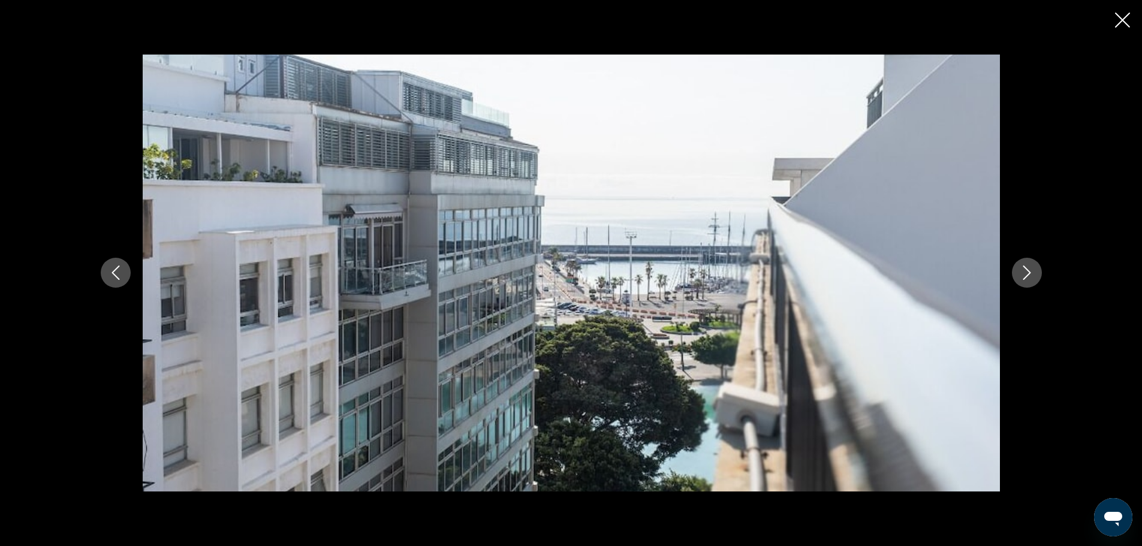
click at [1031, 266] on icon "Next image" at bounding box center [1027, 273] width 14 height 14
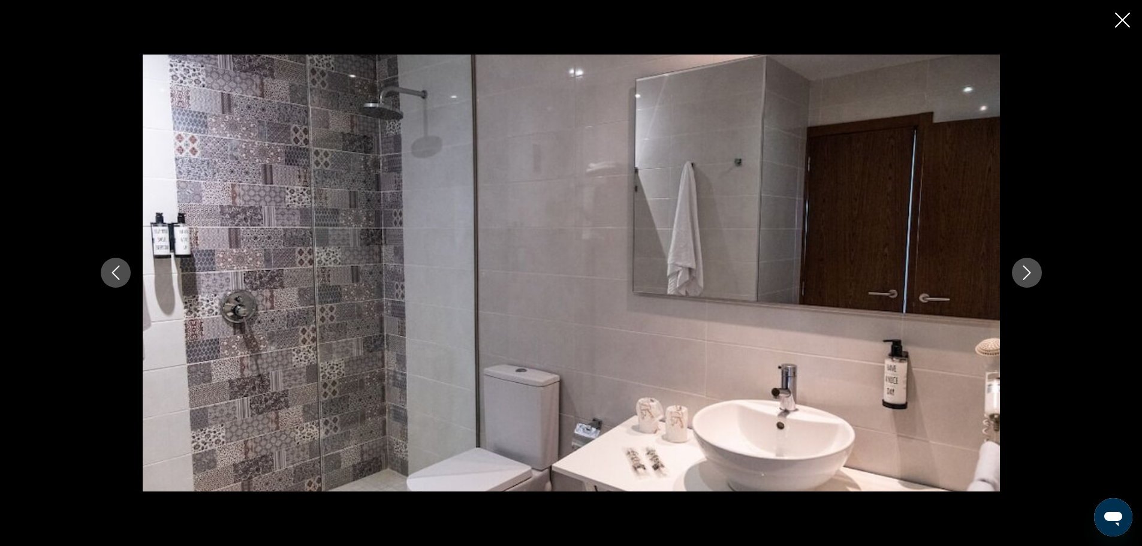
click at [1123, 14] on icon "Close slideshow" at bounding box center [1122, 20] width 15 height 15
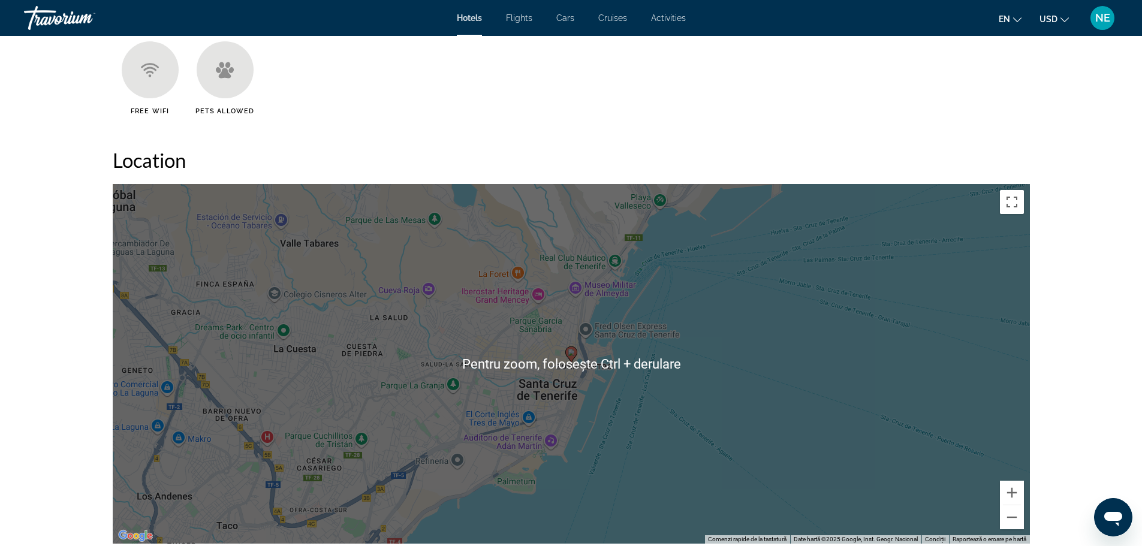
scroll to position [1019, 0]
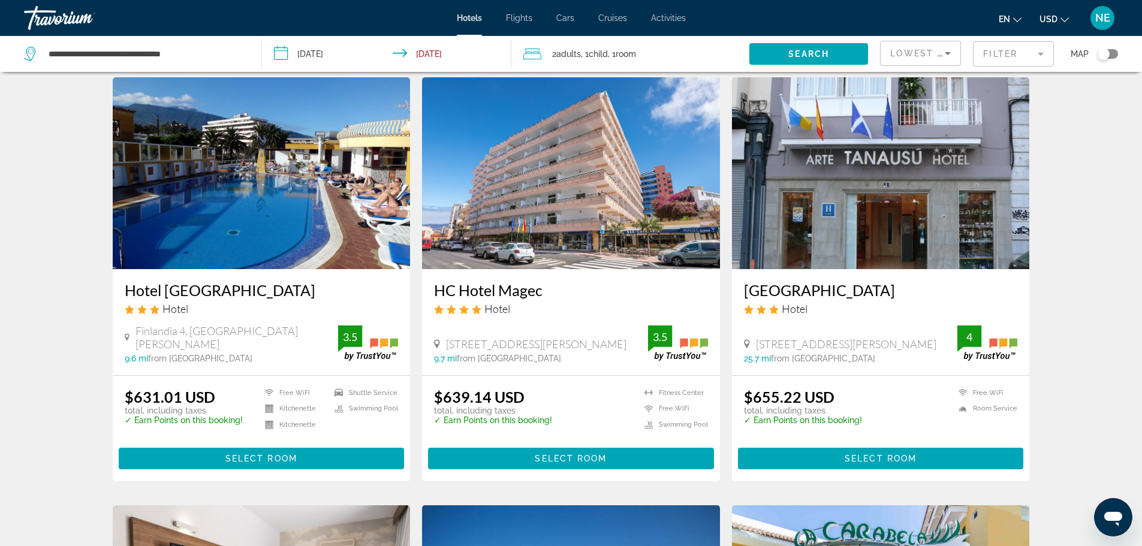
scroll to position [37, 0]
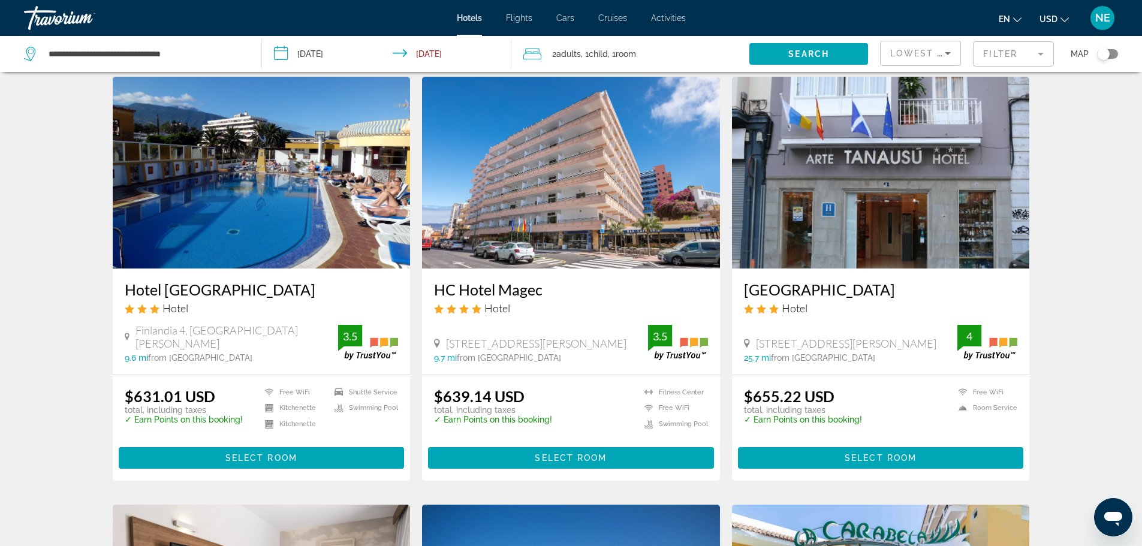
click at [523, 195] on img "Main content" at bounding box center [571, 173] width 298 height 192
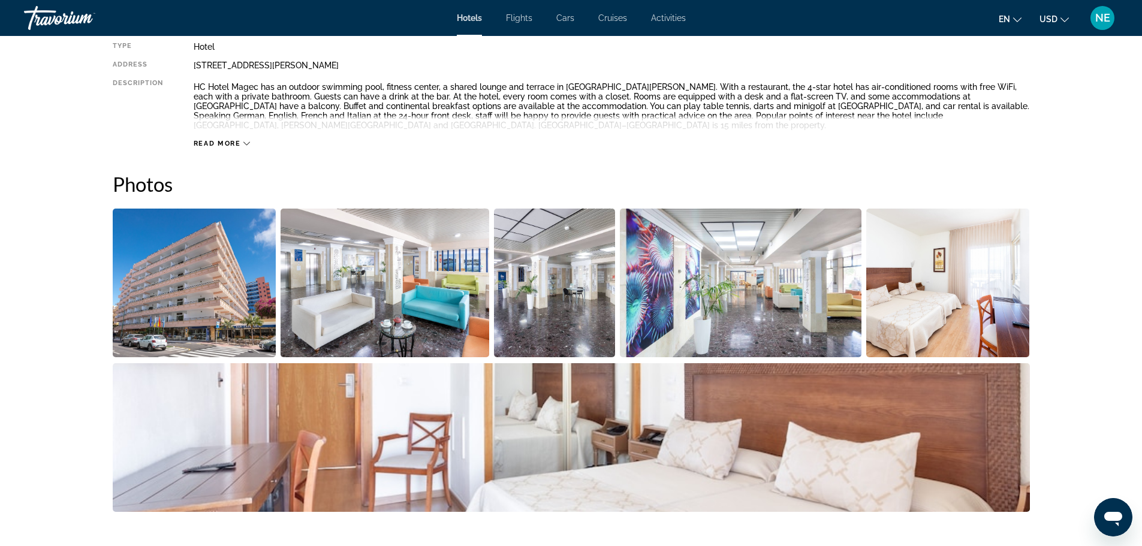
scroll to position [458, 0]
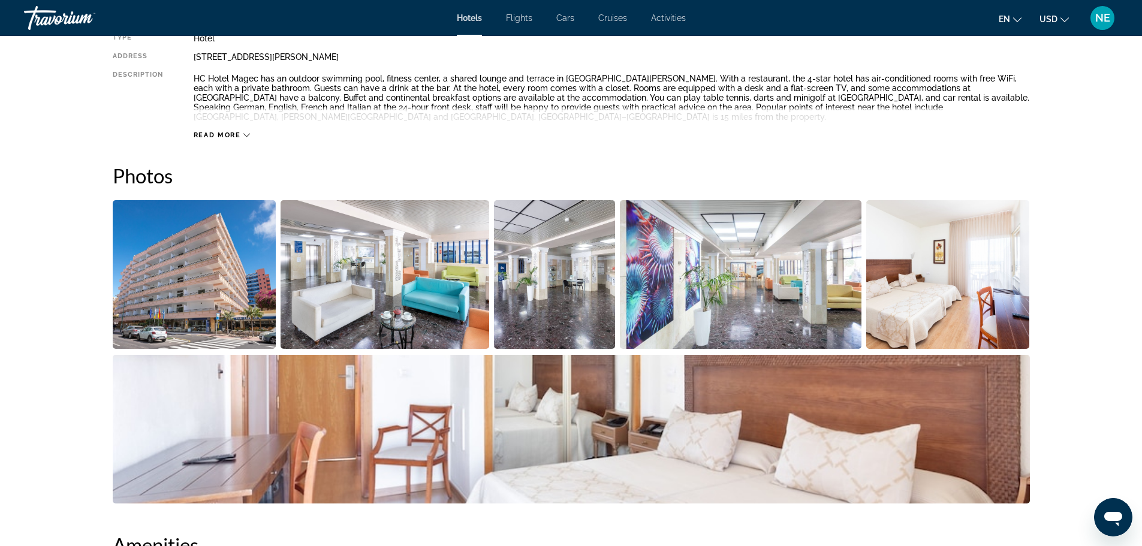
click at [210, 272] on img "Open full-screen image slider" at bounding box center [195, 274] width 164 height 149
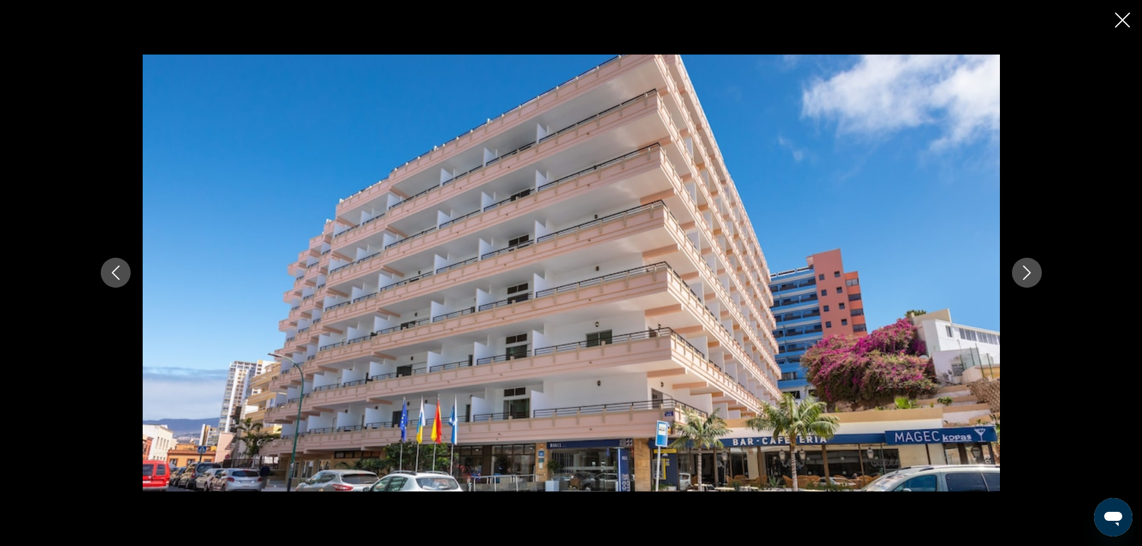
click at [1029, 281] on button "Next image" at bounding box center [1027, 273] width 30 height 30
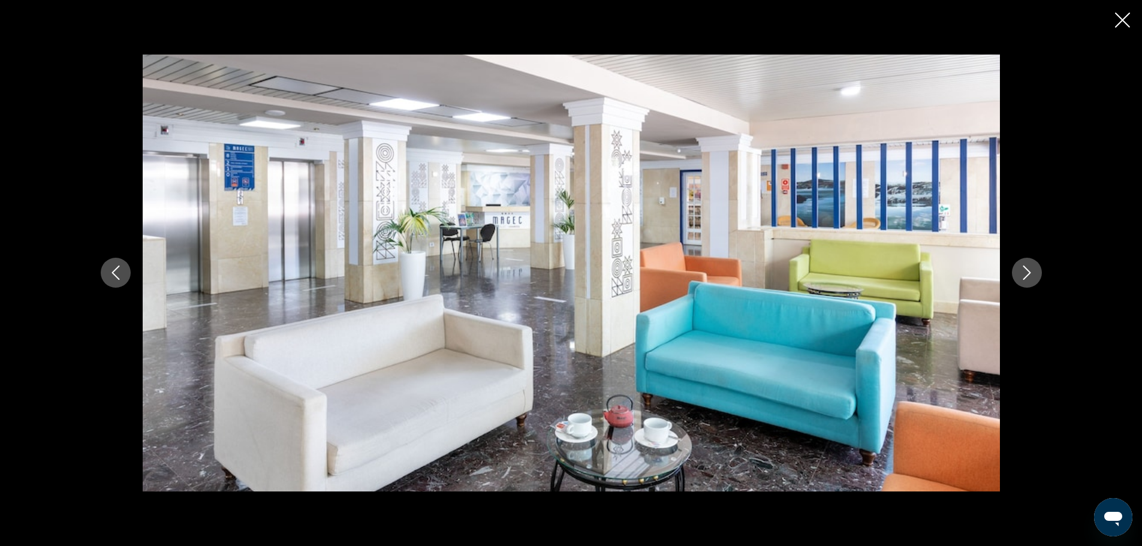
click at [1029, 281] on button "Next image" at bounding box center [1027, 273] width 30 height 30
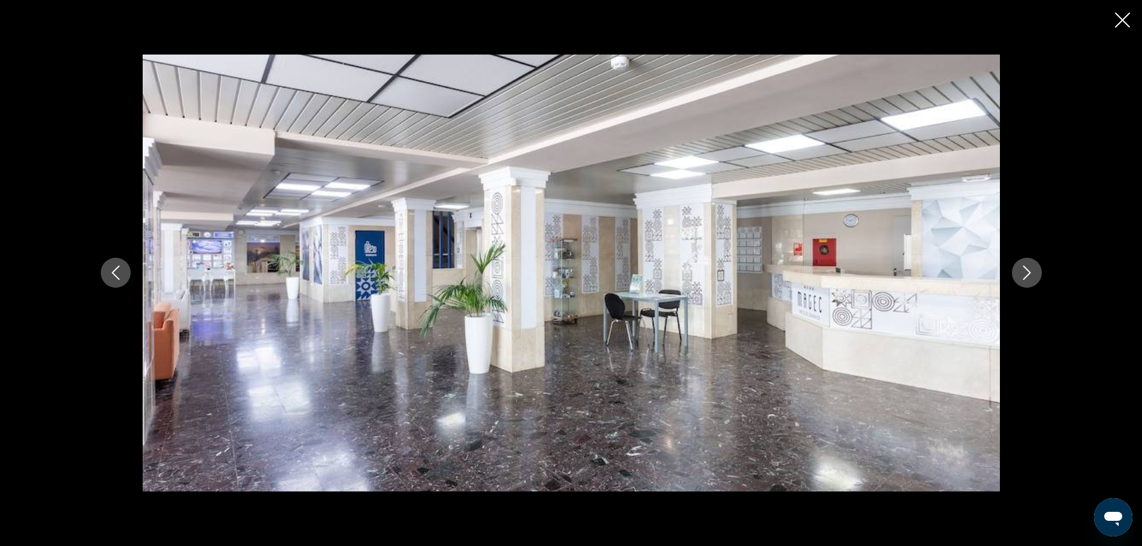
click at [1029, 281] on button "Next image" at bounding box center [1027, 273] width 30 height 30
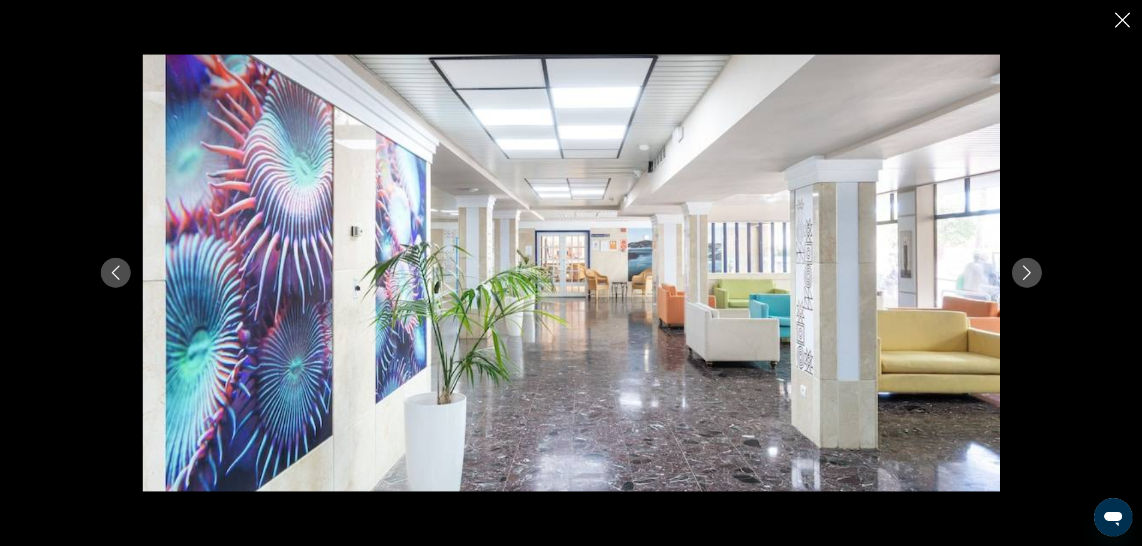
click at [1029, 281] on button "Next image" at bounding box center [1027, 273] width 30 height 30
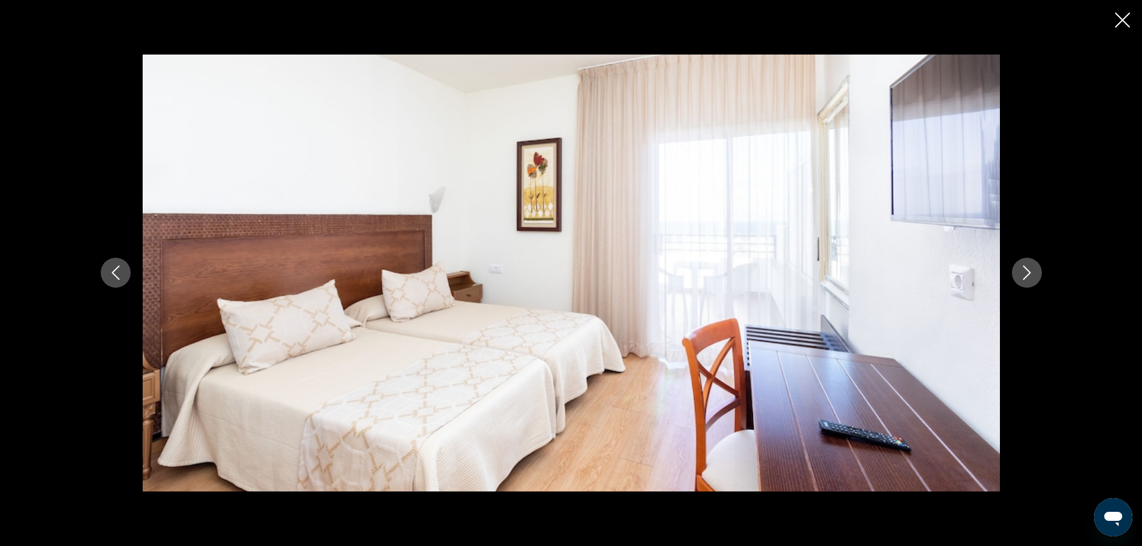
click at [1029, 281] on button "Next image" at bounding box center [1027, 273] width 30 height 30
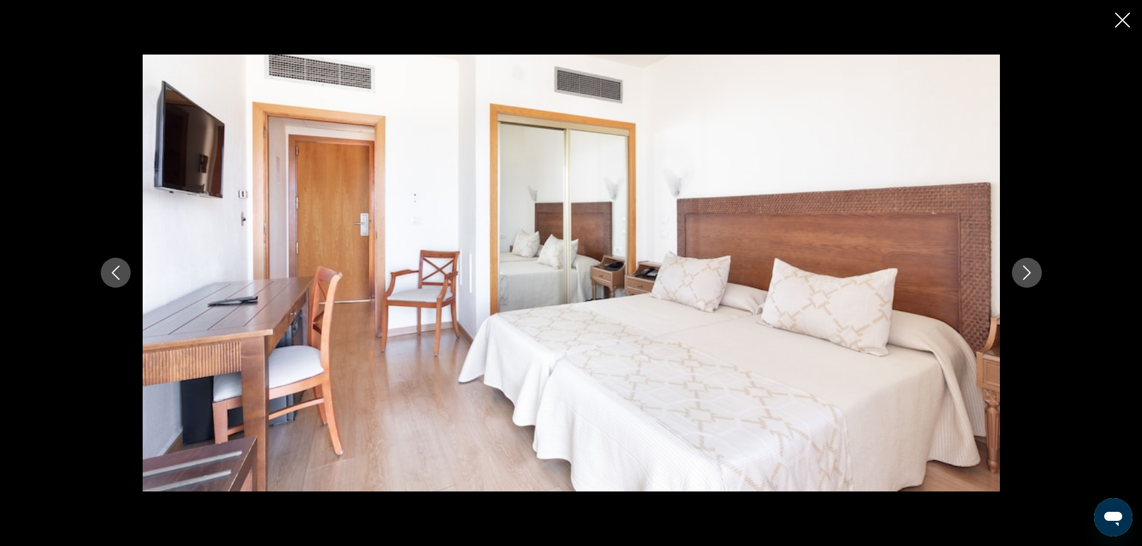
click at [110, 274] on icon "Previous image" at bounding box center [116, 273] width 14 height 14
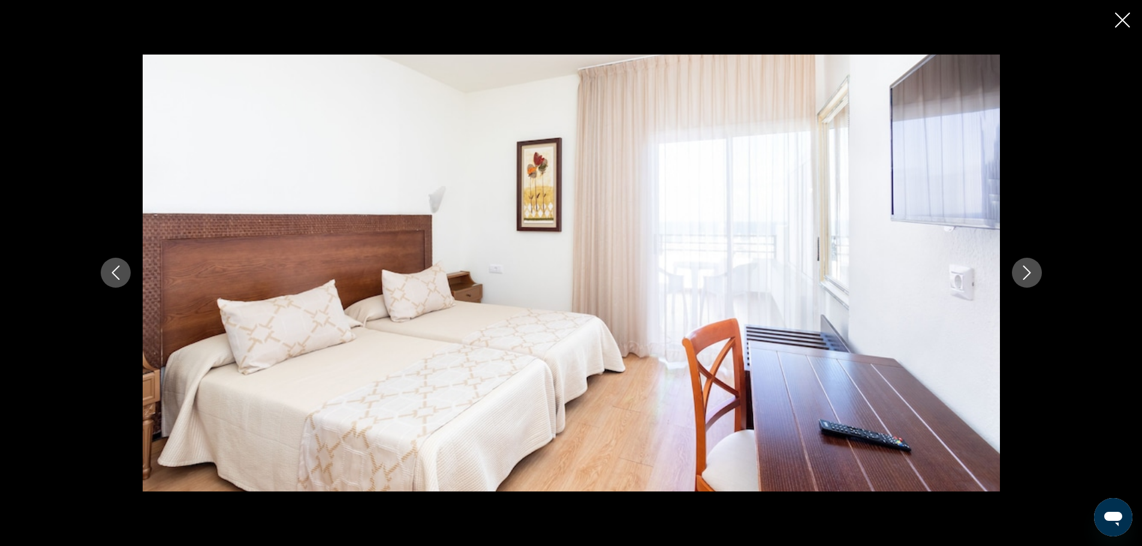
click at [1027, 274] on icon "Next image" at bounding box center [1027, 273] width 14 height 14
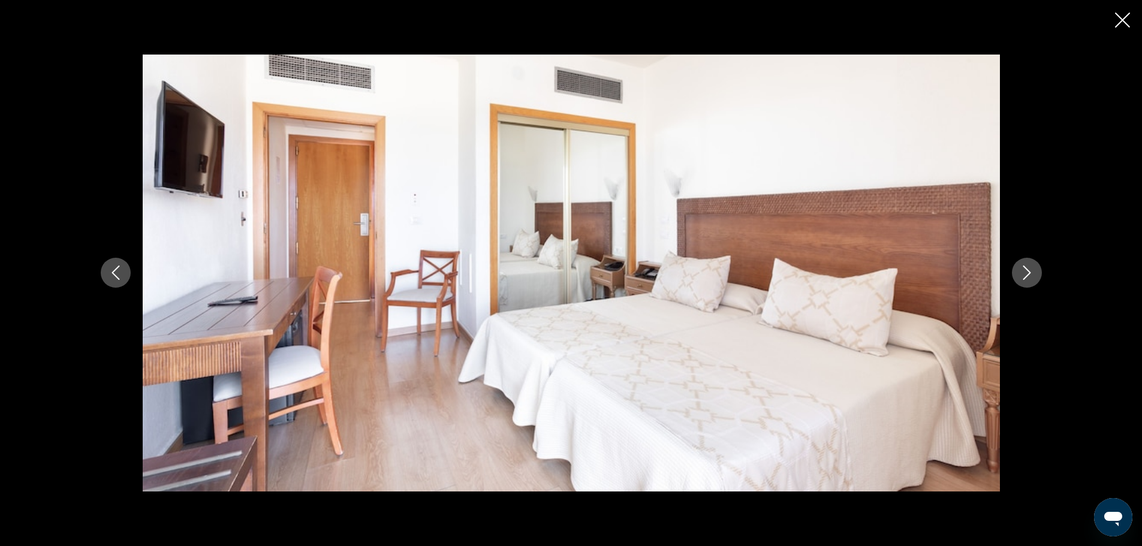
click at [1027, 274] on icon "Next image" at bounding box center [1027, 273] width 14 height 14
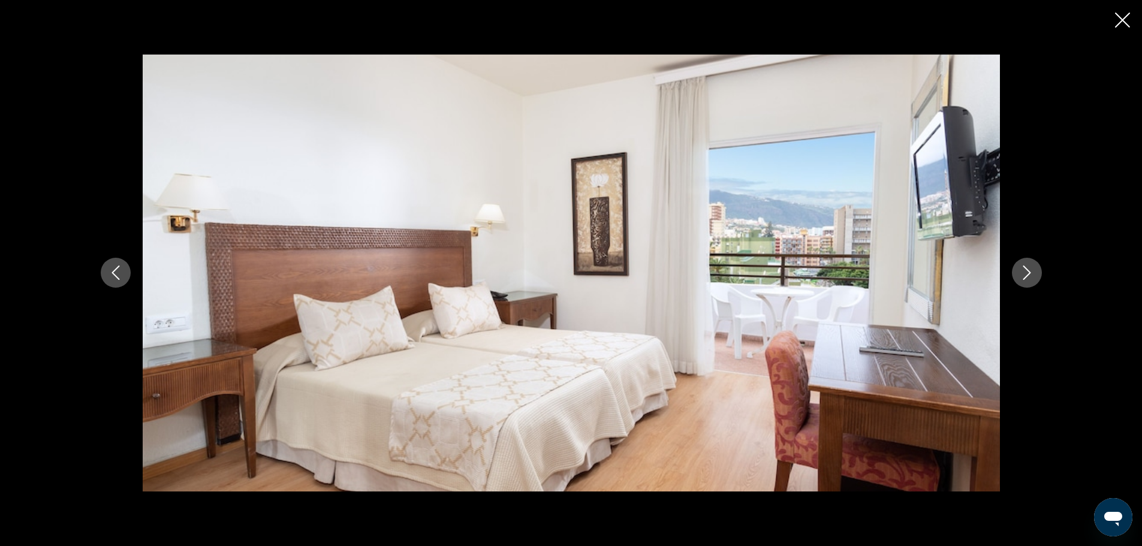
click at [1027, 274] on icon "Next image" at bounding box center [1027, 273] width 14 height 14
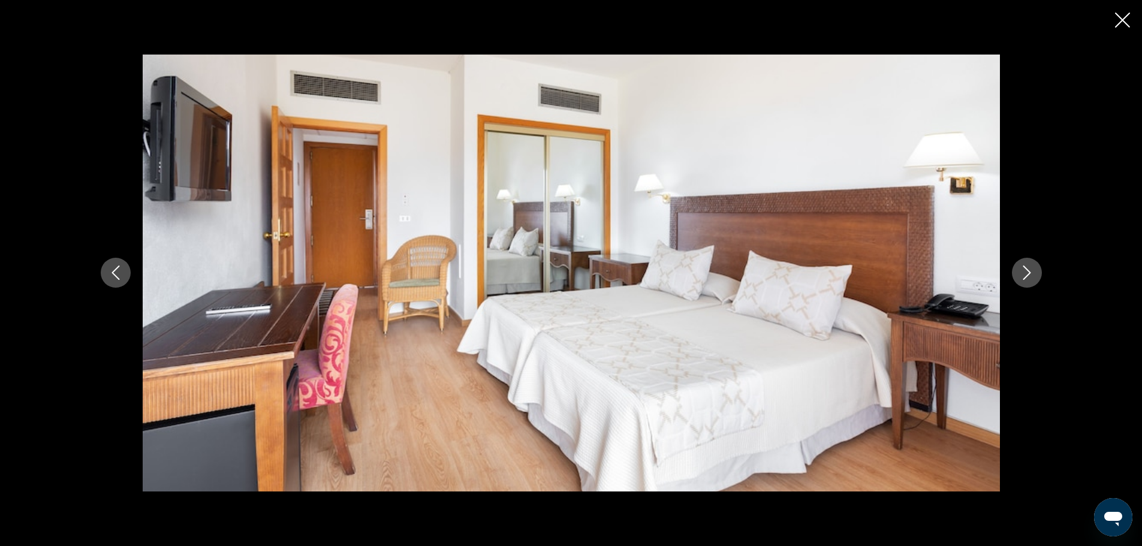
click at [1027, 274] on icon "Next image" at bounding box center [1027, 273] width 14 height 14
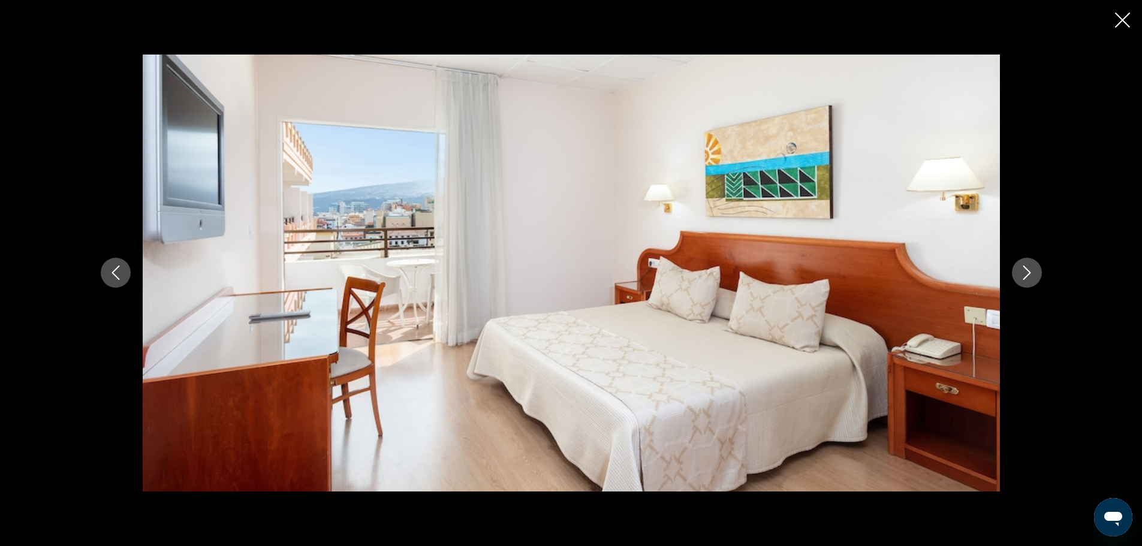
click at [1027, 274] on icon "Next image" at bounding box center [1027, 273] width 14 height 14
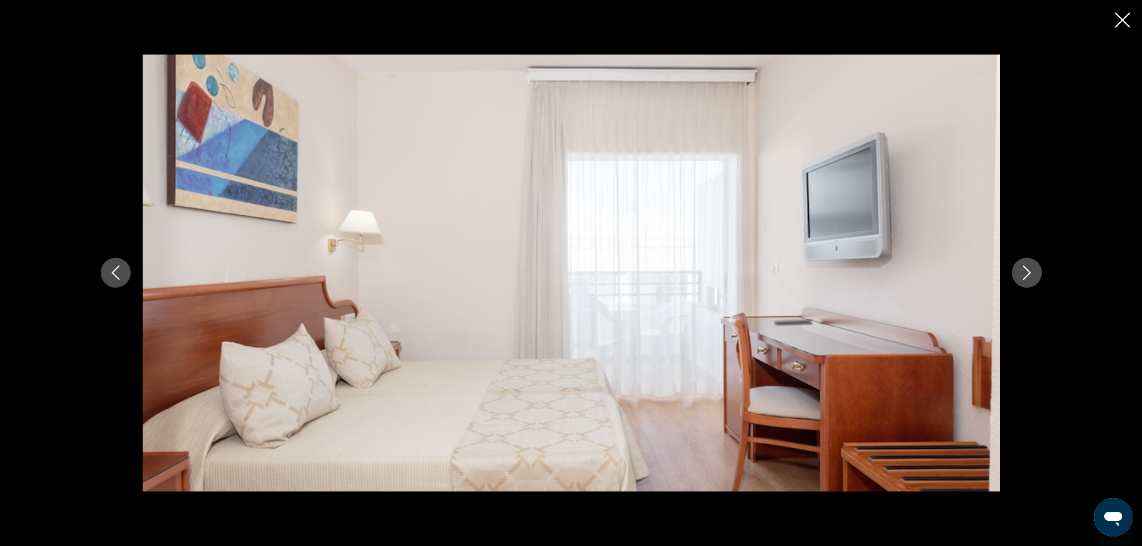
click at [1027, 274] on icon "Next image" at bounding box center [1027, 273] width 14 height 14
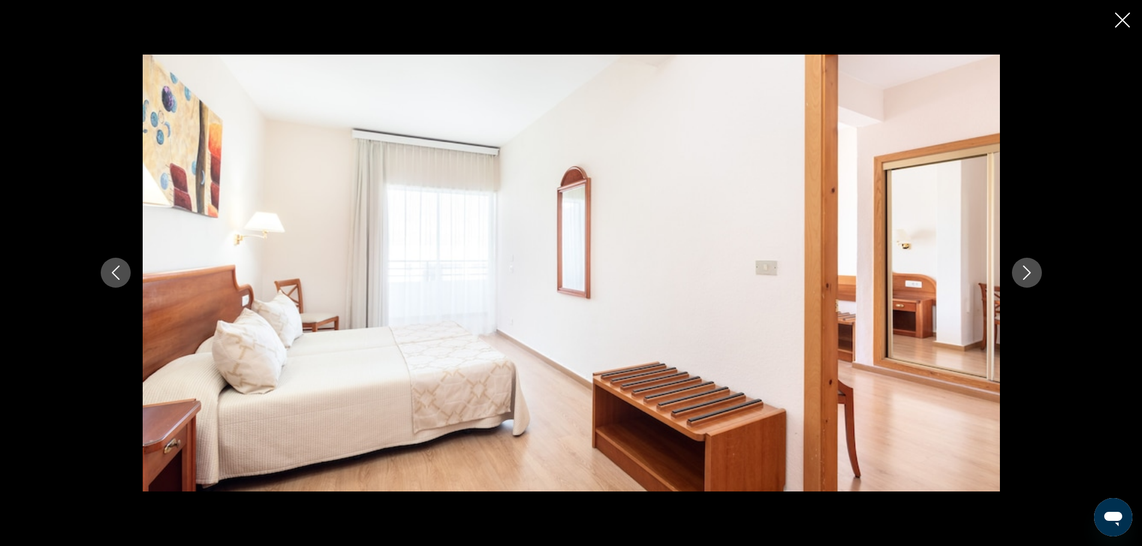
click at [1027, 274] on icon "Next image" at bounding box center [1027, 273] width 14 height 14
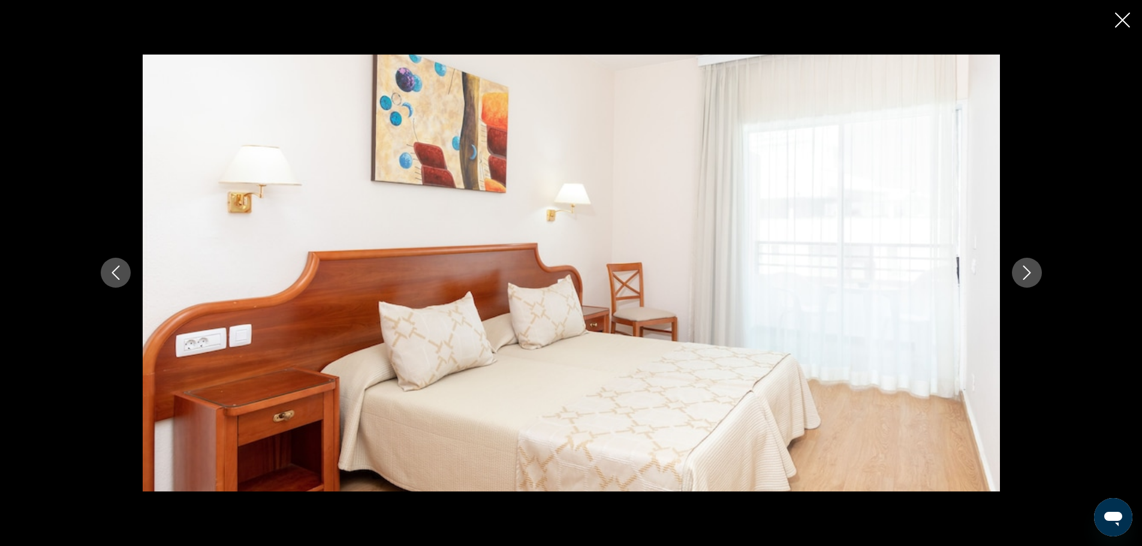
click at [1027, 274] on icon "Next image" at bounding box center [1027, 273] width 14 height 14
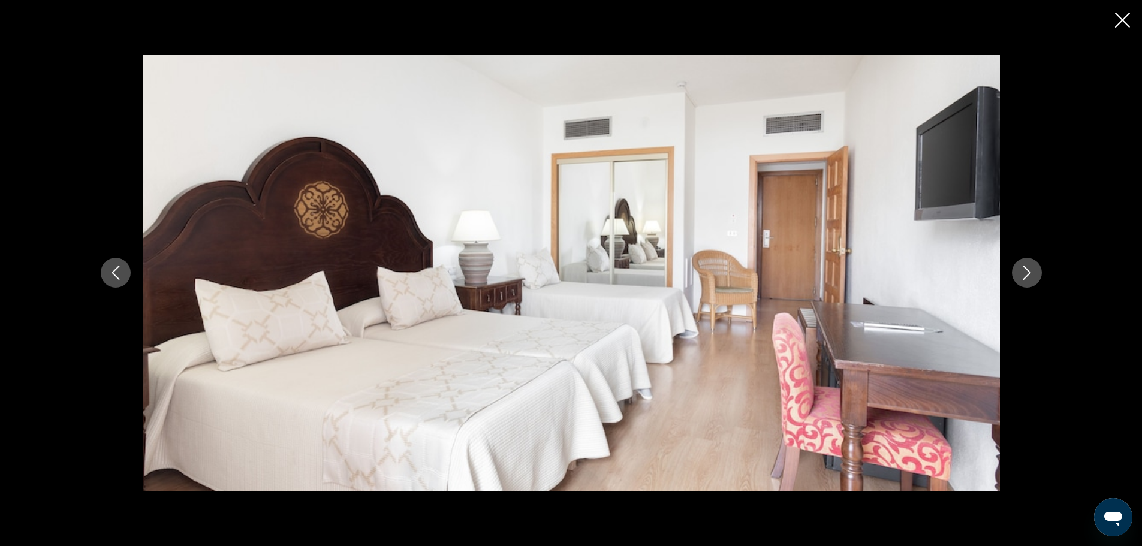
click at [1027, 274] on icon "Next image" at bounding box center [1027, 273] width 14 height 14
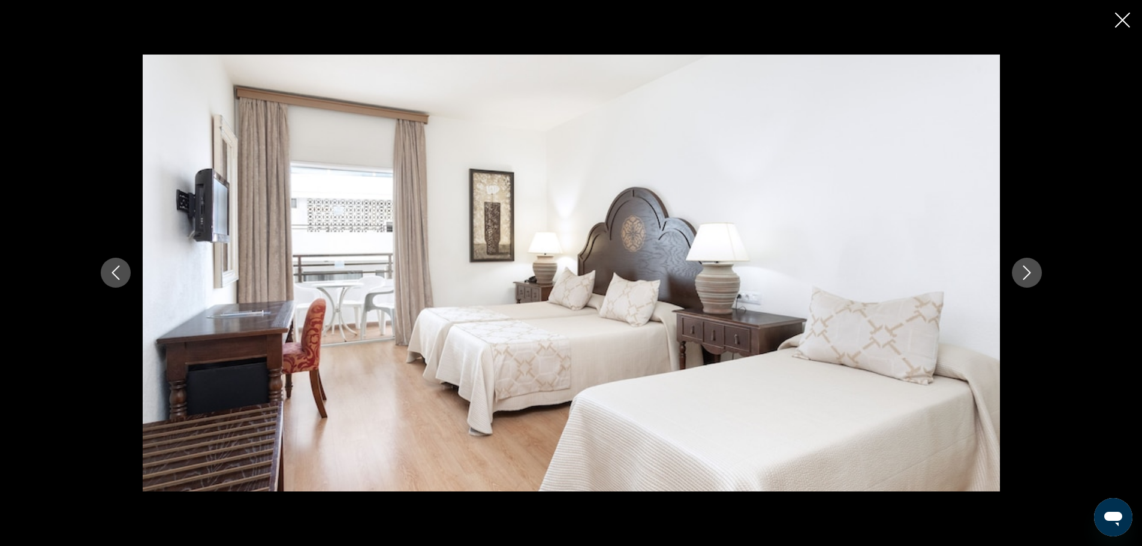
click at [1027, 274] on icon "Next image" at bounding box center [1027, 273] width 14 height 14
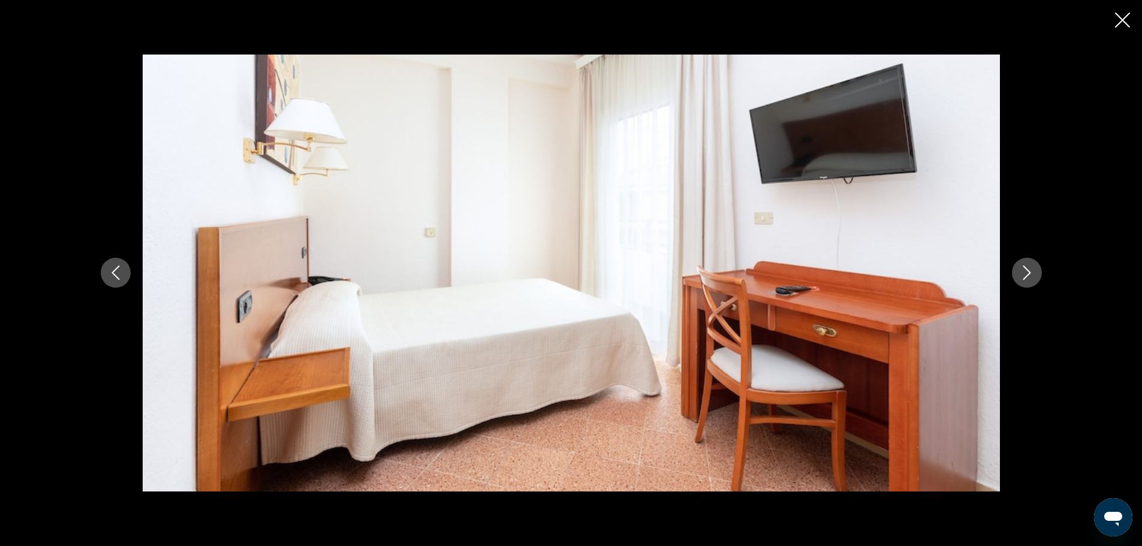
click at [1027, 274] on icon "Next image" at bounding box center [1027, 273] width 14 height 14
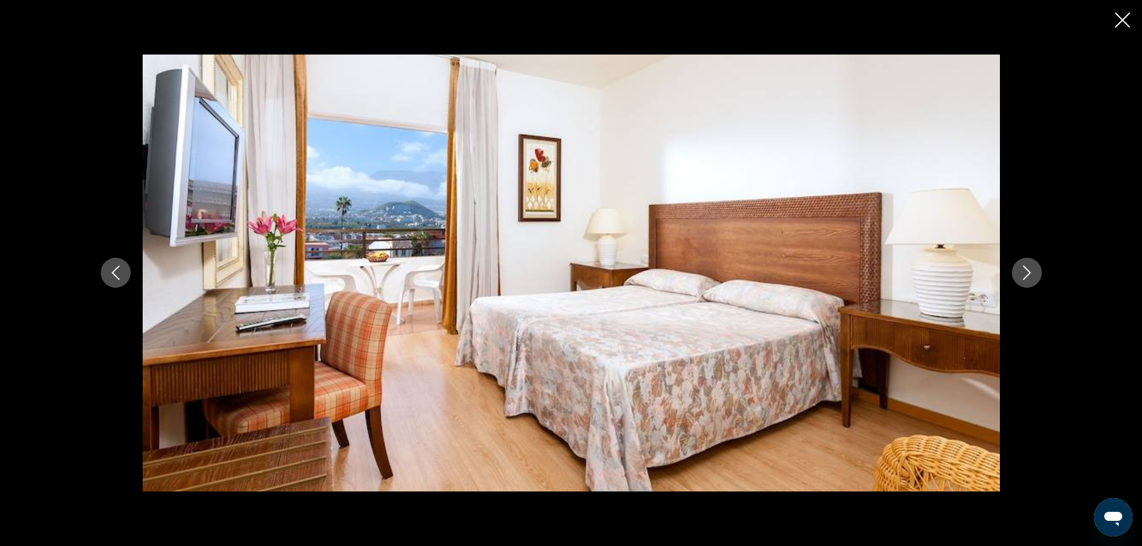
click at [1027, 274] on icon "Next image" at bounding box center [1027, 273] width 14 height 14
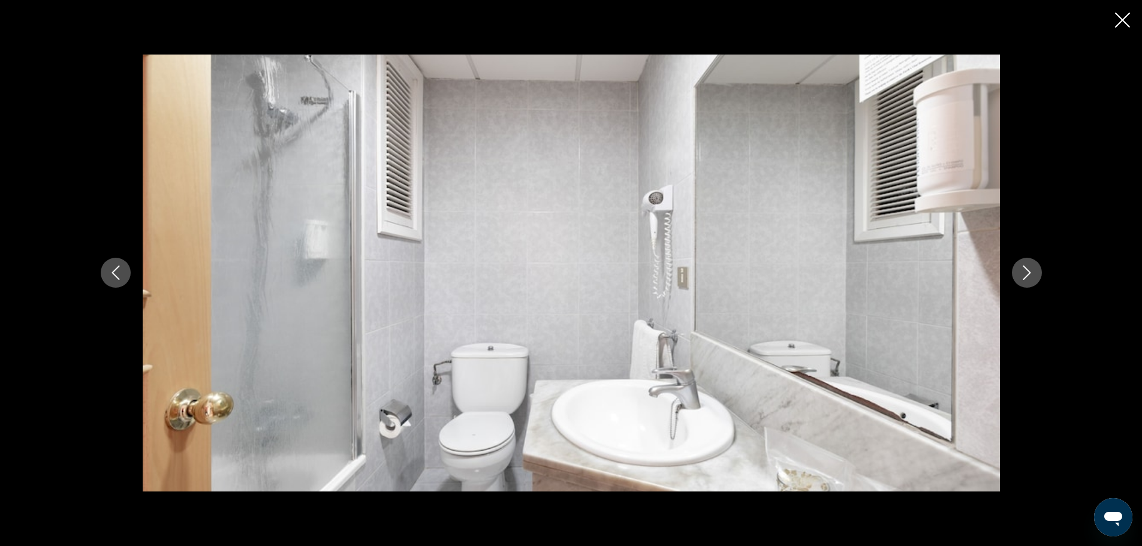
click at [1027, 274] on icon "Next image" at bounding box center [1027, 273] width 14 height 14
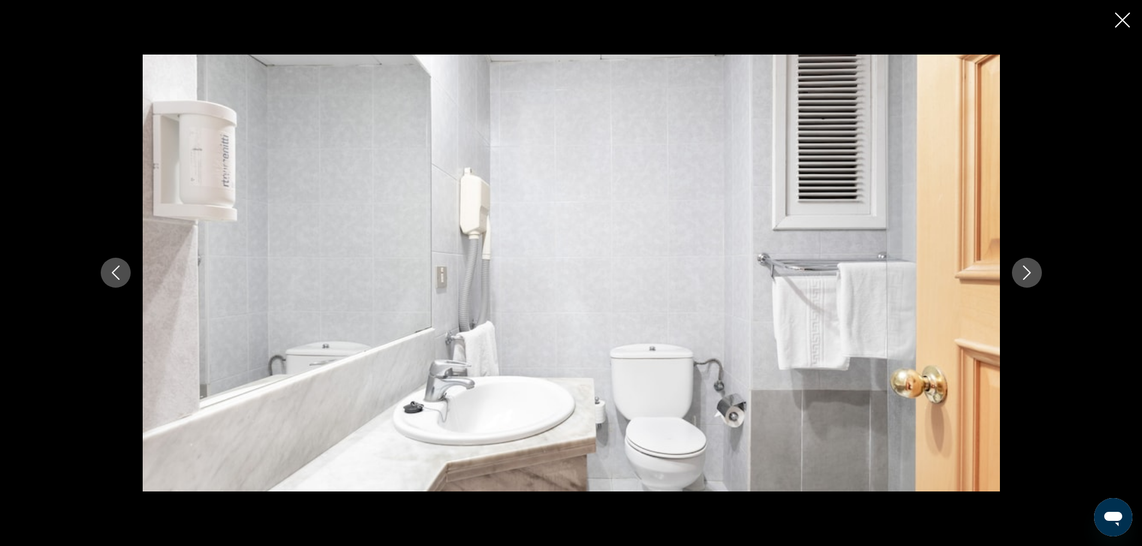
click at [1027, 274] on icon "Next image" at bounding box center [1027, 273] width 14 height 14
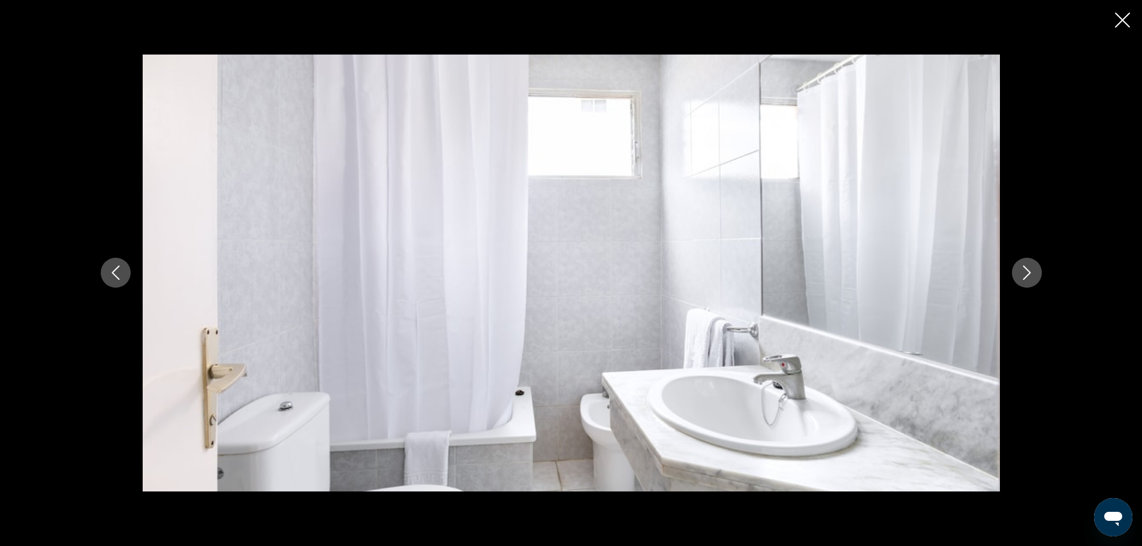
click at [1027, 274] on icon "Next image" at bounding box center [1027, 273] width 14 height 14
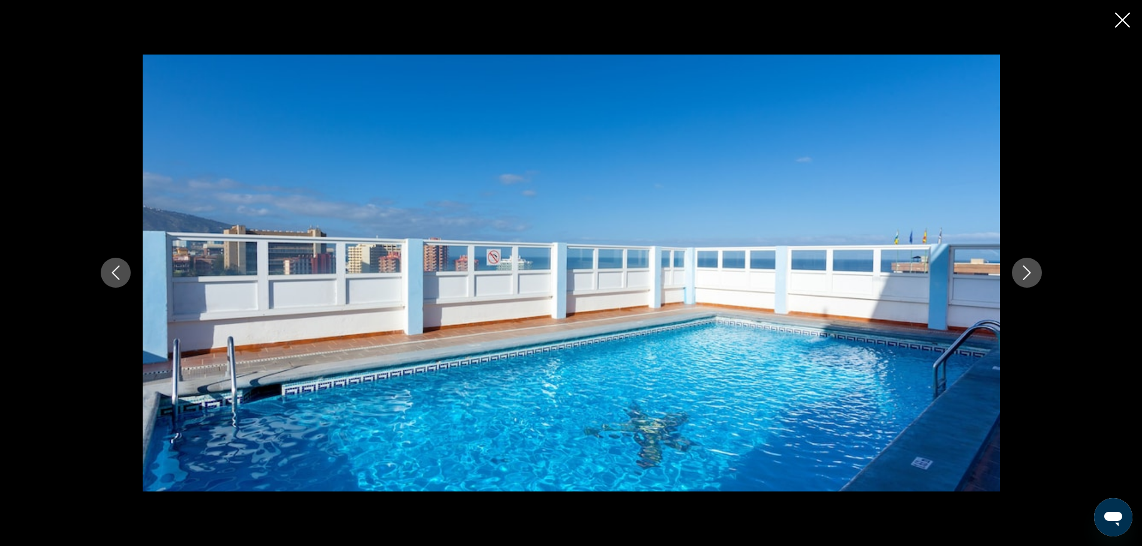
click at [1027, 274] on icon "Next image" at bounding box center [1027, 273] width 14 height 14
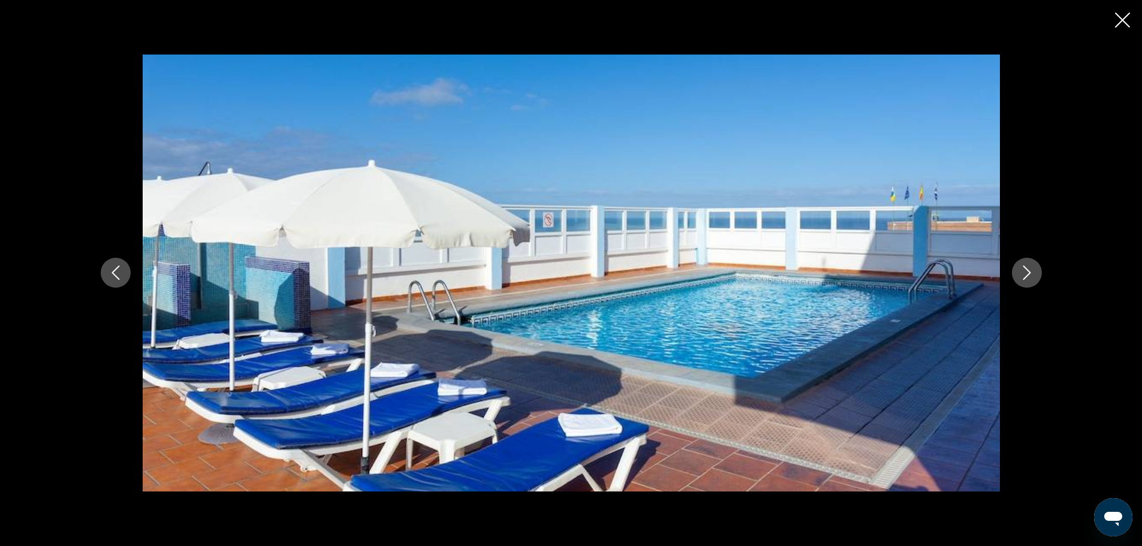
click at [1027, 274] on icon "Next image" at bounding box center [1027, 273] width 14 height 14
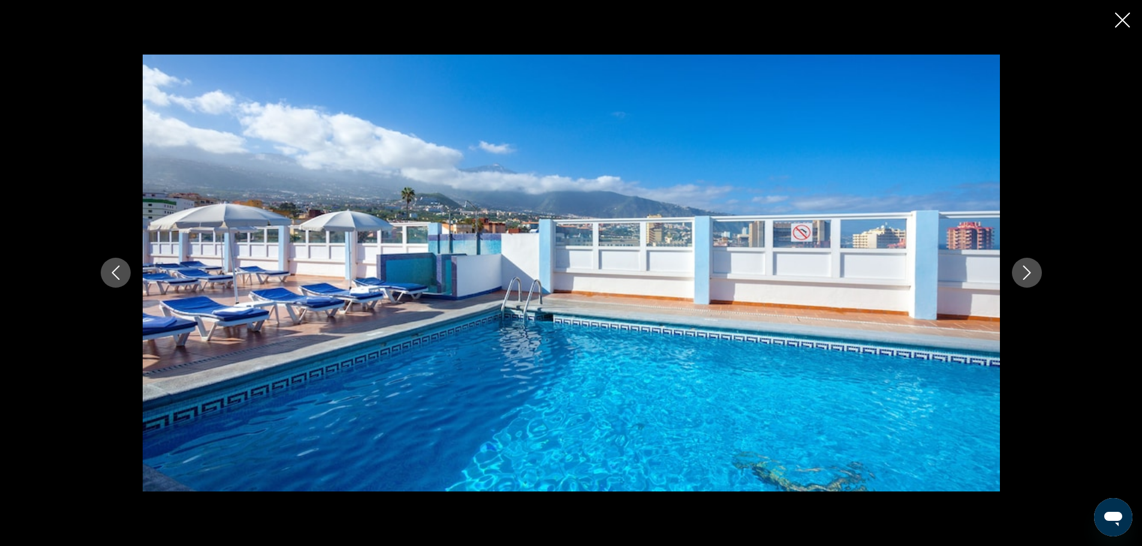
click at [117, 274] on icon "Previous image" at bounding box center [116, 273] width 14 height 14
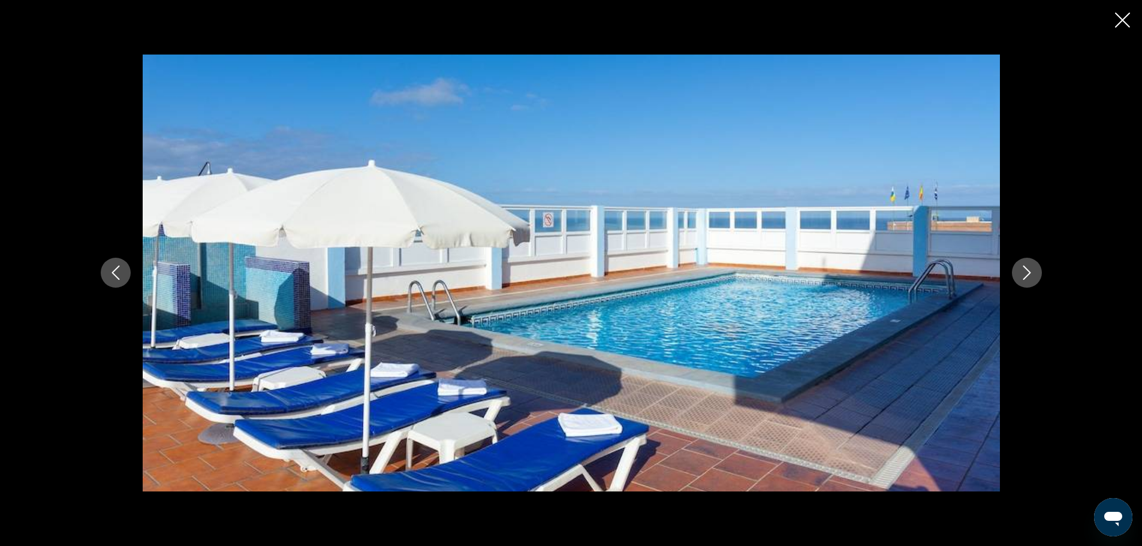
click at [1025, 271] on icon "Next image" at bounding box center [1027, 273] width 14 height 14
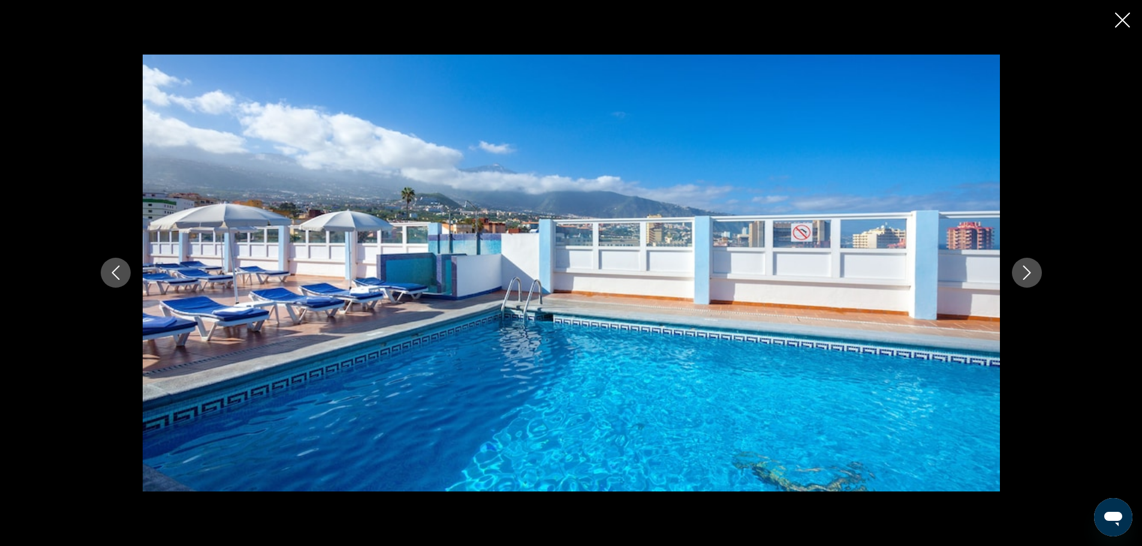
click at [1025, 271] on icon "Next image" at bounding box center [1027, 273] width 14 height 14
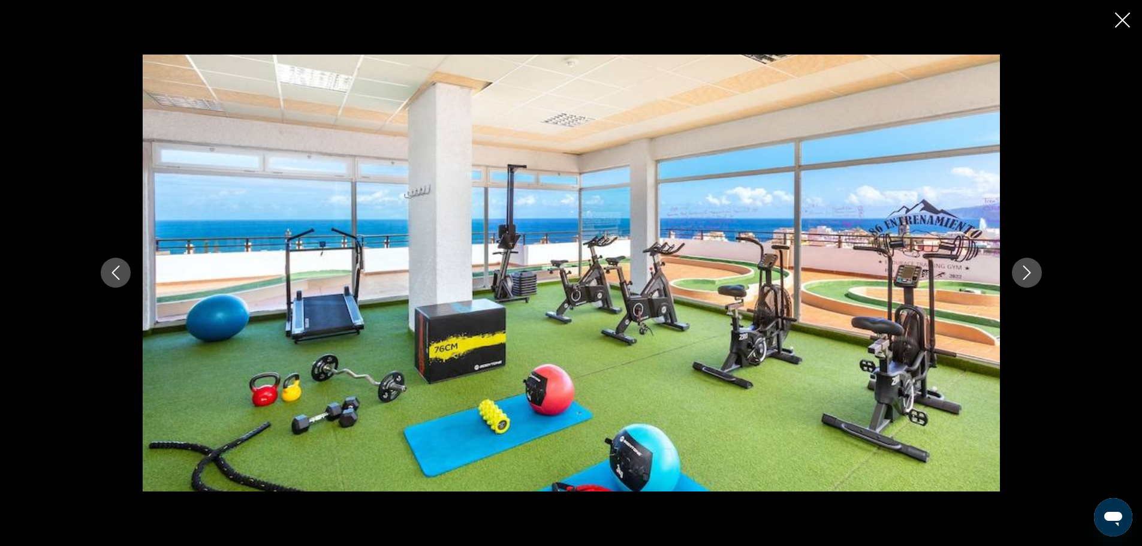
click at [1025, 271] on icon "Next image" at bounding box center [1027, 273] width 14 height 14
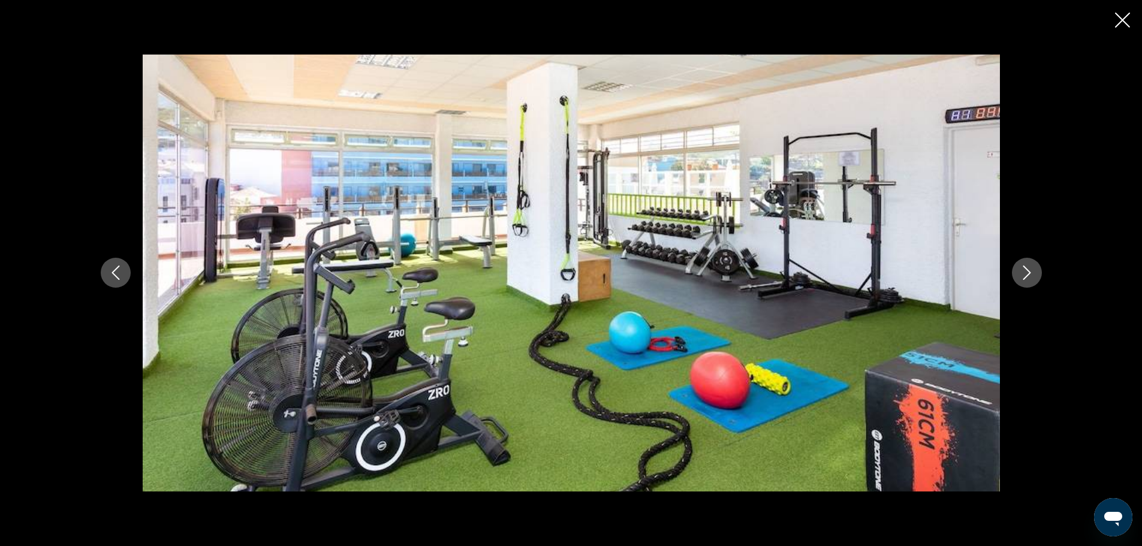
click at [1025, 271] on icon "Next image" at bounding box center [1027, 273] width 14 height 14
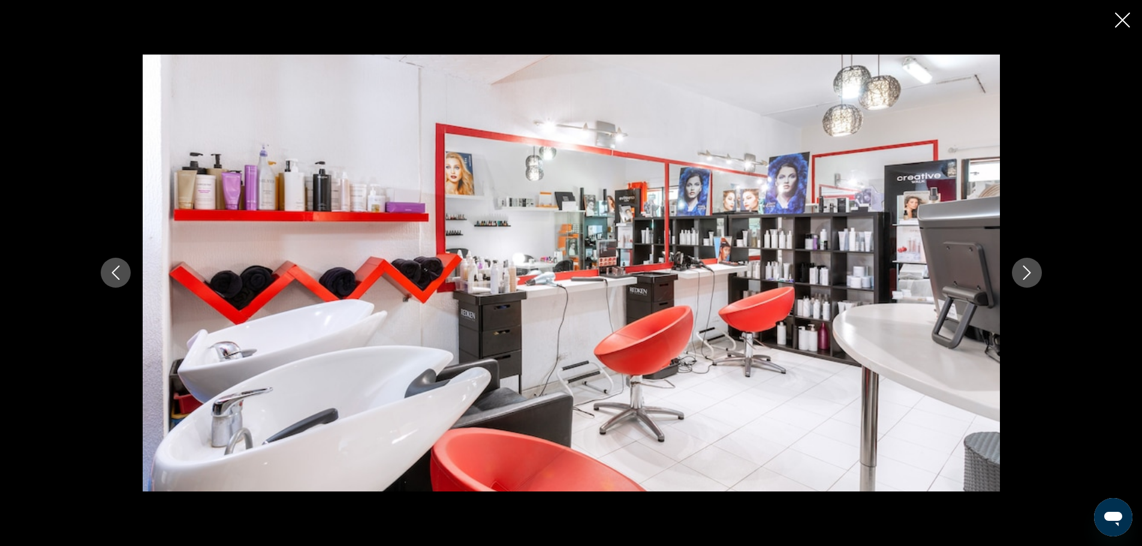
click at [1025, 271] on icon "Next image" at bounding box center [1027, 273] width 14 height 14
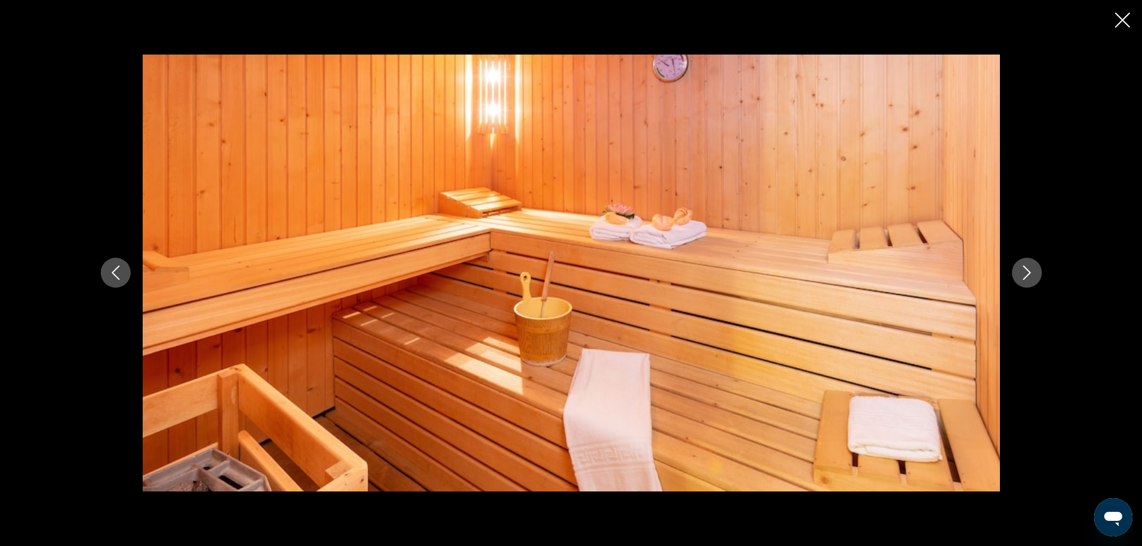
click at [1025, 271] on icon "Next image" at bounding box center [1027, 273] width 14 height 14
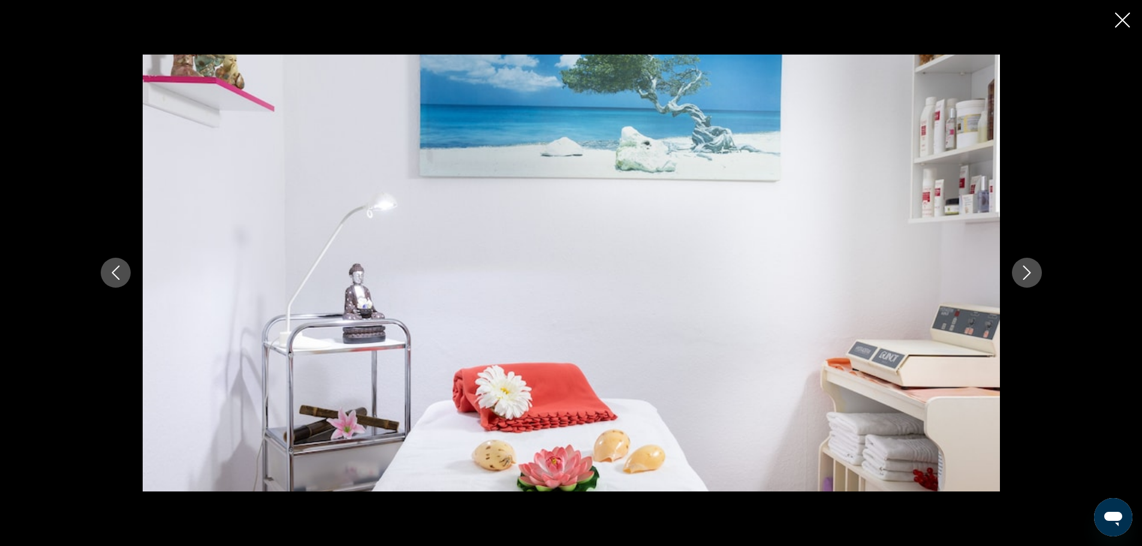
click at [1025, 271] on icon "Next image" at bounding box center [1027, 273] width 14 height 14
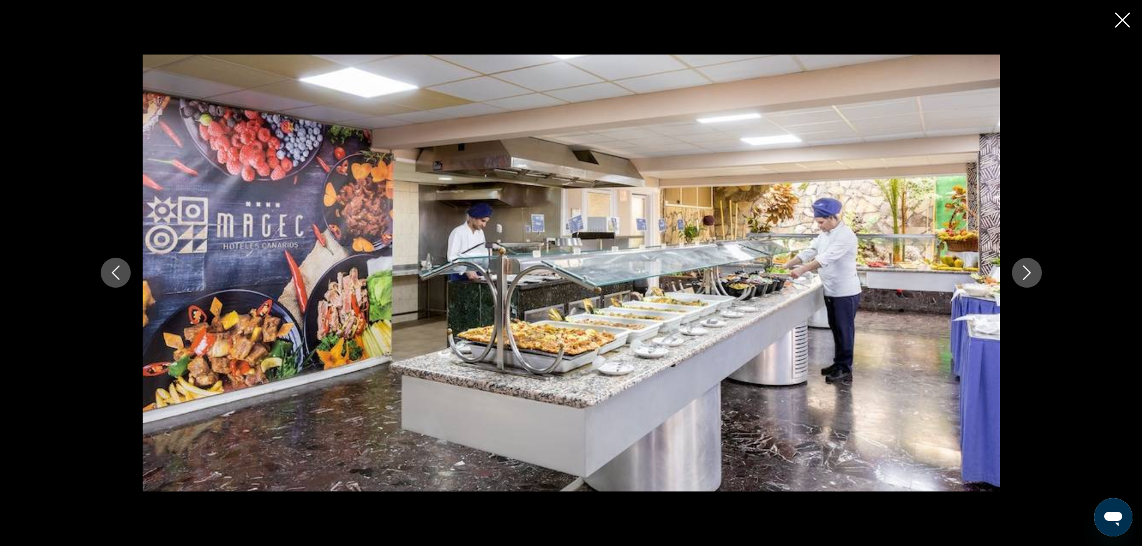
click at [1025, 271] on icon "Next image" at bounding box center [1027, 273] width 14 height 14
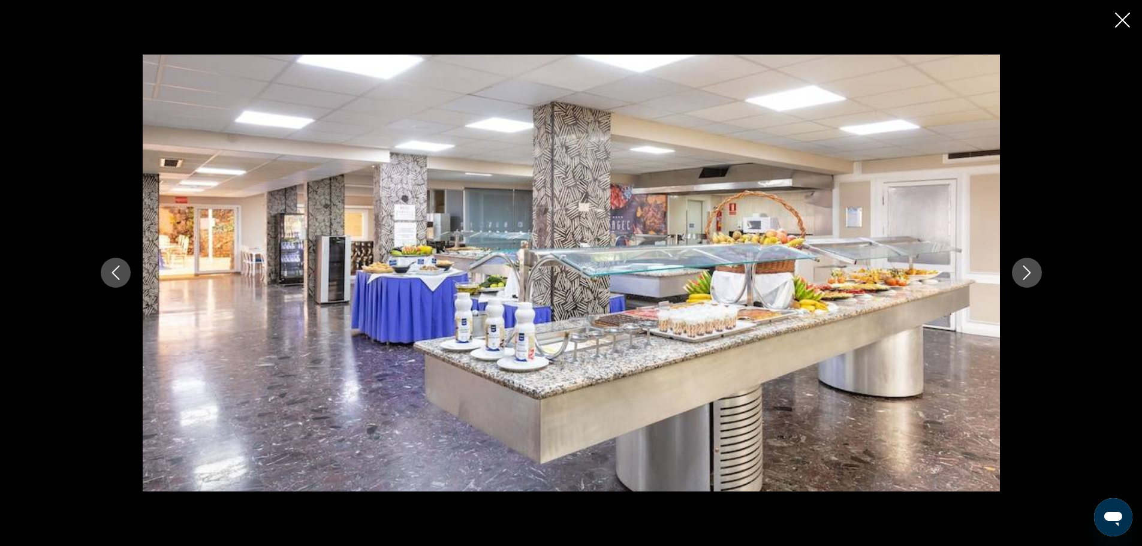
click at [1121, 23] on icon "Close slideshow" at bounding box center [1122, 20] width 15 height 15
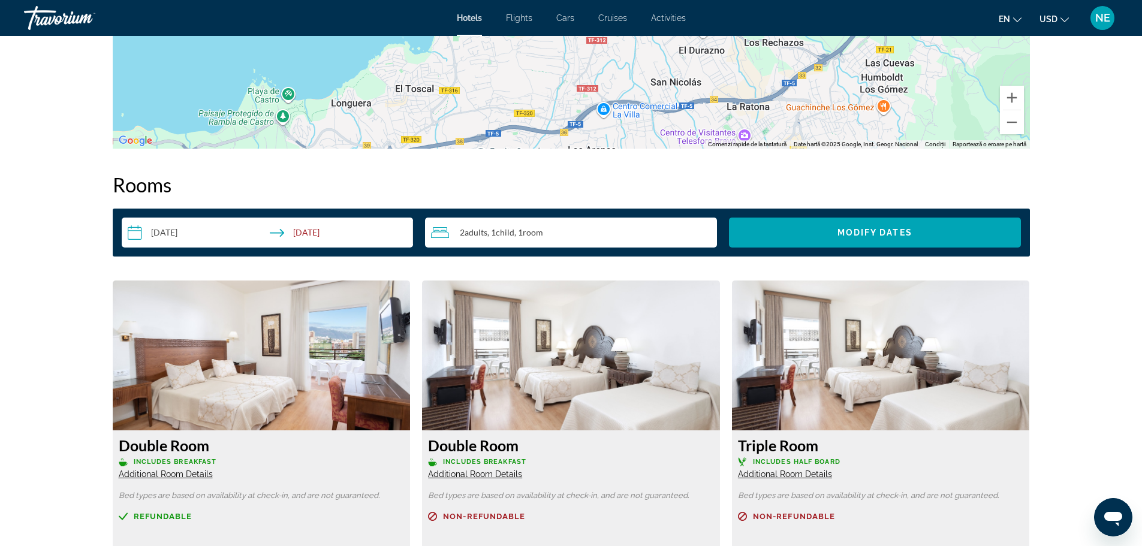
scroll to position [1379, 0]
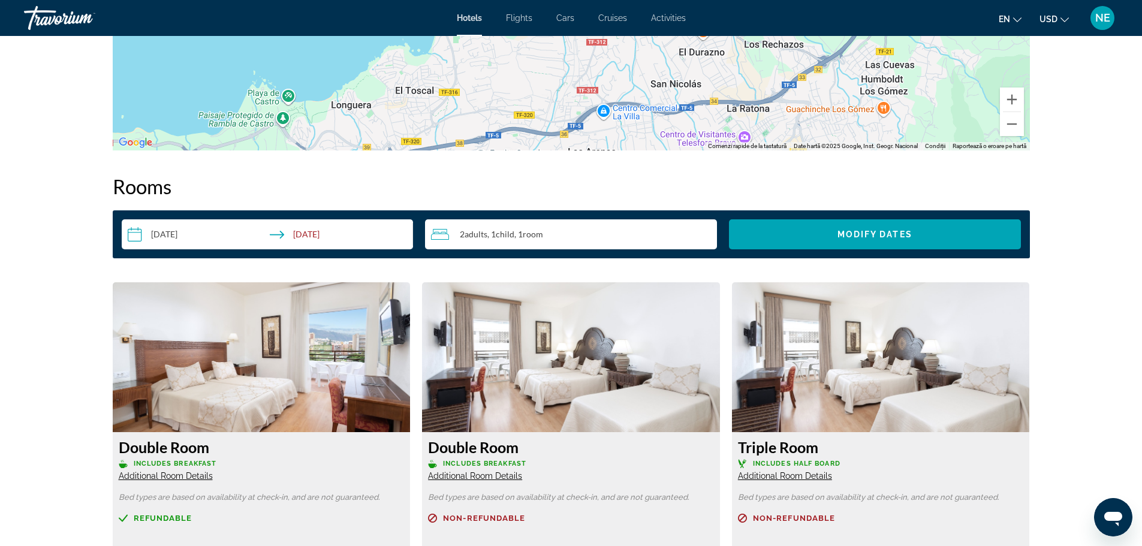
click at [293, 319] on img "Main content" at bounding box center [262, 357] width 298 height 150
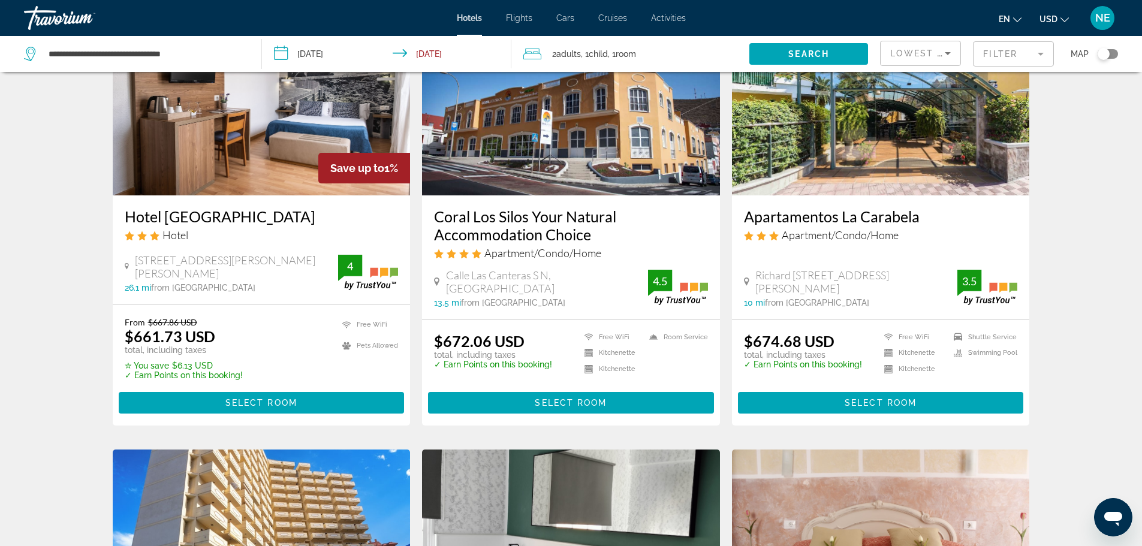
scroll to position [474, 0]
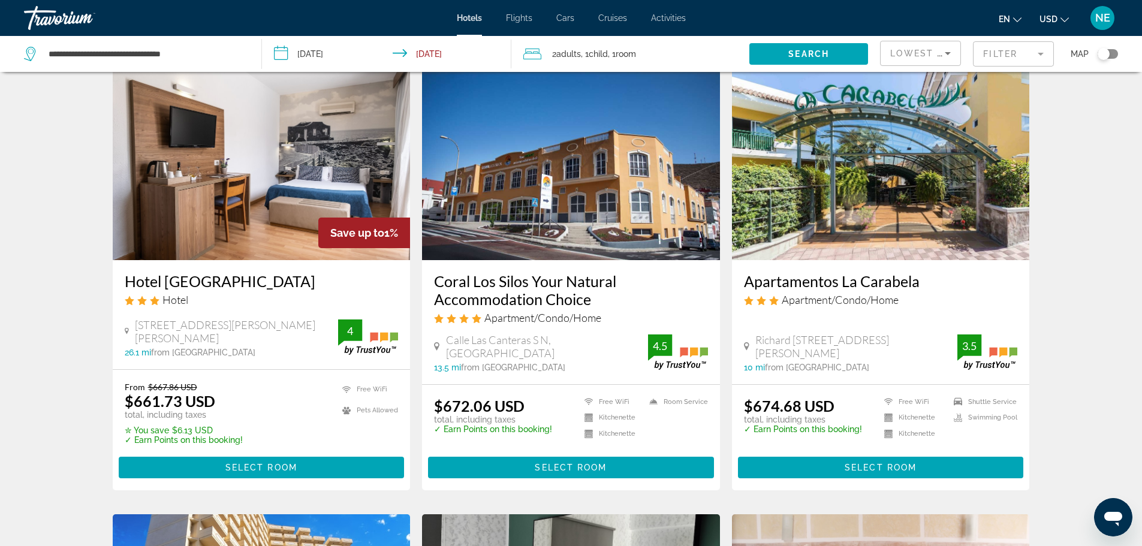
click at [507, 208] on img "Main content" at bounding box center [571, 164] width 298 height 192
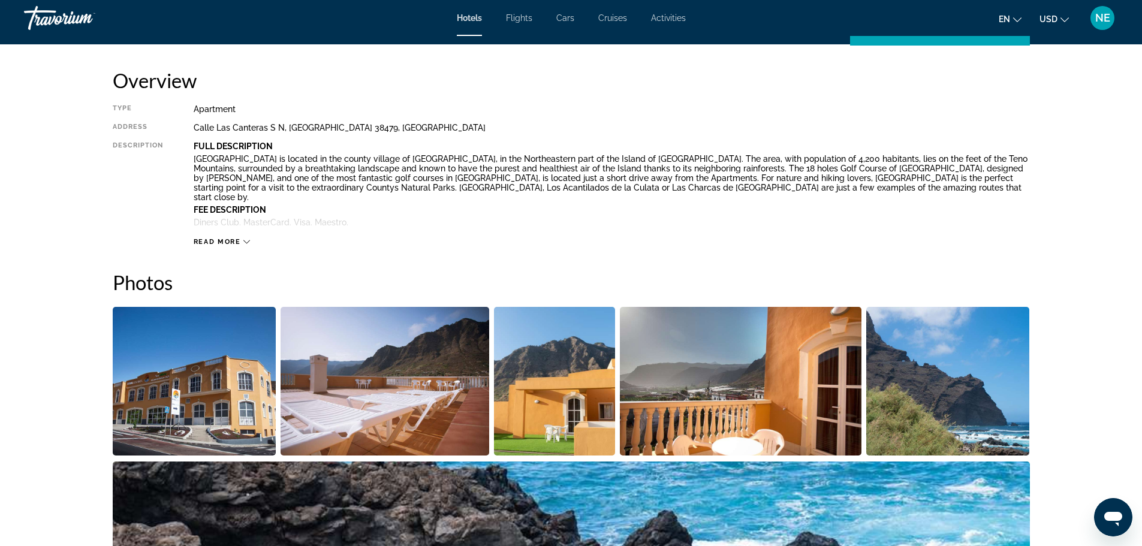
scroll to position [478, 0]
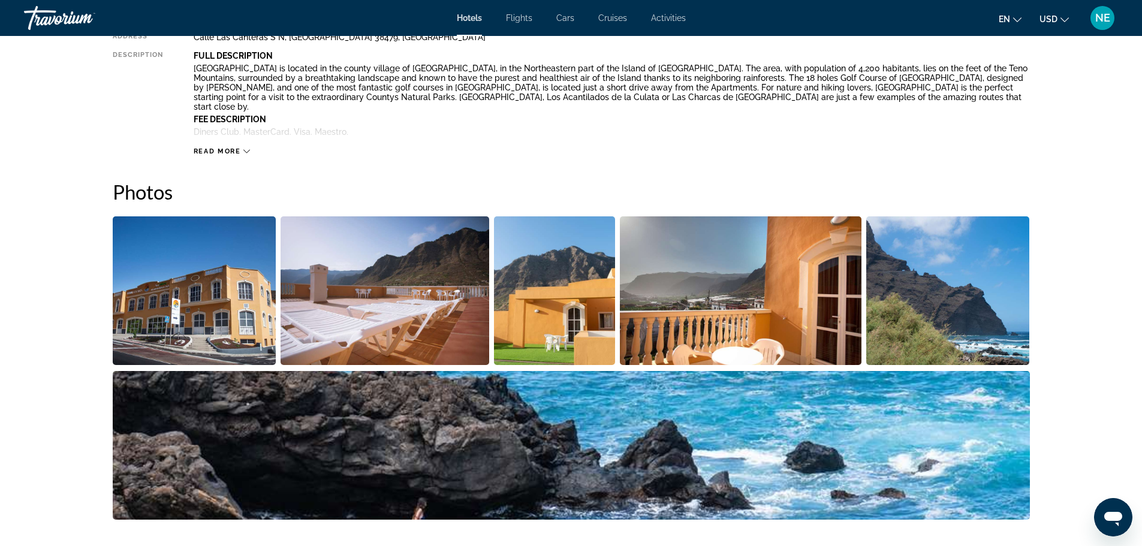
click at [197, 291] on img "Open full-screen image slider" at bounding box center [195, 290] width 164 height 149
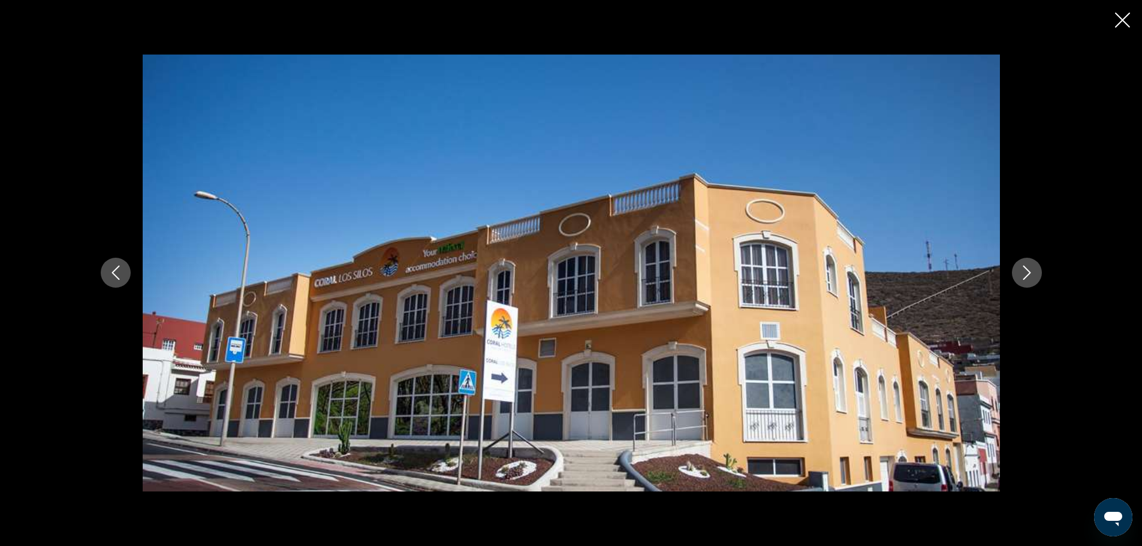
click at [1028, 273] on icon "Next image" at bounding box center [1027, 273] width 14 height 14
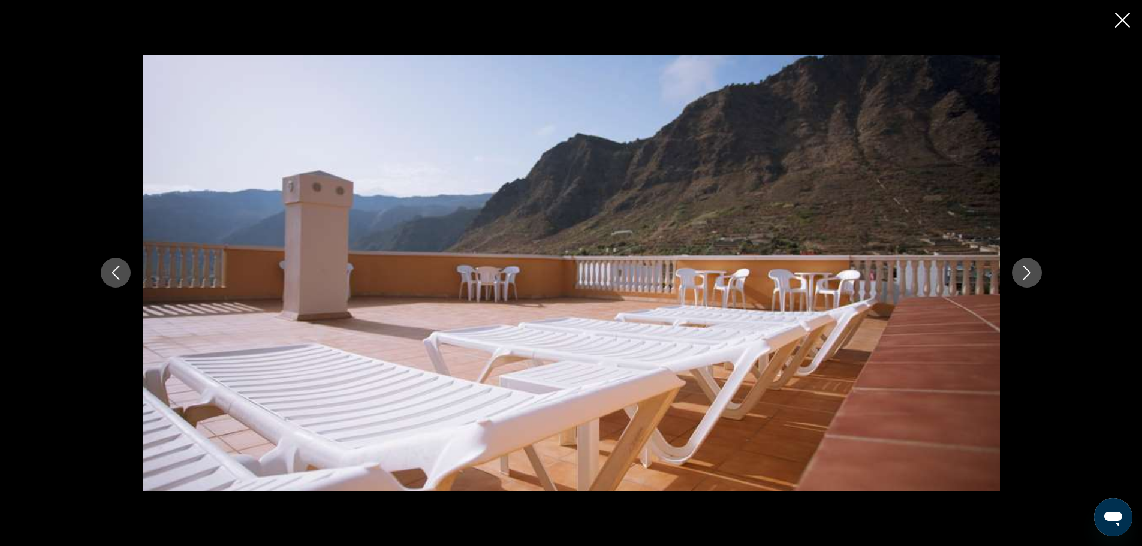
click at [1028, 273] on icon "Next image" at bounding box center [1027, 273] width 14 height 14
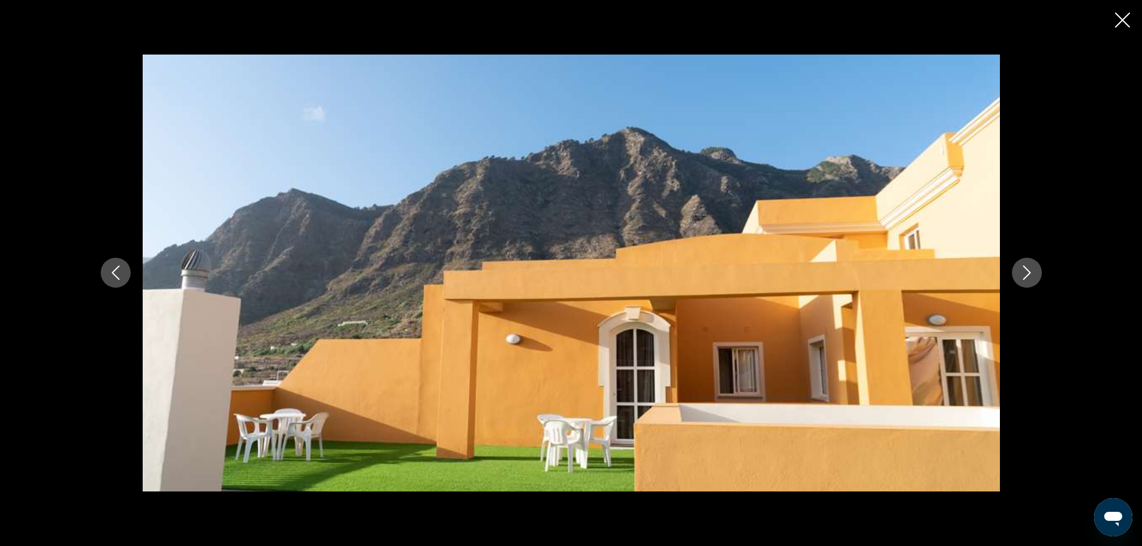
click at [1028, 273] on icon "Next image" at bounding box center [1027, 273] width 14 height 14
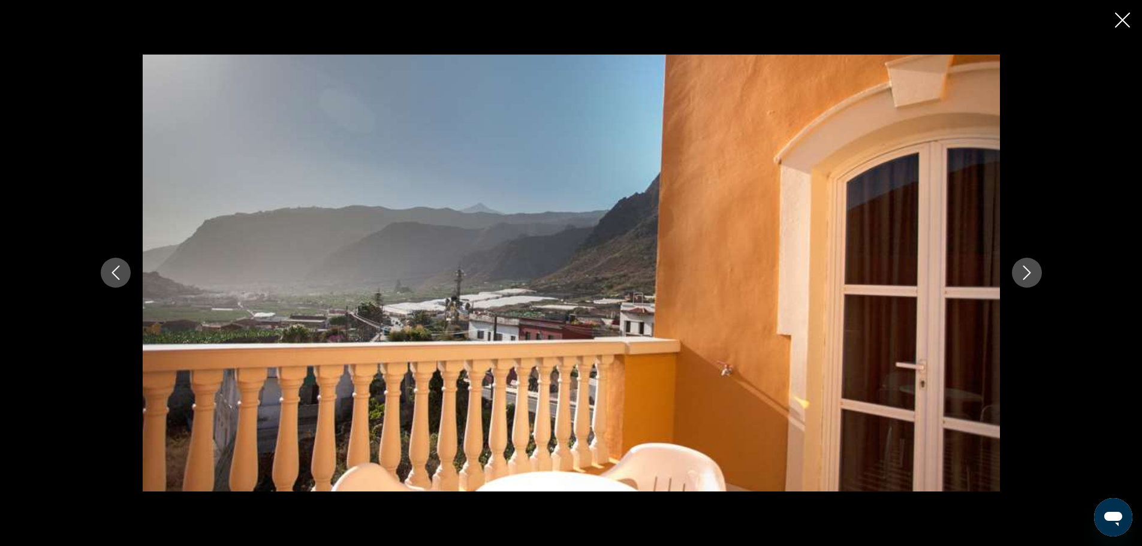
click at [1028, 273] on icon "Next image" at bounding box center [1027, 273] width 14 height 14
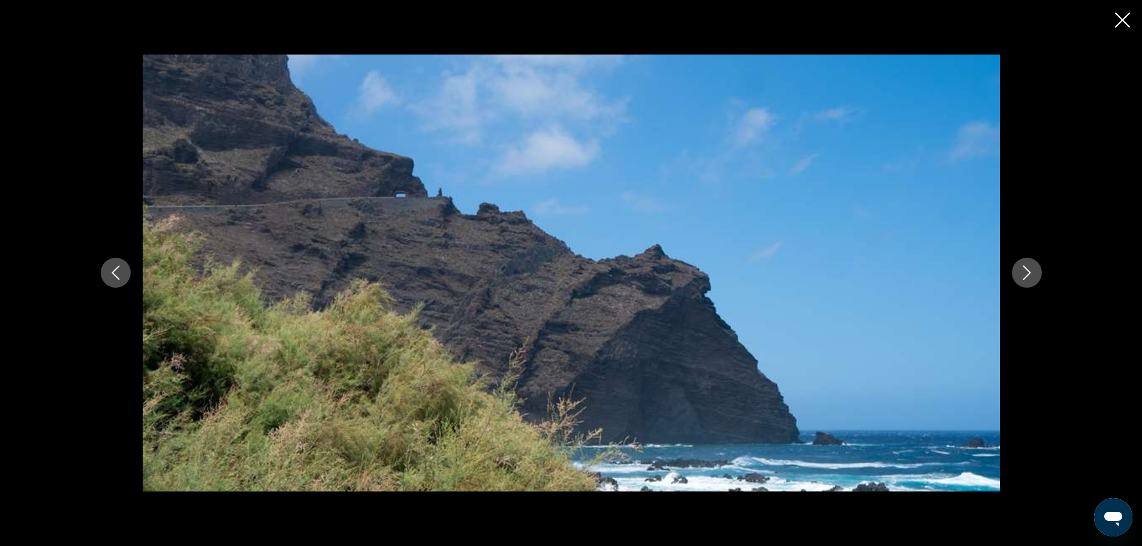
click at [1028, 273] on icon "Next image" at bounding box center [1027, 273] width 14 height 14
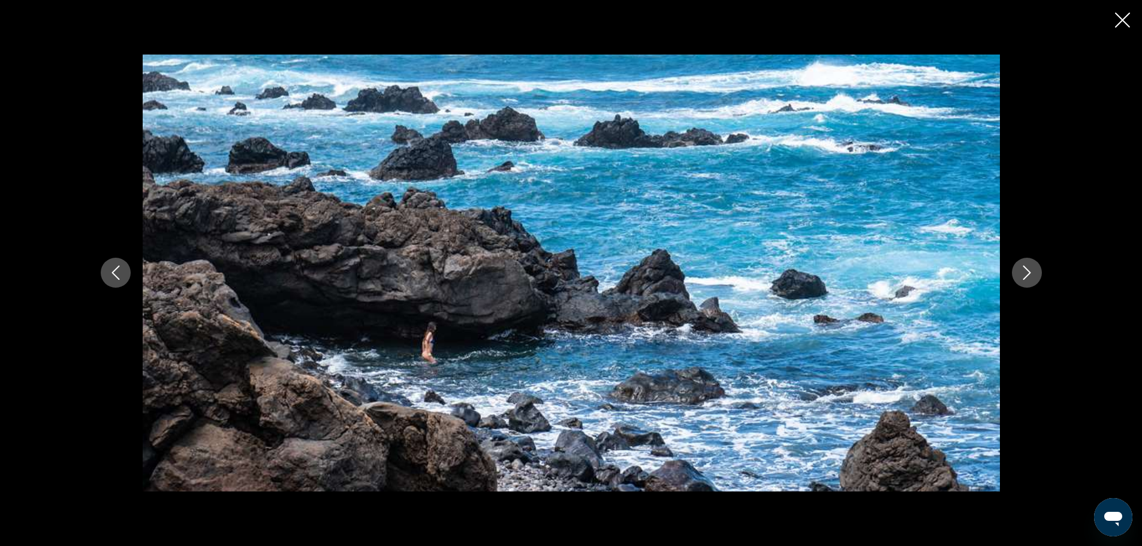
click at [1028, 273] on icon "Next image" at bounding box center [1027, 273] width 14 height 14
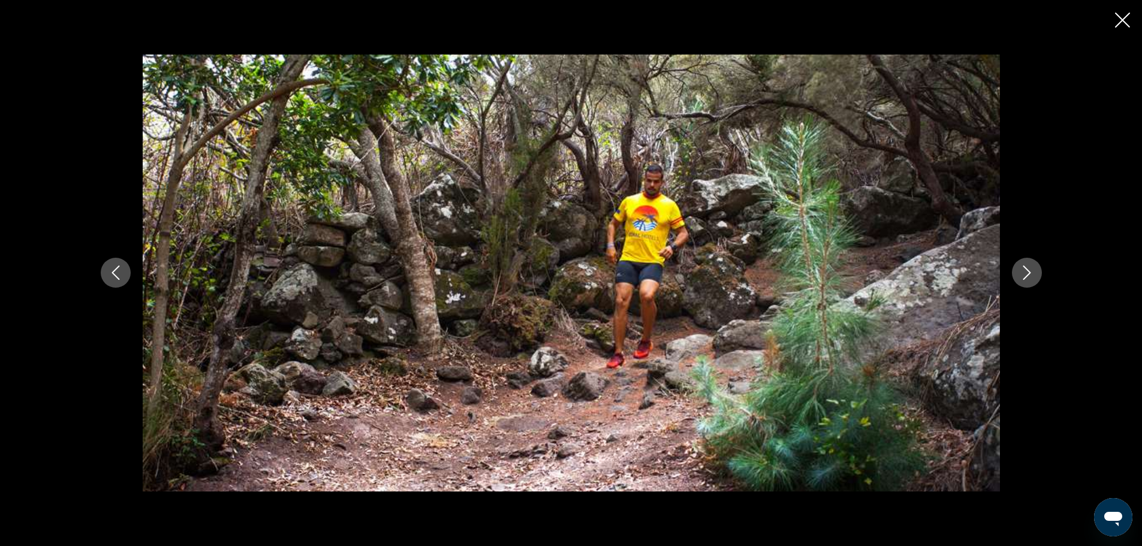
click at [1028, 273] on icon "Next image" at bounding box center [1027, 273] width 14 height 14
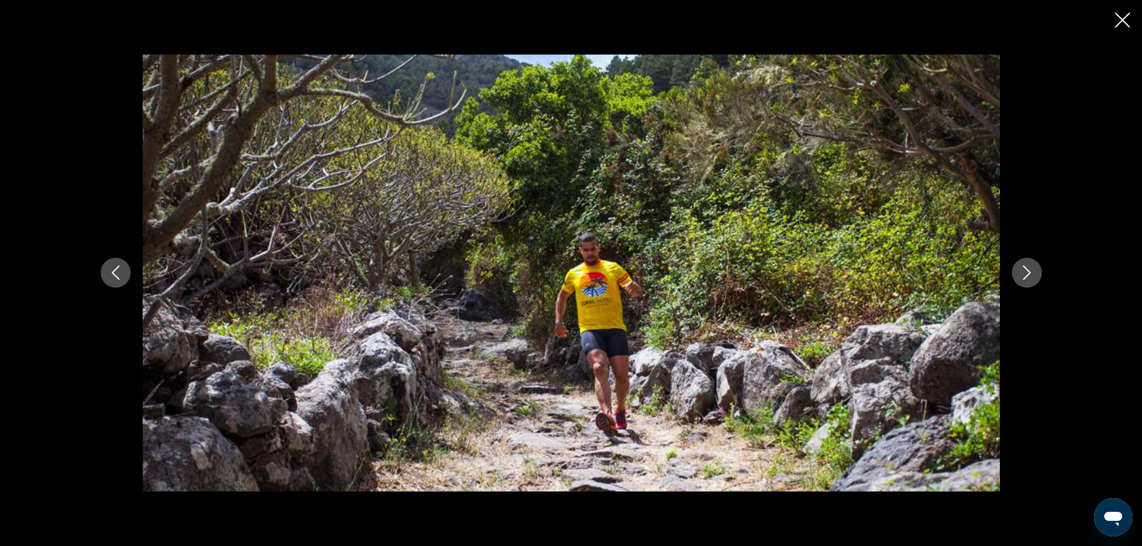
click at [1028, 273] on icon "Next image" at bounding box center [1027, 273] width 14 height 14
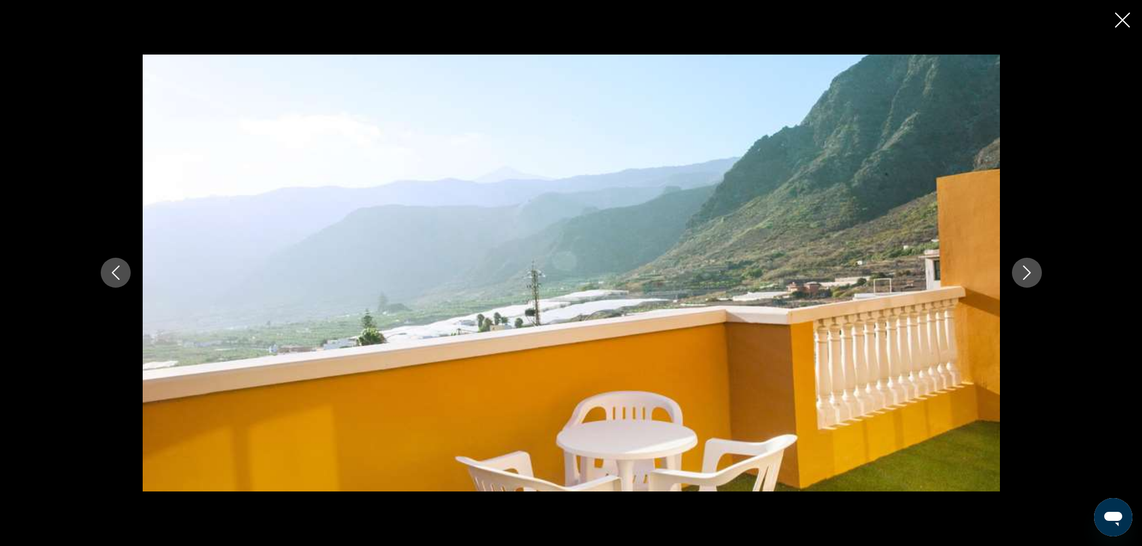
click at [1028, 273] on icon "Next image" at bounding box center [1027, 273] width 14 height 14
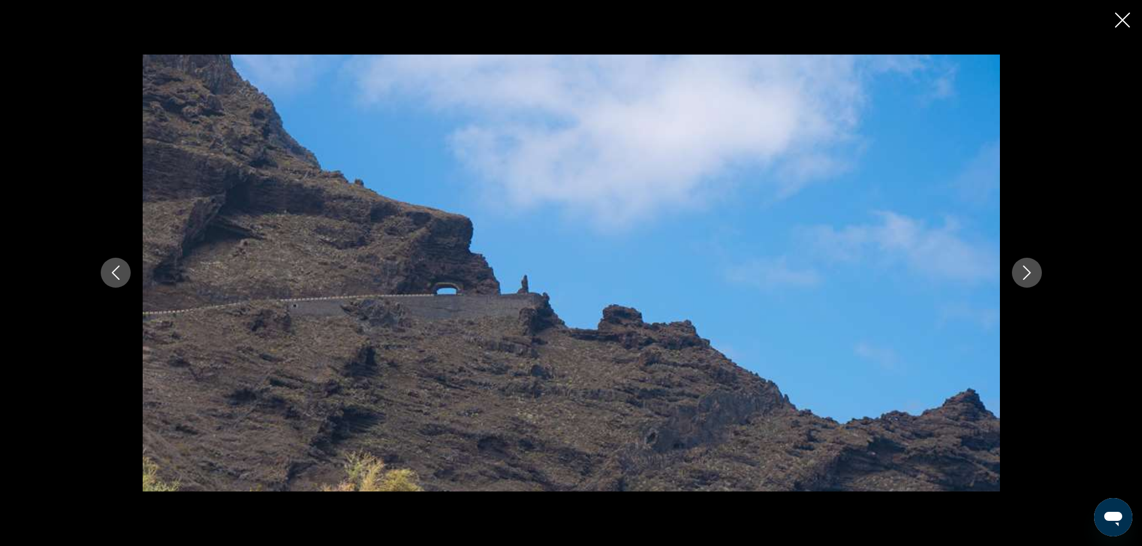
click at [1028, 273] on icon "Next image" at bounding box center [1027, 273] width 14 height 14
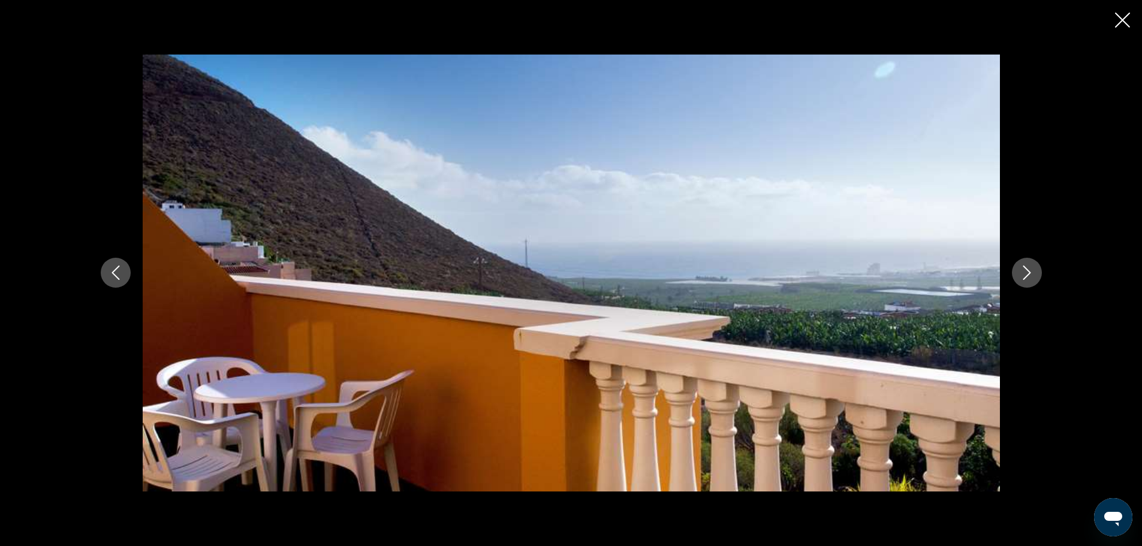
click at [1030, 270] on icon "Next image" at bounding box center [1027, 273] width 14 height 14
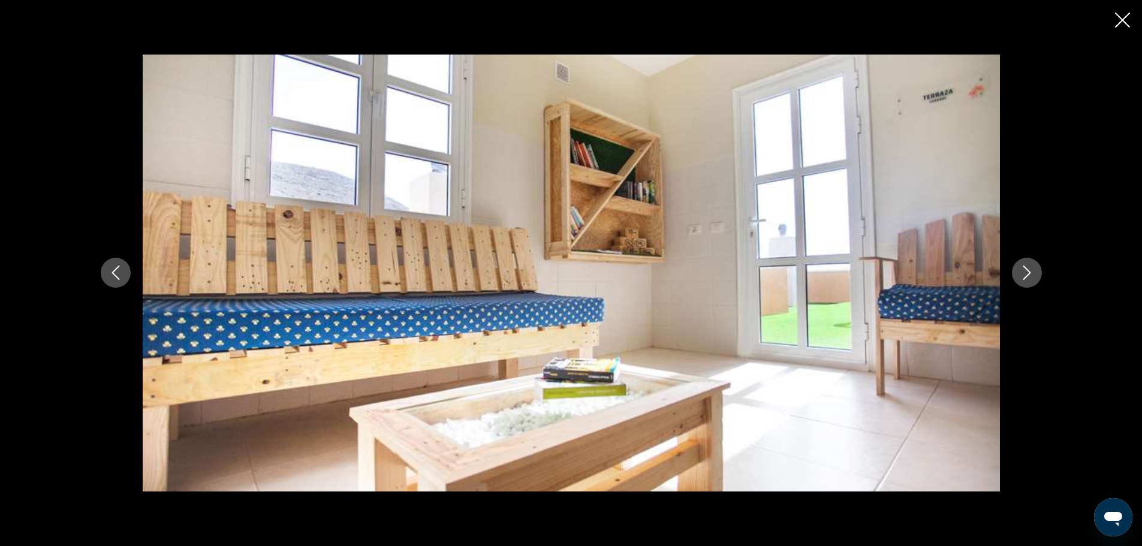
click at [1030, 270] on icon "Next image" at bounding box center [1027, 273] width 14 height 14
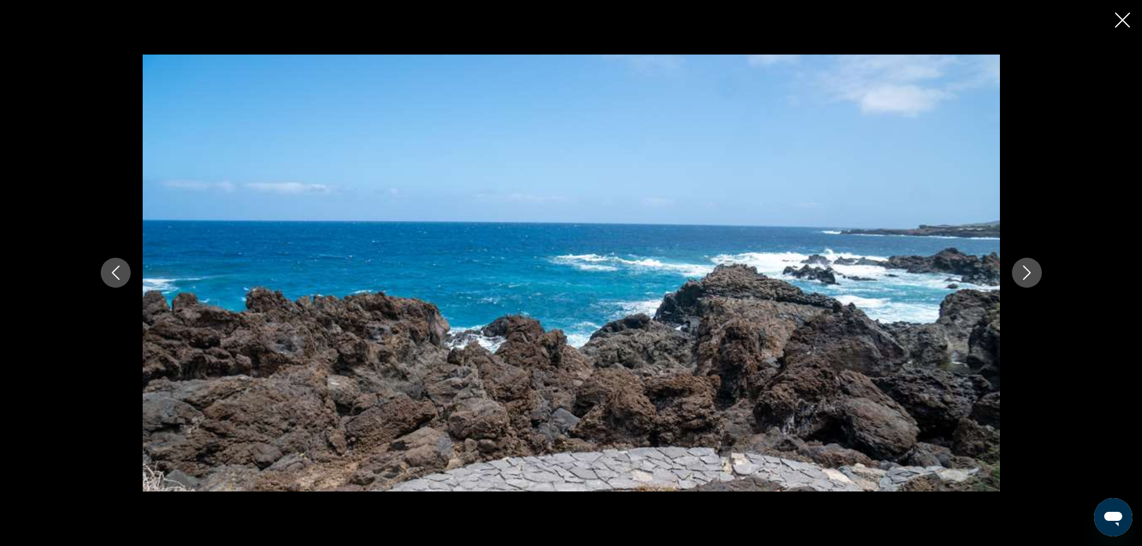
click at [1030, 270] on icon "Next image" at bounding box center [1027, 273] width 14 height 14
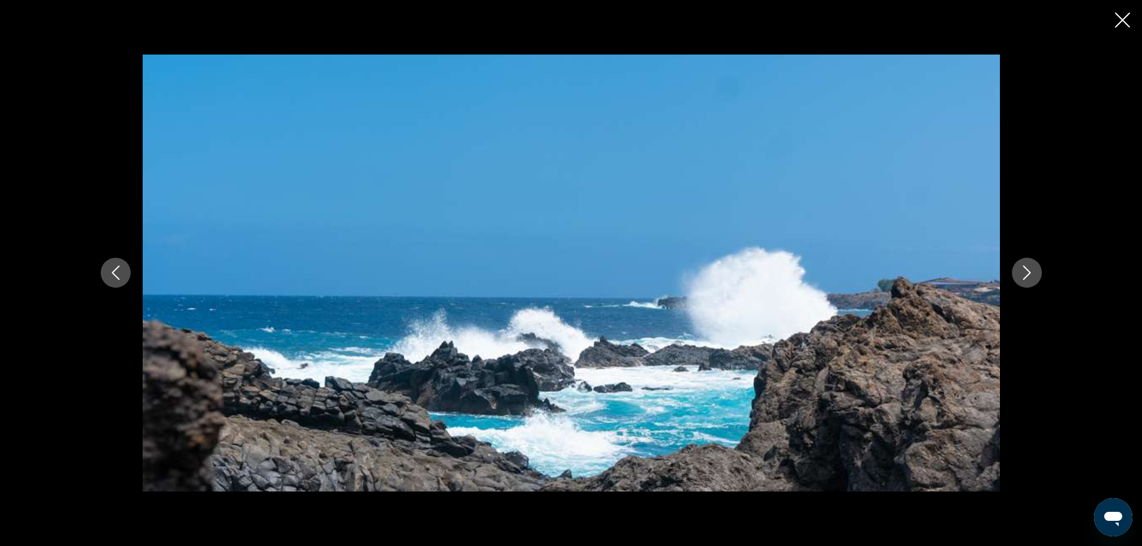
click at [1030, 270] on icon "Next image" at bounding box center [1027, 273] width 14 height 14
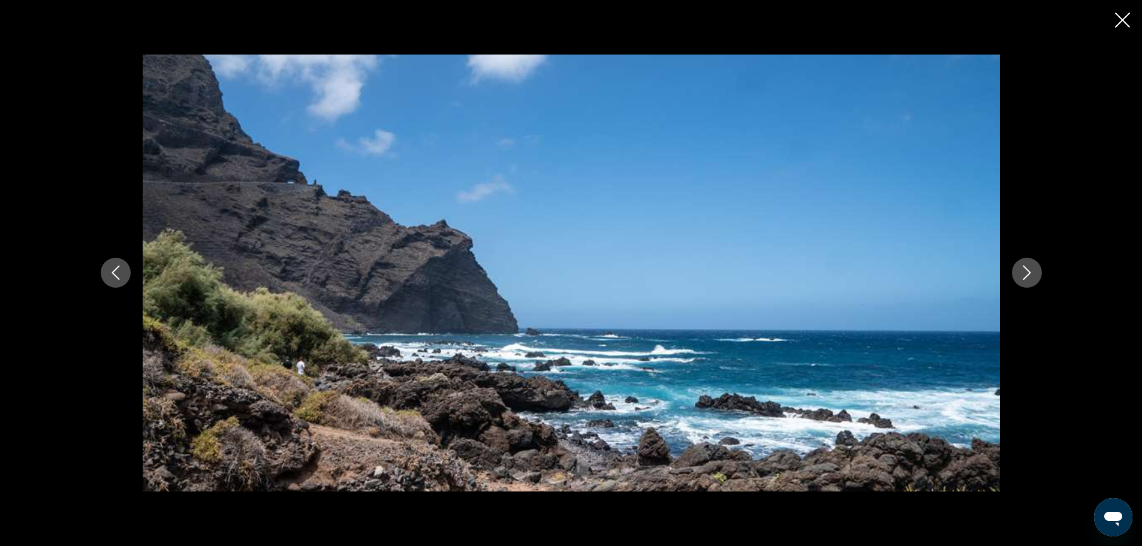
click at [1030, 270] on icon "Next image" at bounding box center [1027, 273] width 14 height 14
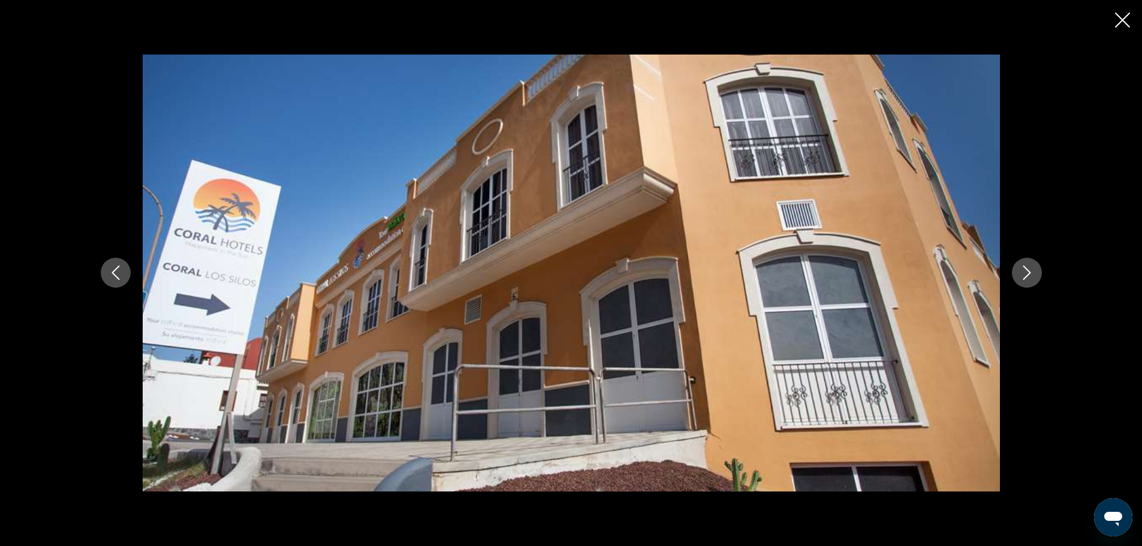
click at [1118, 23] on icon "Close slideshow" at bounding box center [1122, 20] width 15 height 15
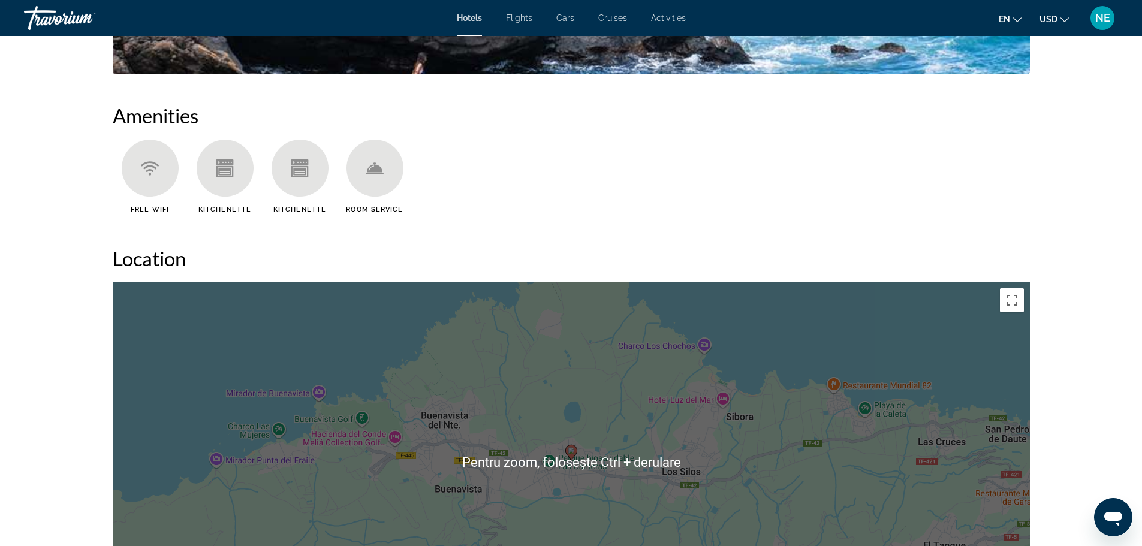
scroll to position [923, 0]
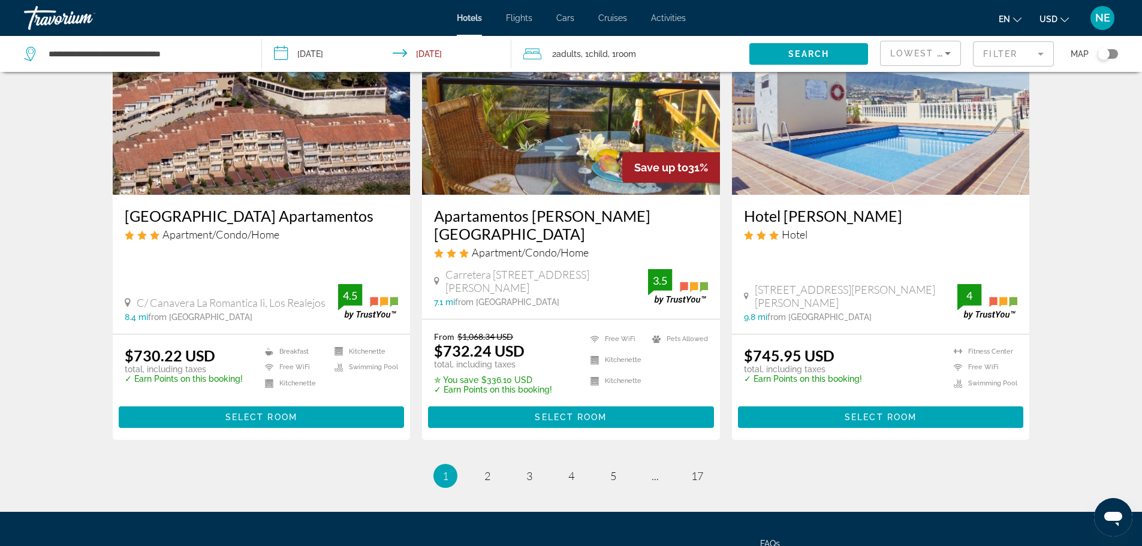
scroll to position [1429, 0]
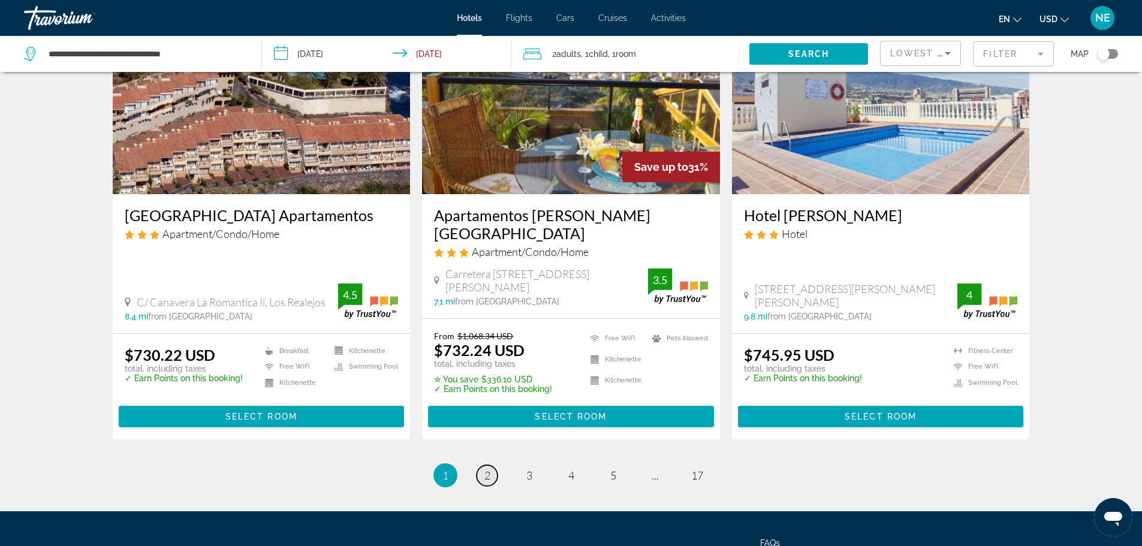
click at [484, 469] on span "2" at bounding box center [487, 475] width 6 height 13
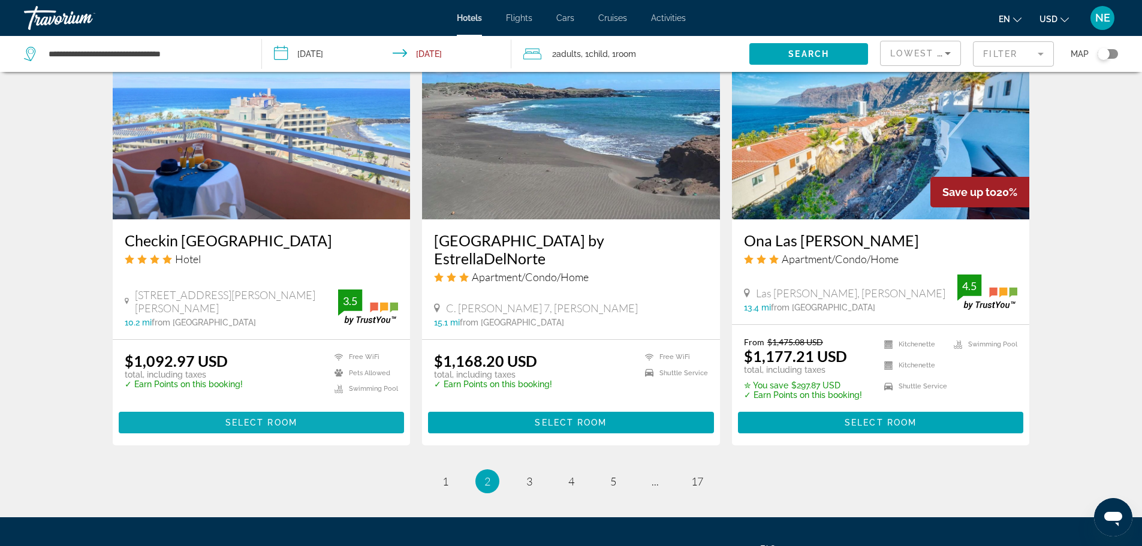
scroll to position [1451, 0]
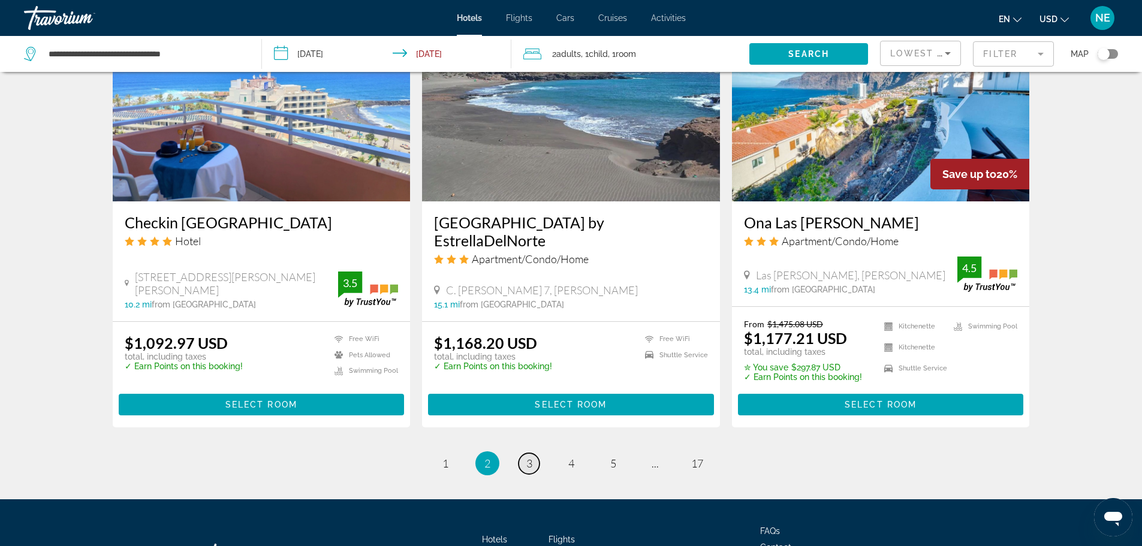
click at [526, 457] on span "3" at bounding box center [529, 463] width 6 height 13
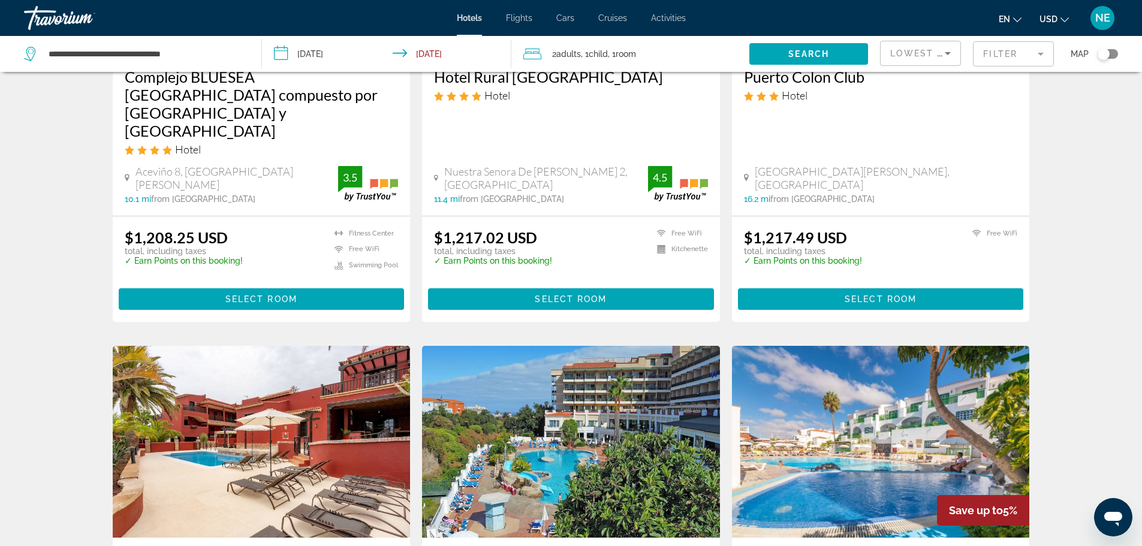
scroll to position [712, 0]
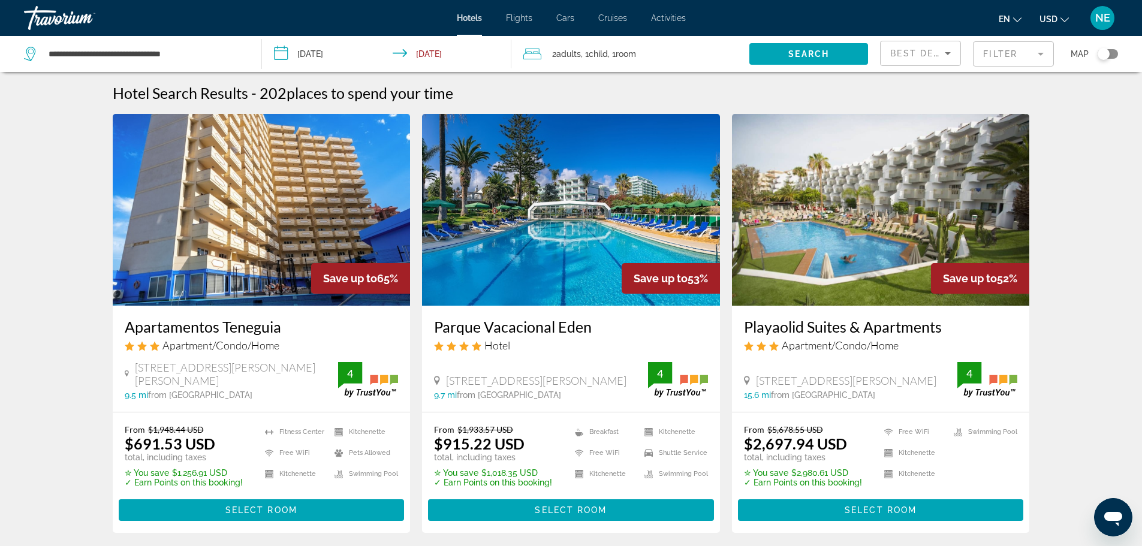
click at [525, 14] on span "Flights" at bounding box center [519, 18] width 26 height 10
